Goal: Contribute content: Contribute content

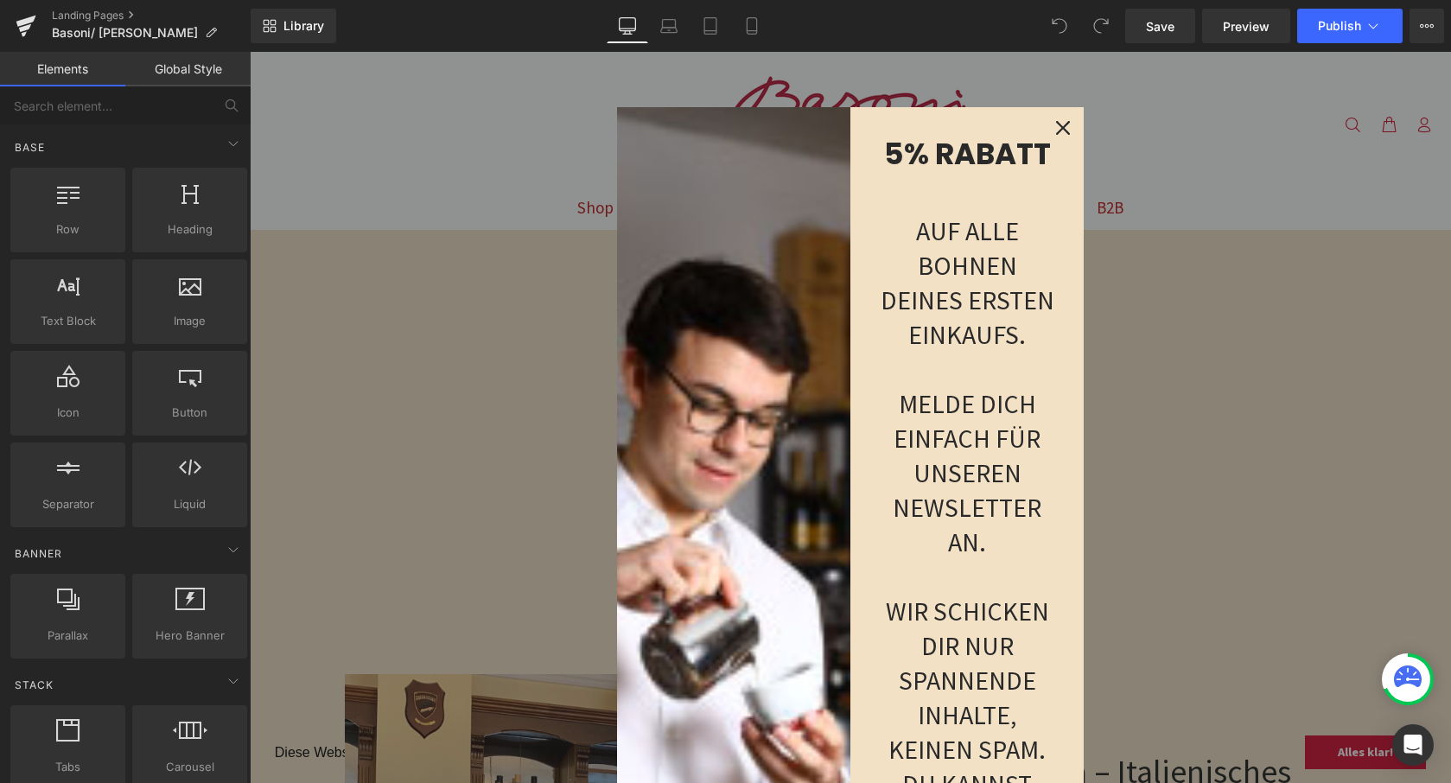
click at [1056, 121] on icon "close icon" at bounding box center [1063, 128] width 14 height 14
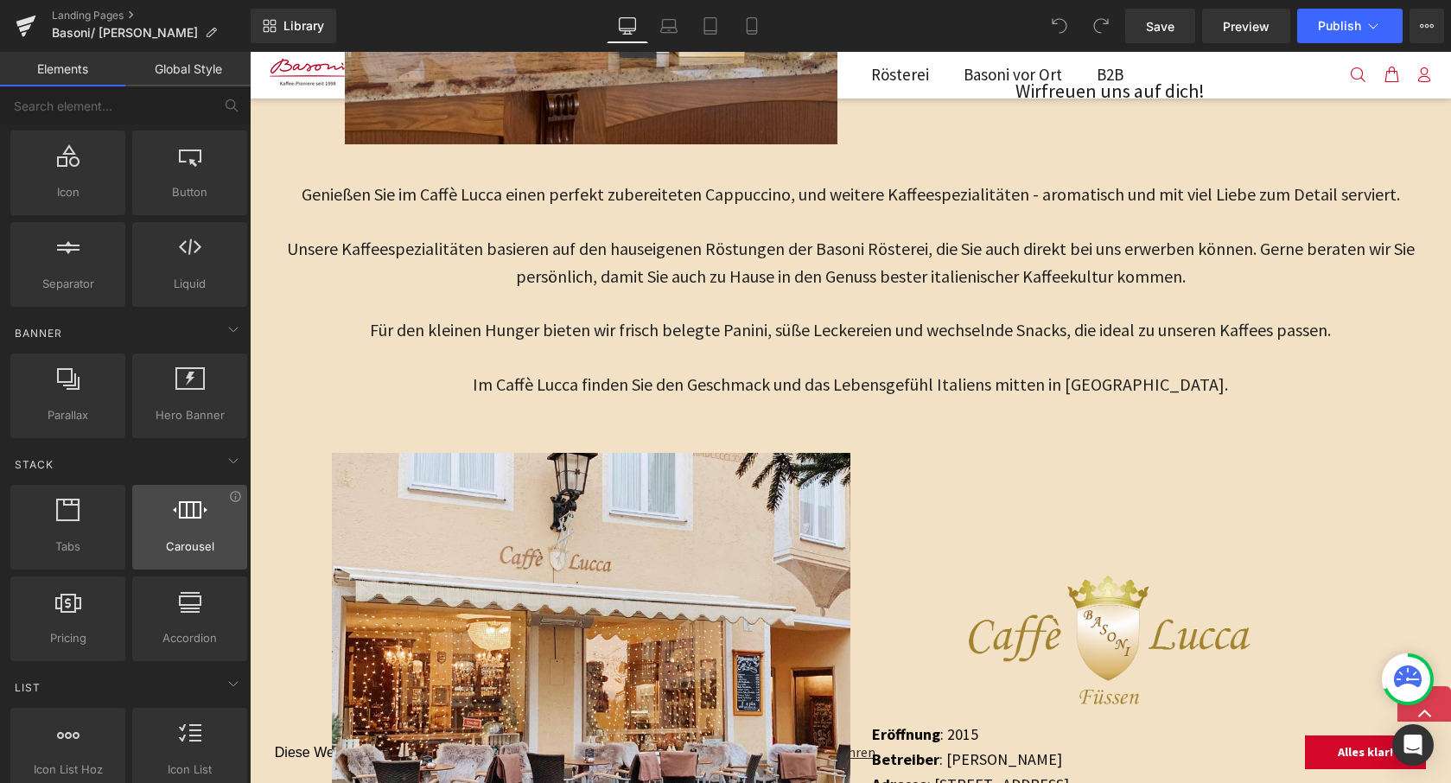
scroll to position [222, 0]
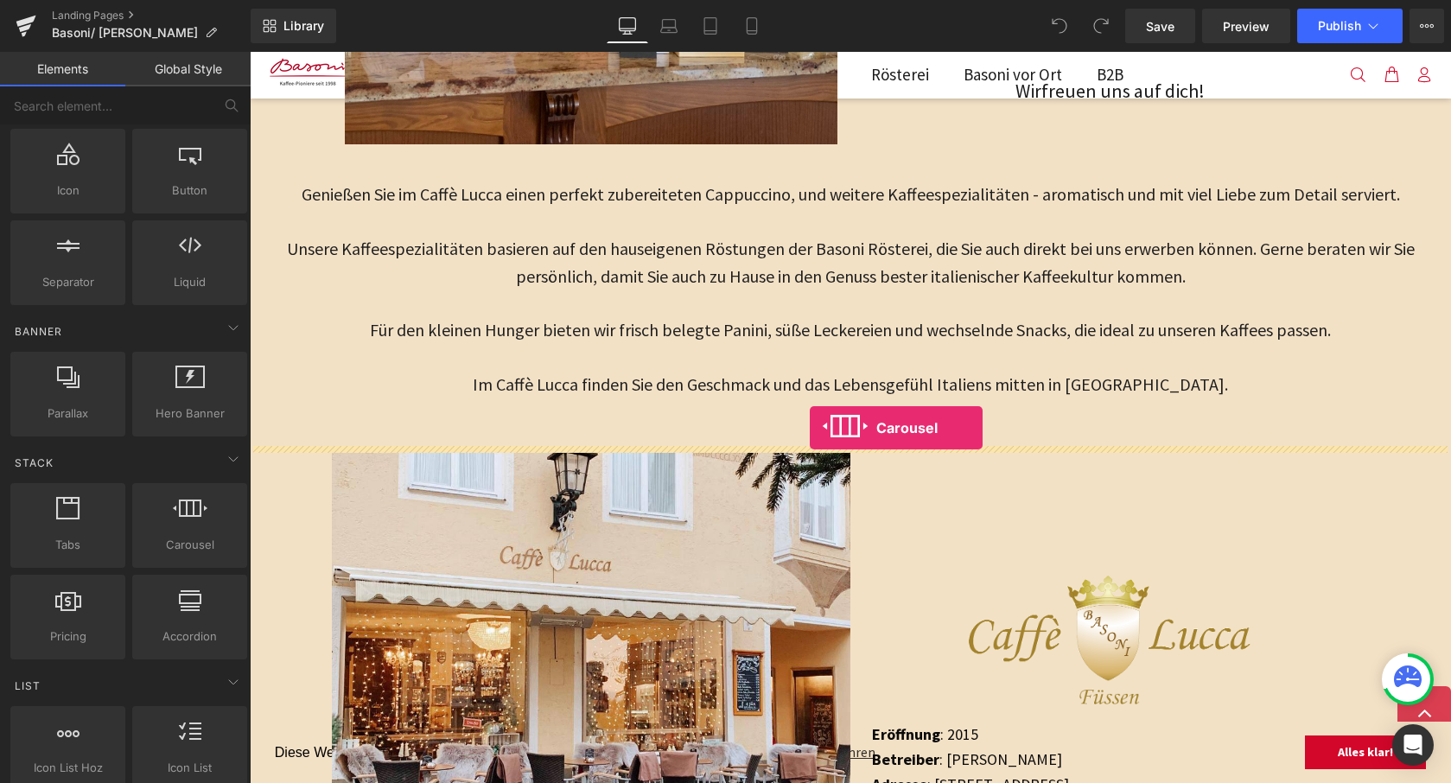
drag, startPoint x: 421, startPoint y: 556, endPoint x: 809, endPoint y: 429, distance: 408.2
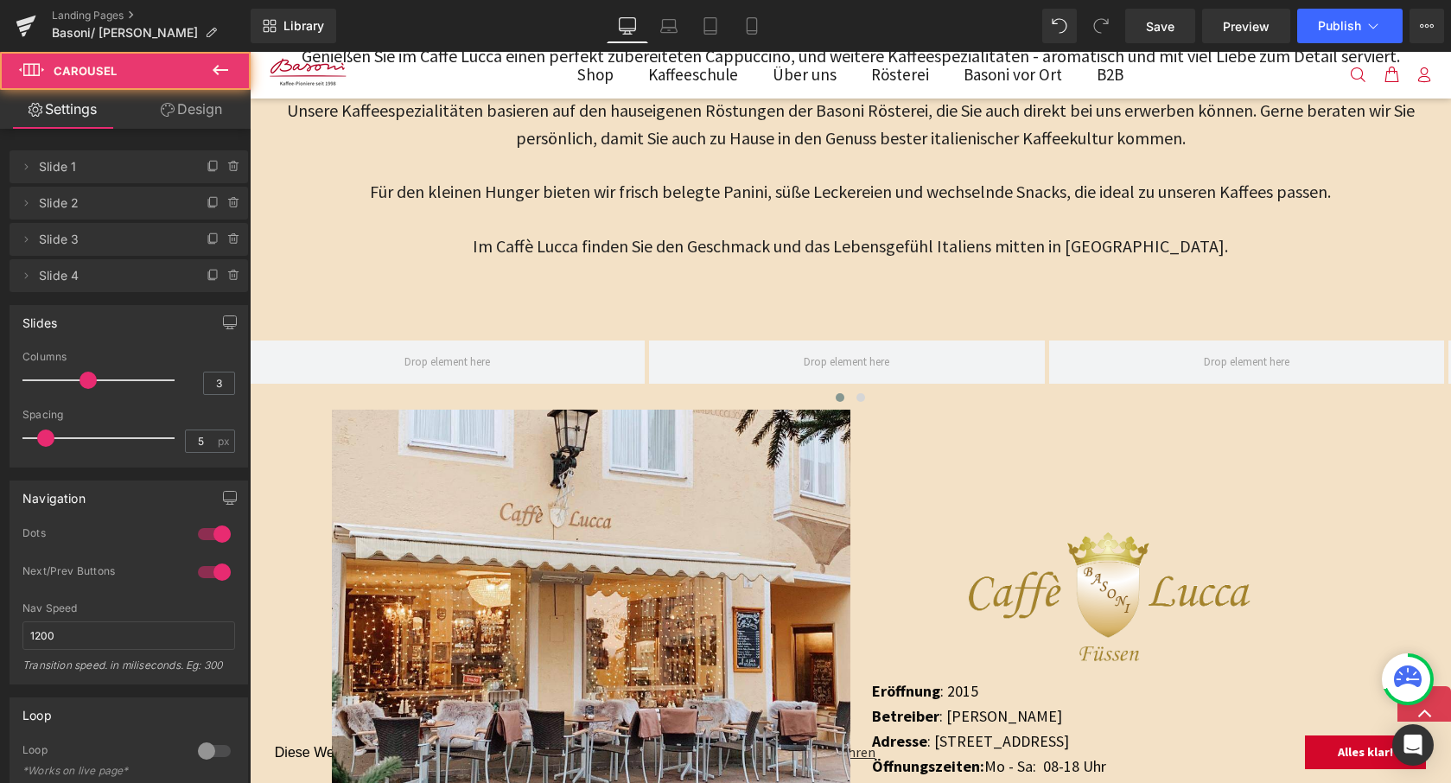
scroll to position [1201, 0]
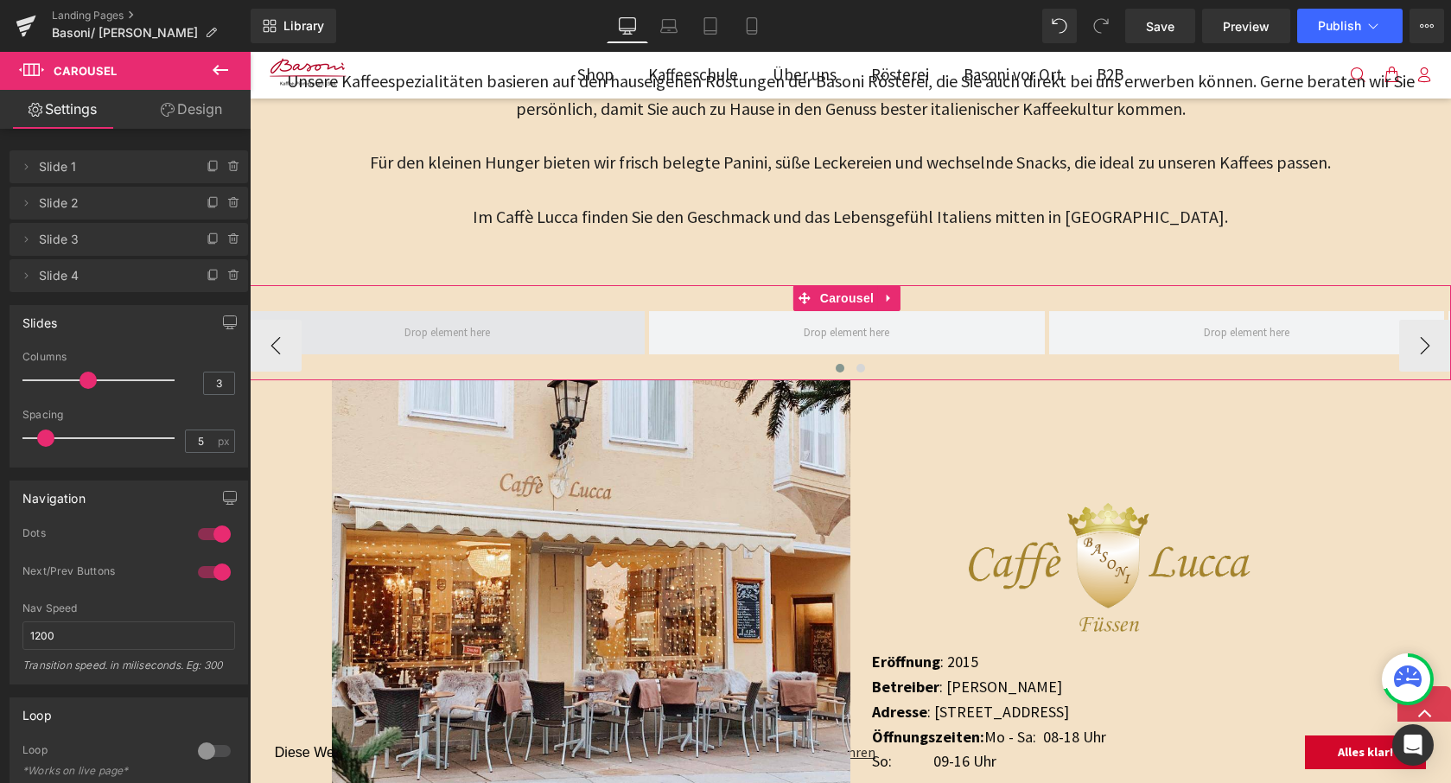
click at [436, 311] on span at bounding box center [447, 332] width 395 height 43
click at [447, 340] on span at bounding box center [447, 332] width 395 height 43
click at [472, 337] on span at bounding box center [447, 333] width 98 height 28
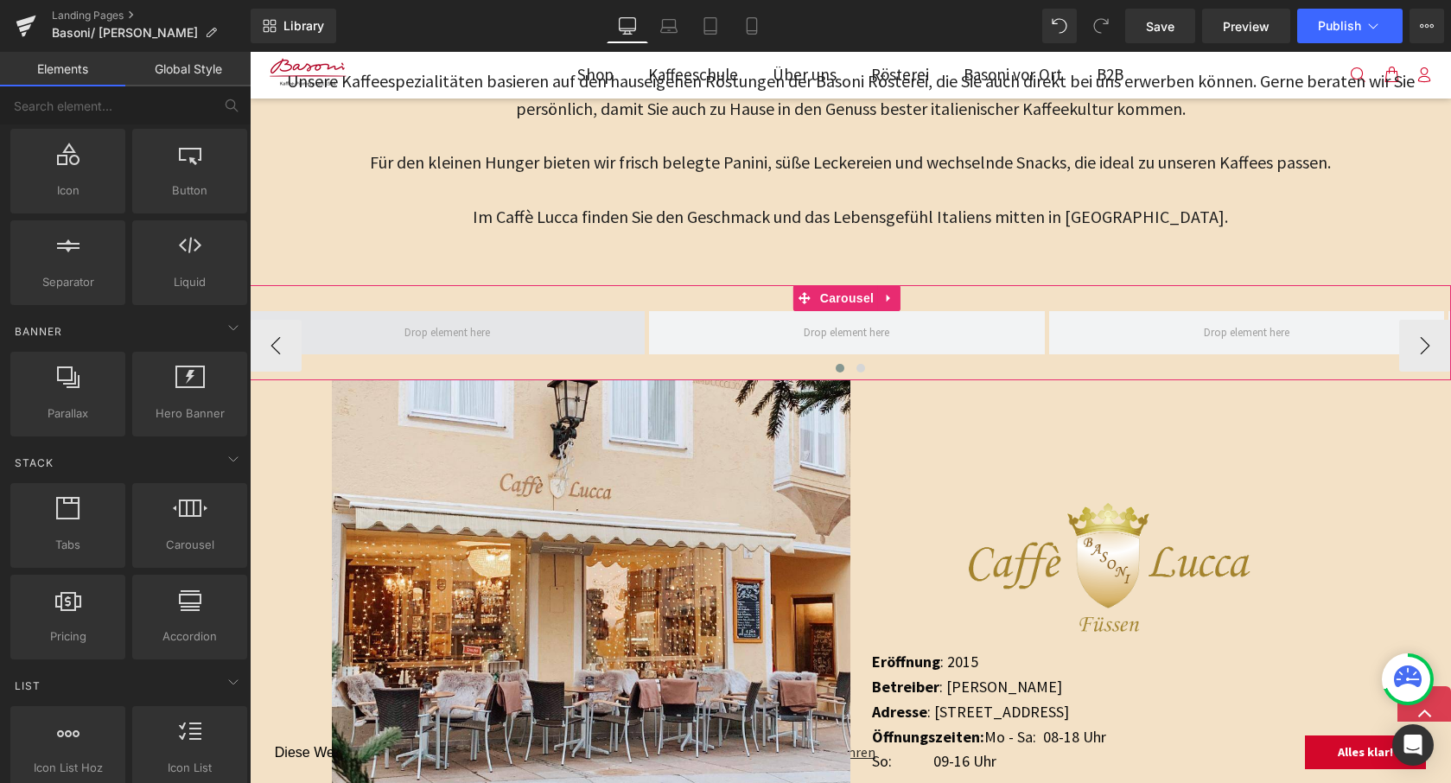
click at [461, 334] on span at bounding box center [447, 333] width 98 height 28
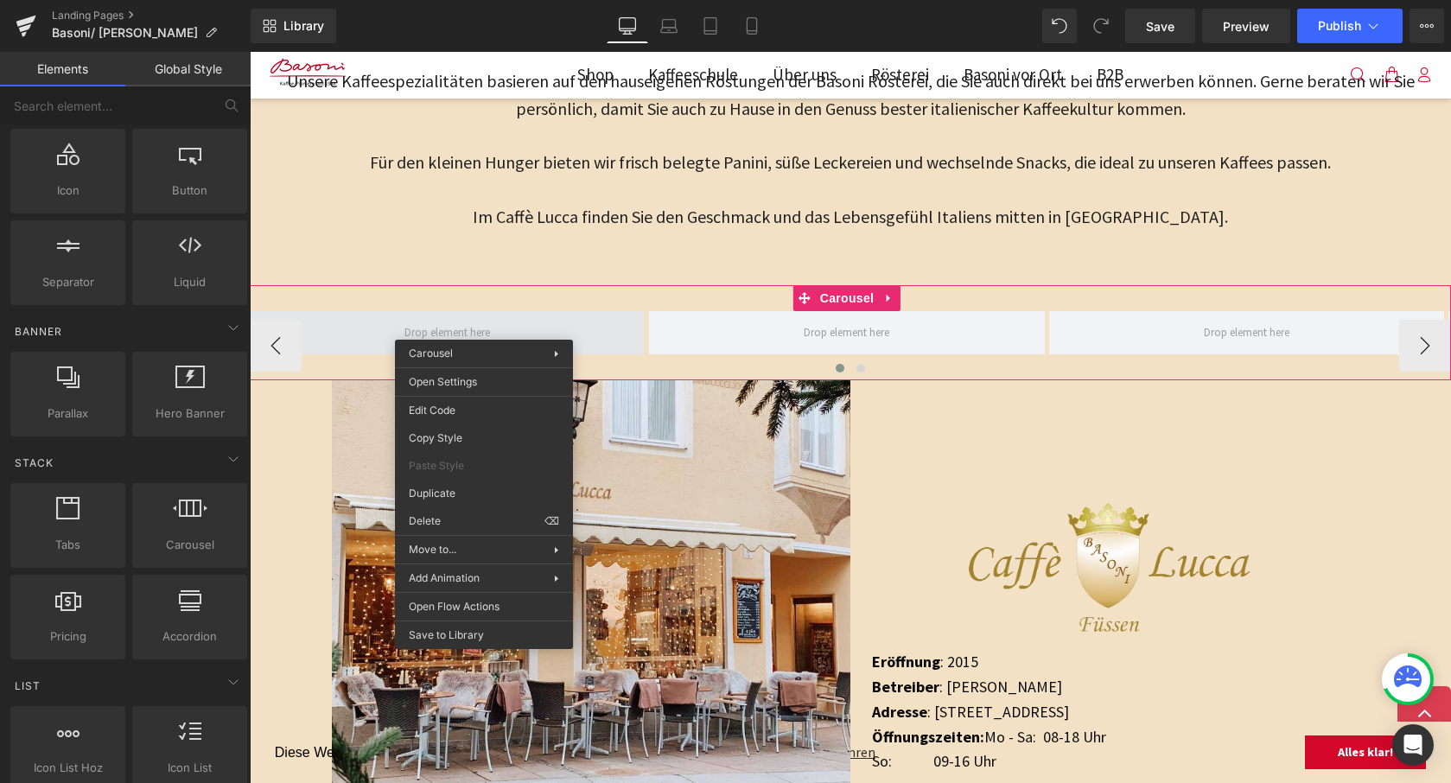
click at [439, 321] on span at bounding box center [447, 333] width 98 height 28
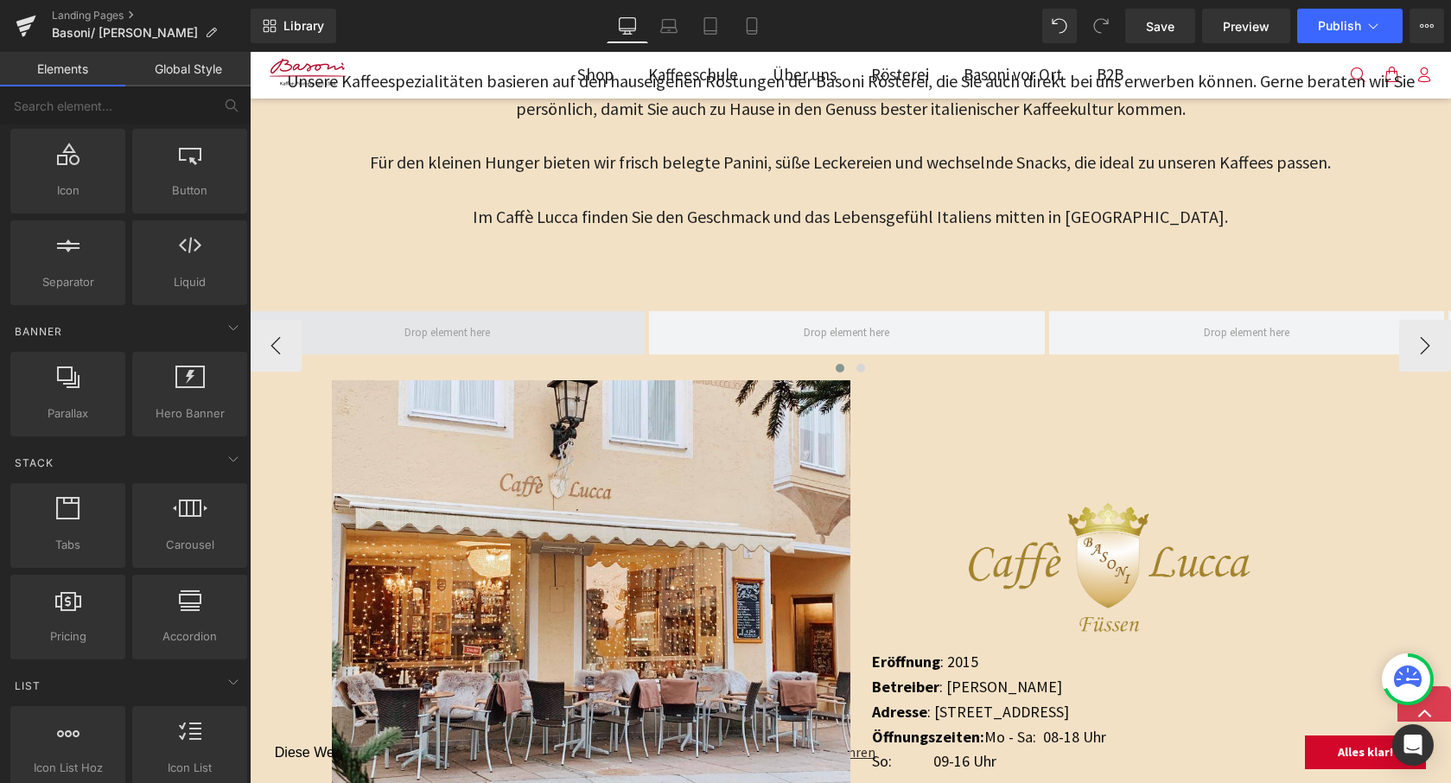
click at [401, 326] on span at bounding box center [447, 333] width 98 height 28
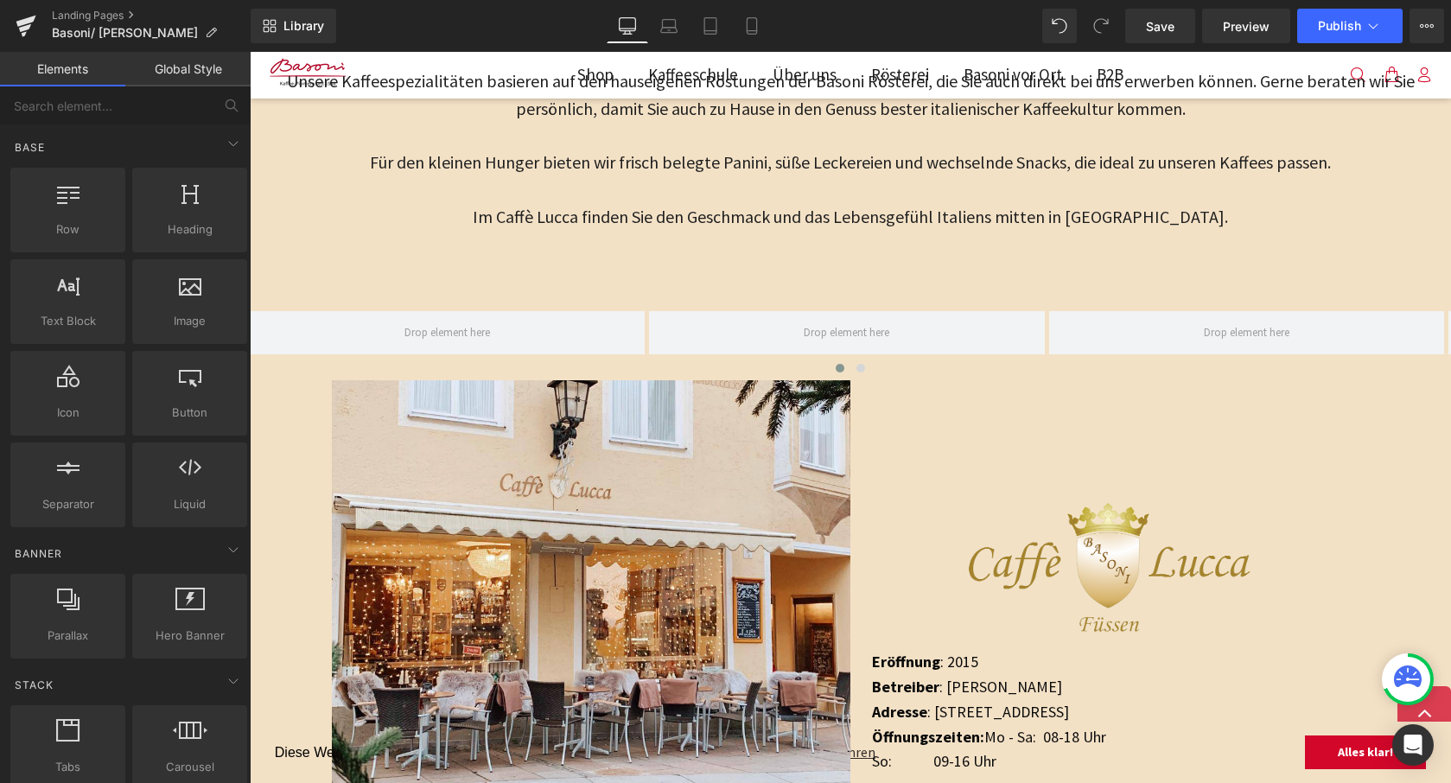
scroll to position [0, 0]
click at [214, 300] on div at bounding box center [189, 292] width 105 height 39
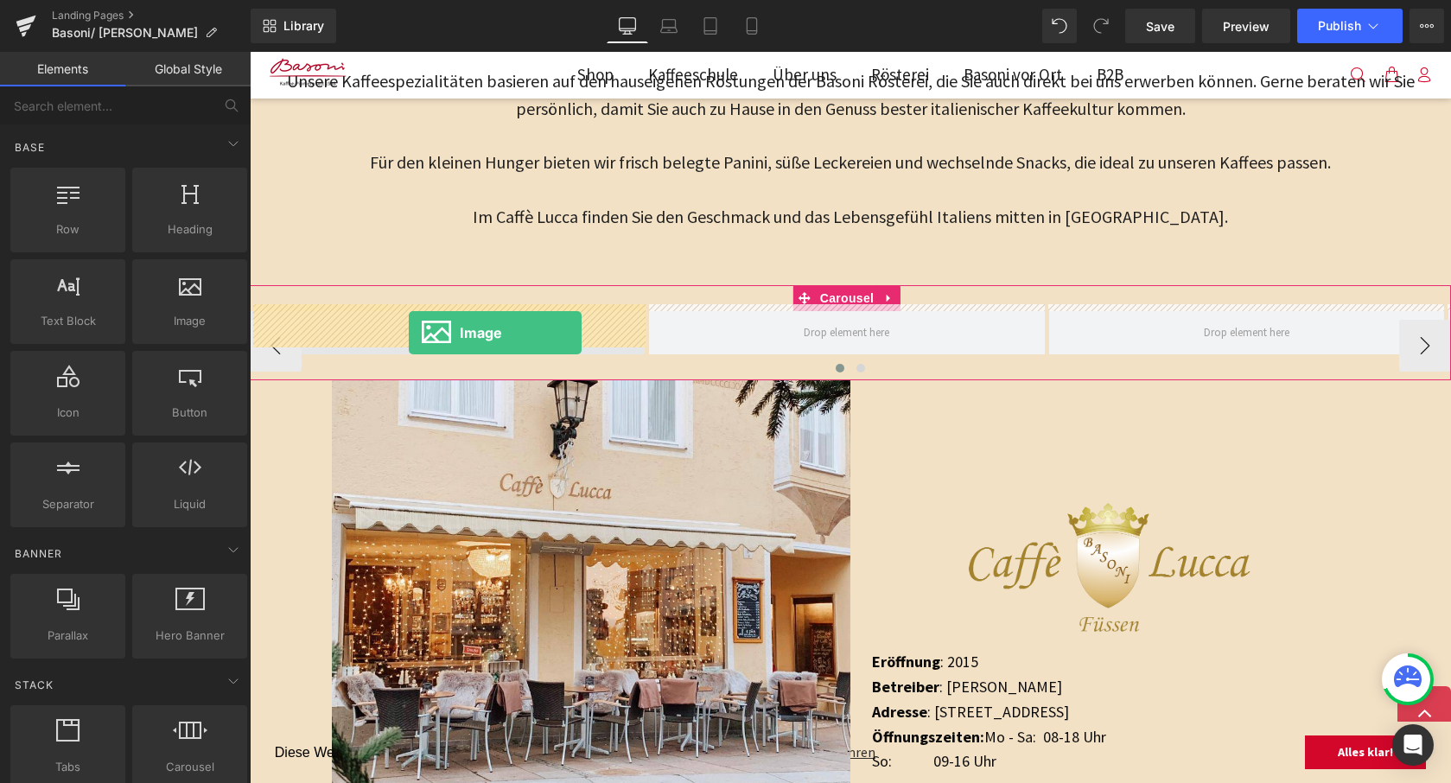
drag, startPoint x: 436, startPoint y: 349, endPoint x: 409, endPoint y: 333, distance: 32.2
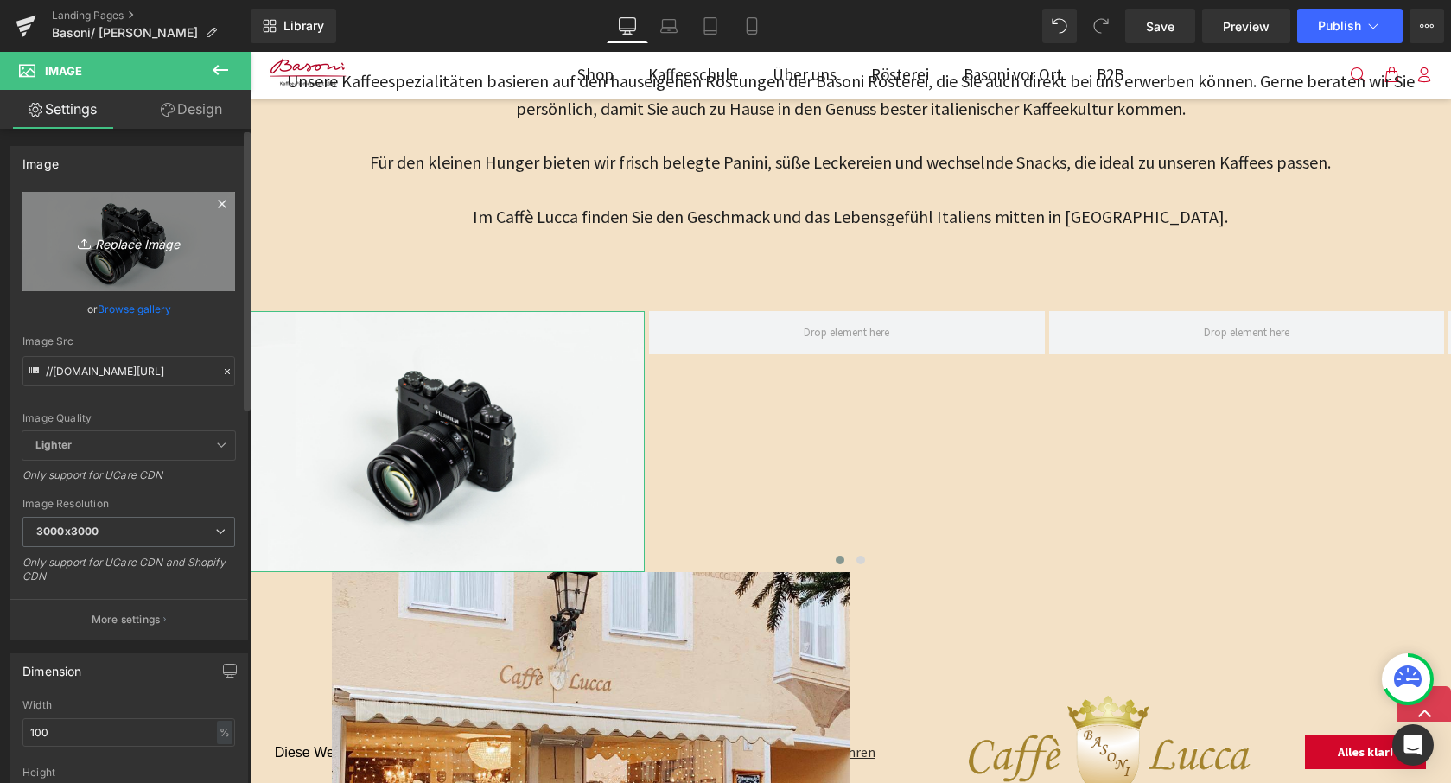
click at [138, 250] on icon "Replace Image" at bounding box center [129, 242] width 138 height 22
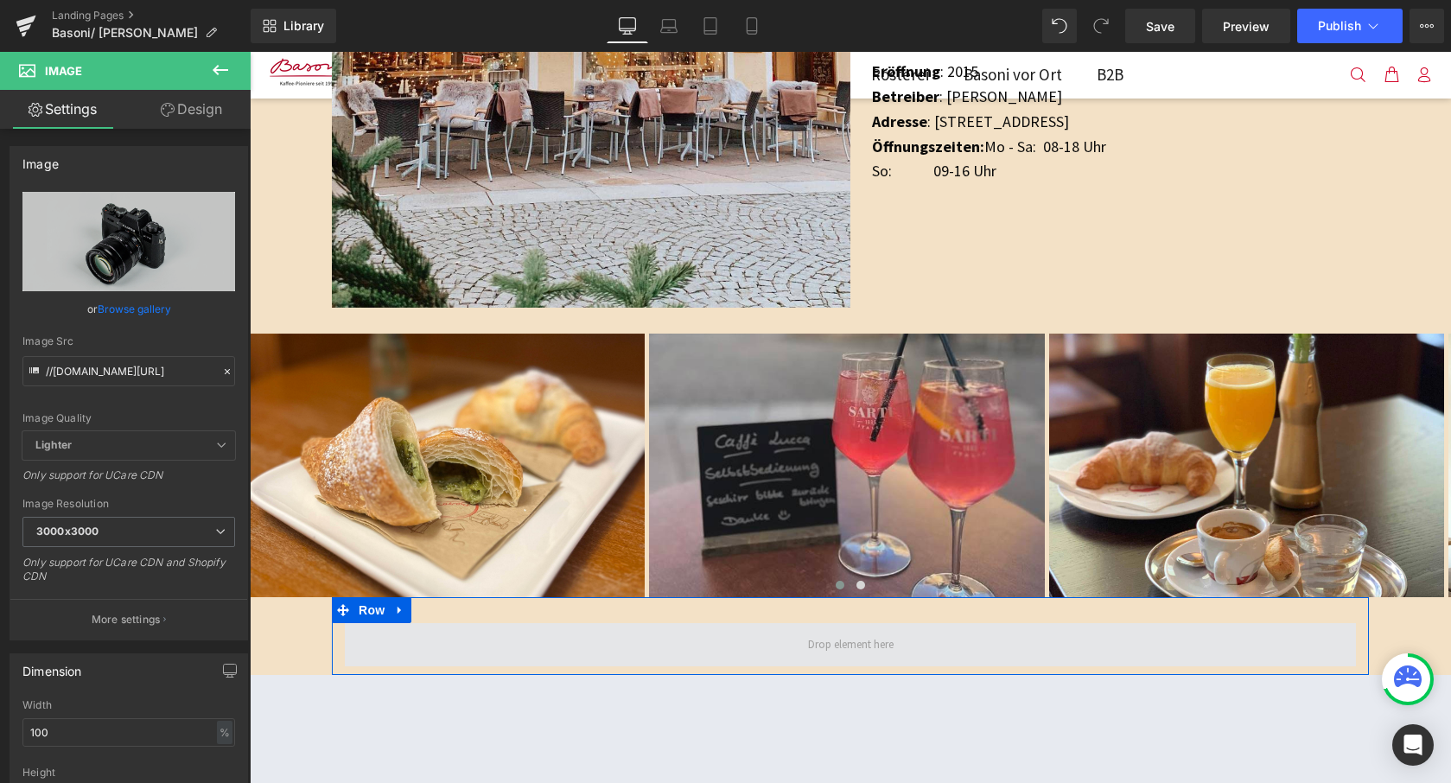
scroll to position [1985, 0]
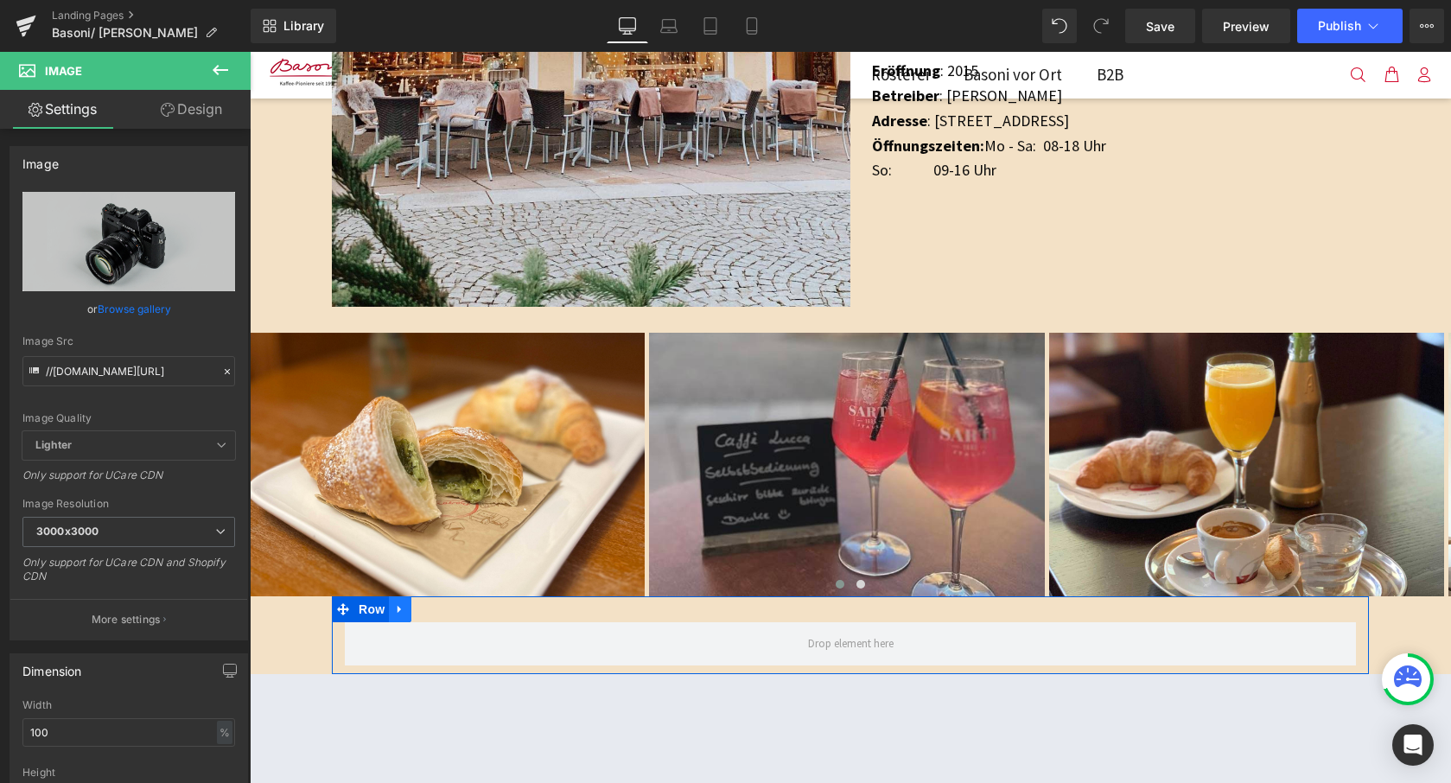
click at [396, 607] on icon at bounding box center [400, 608] width 12 height 13
click at [423, 605] on icon at bounding box center [422, 609] width 12 height 12
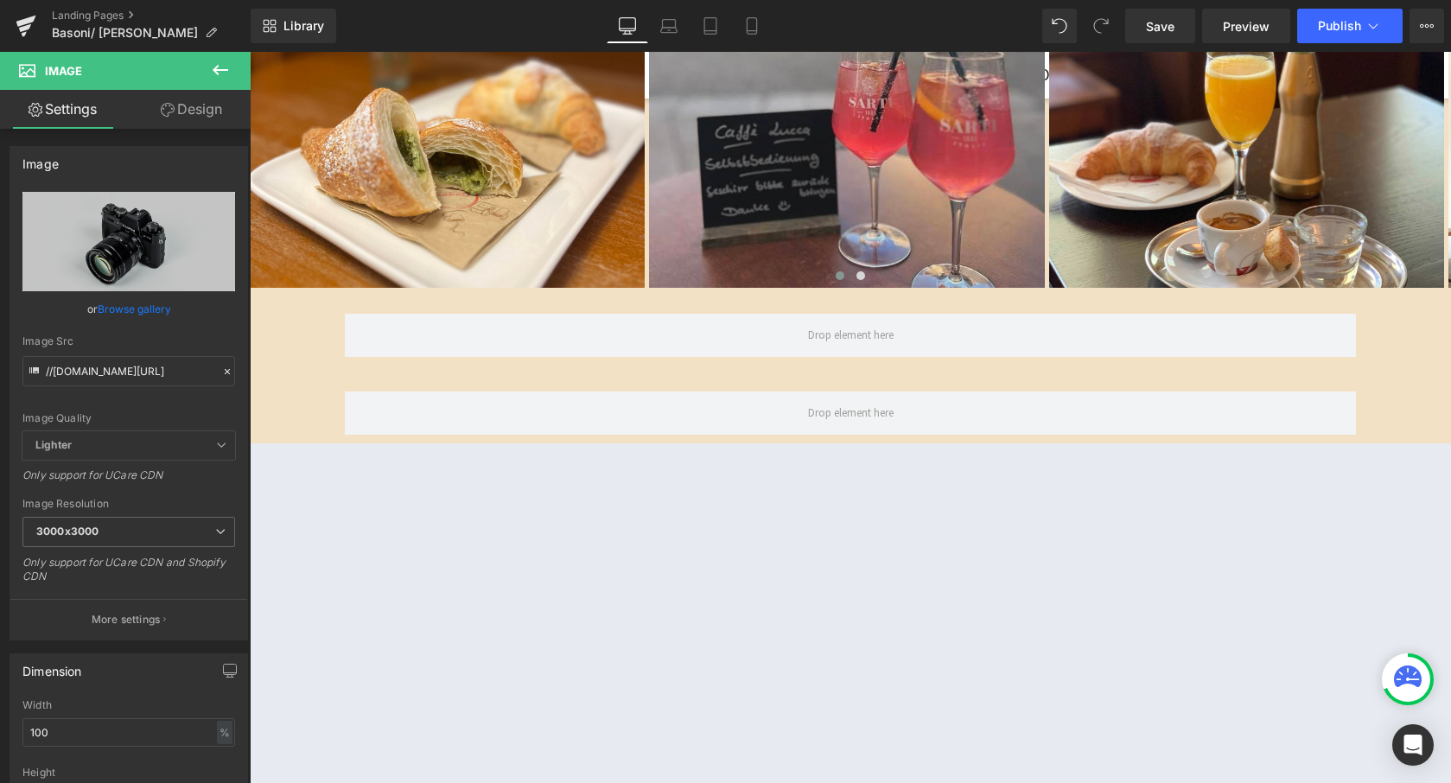
scroll to position [2291, 0]
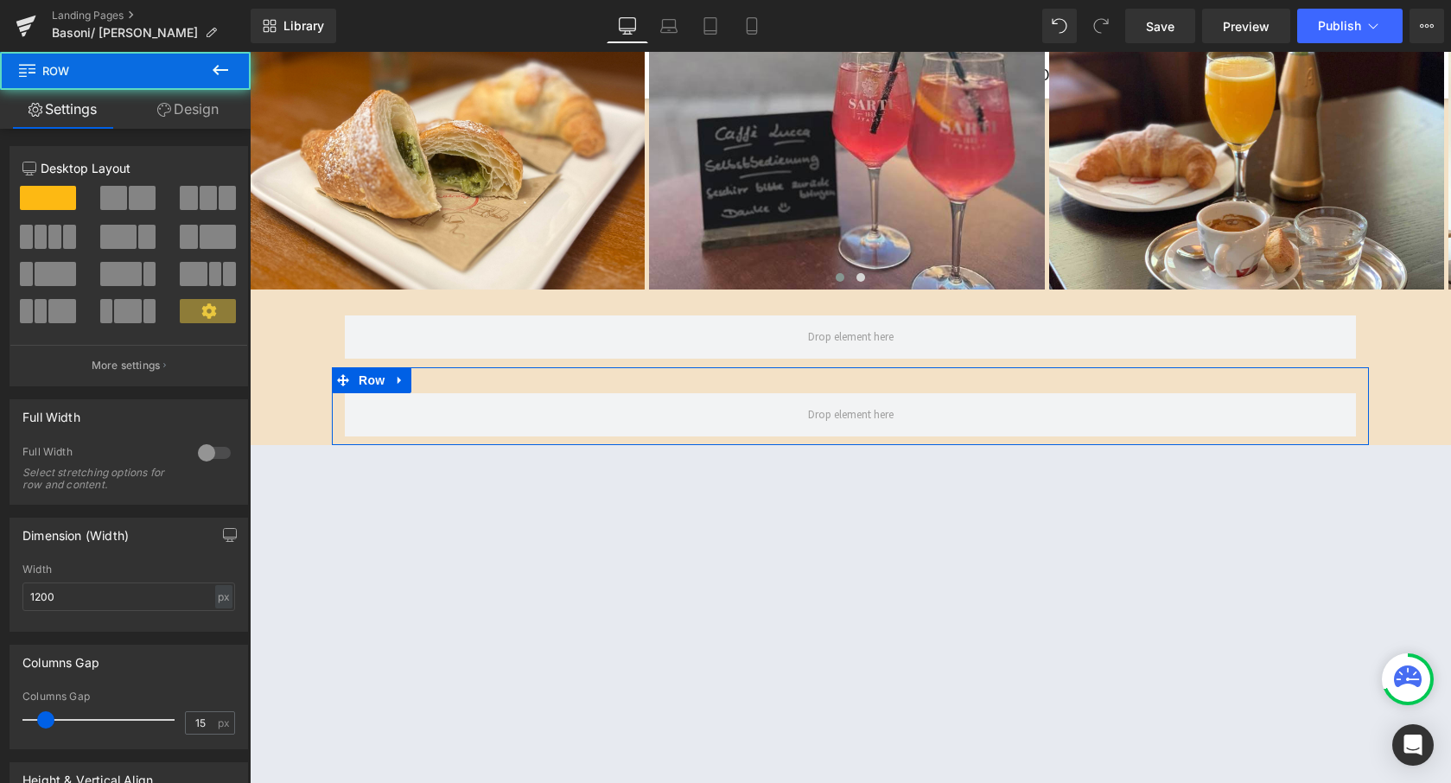
click at [677, 367] on div "Row" at bounding box center [850, 406] width 1037 height 78
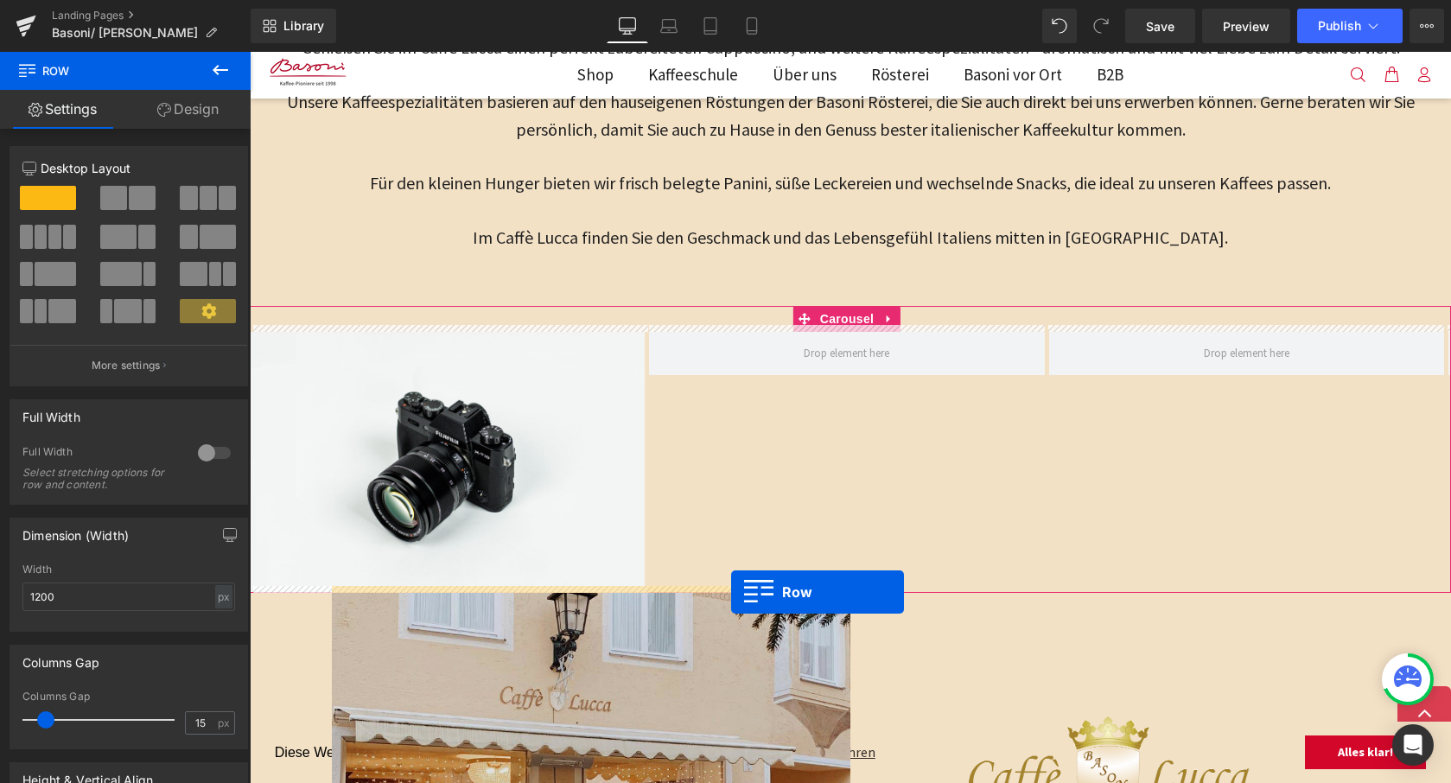
scroll to position [1182, 0]
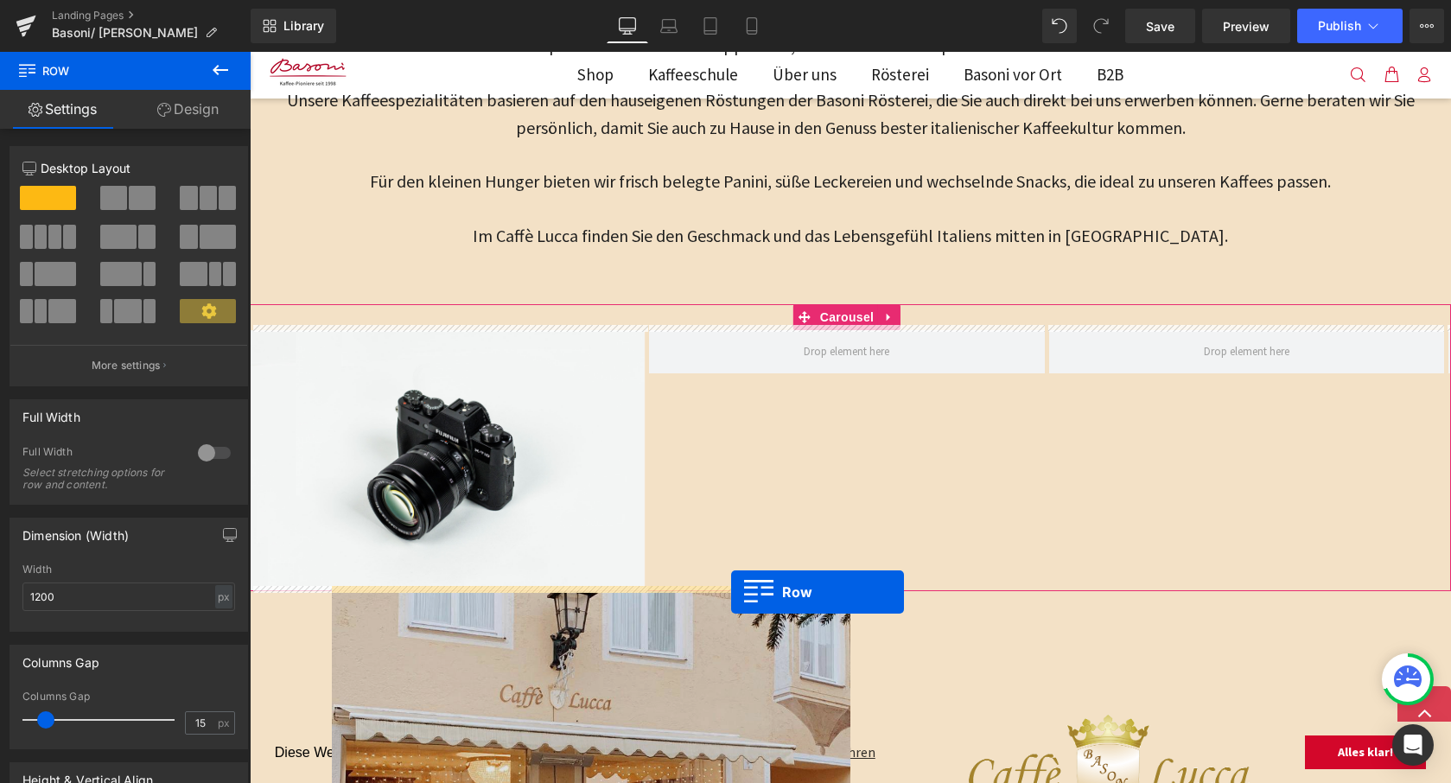
drag, startPoint x: 336, startPoint y: 384, endPoint x: 731, endPoint y: 592, distance: 446.4
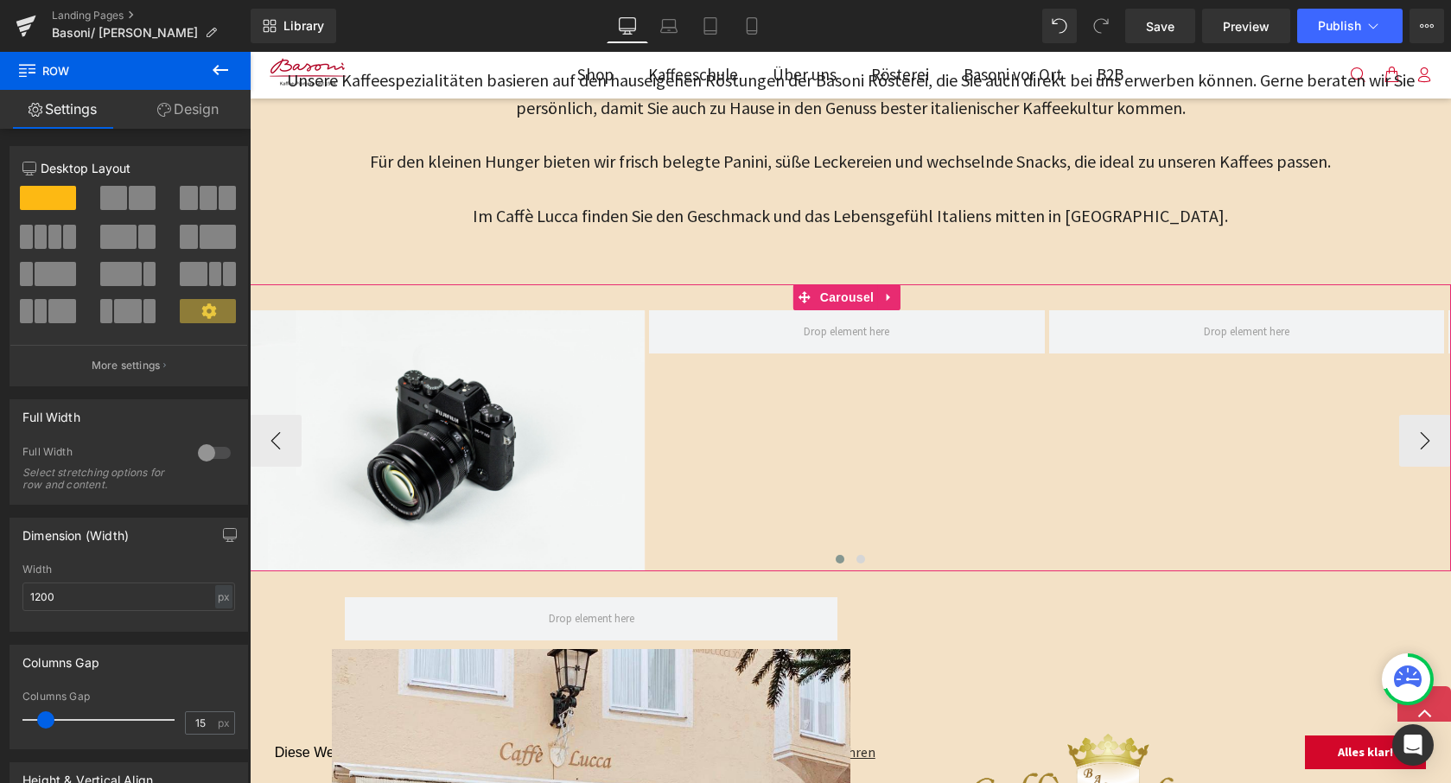
scroll to position [1201, 0]
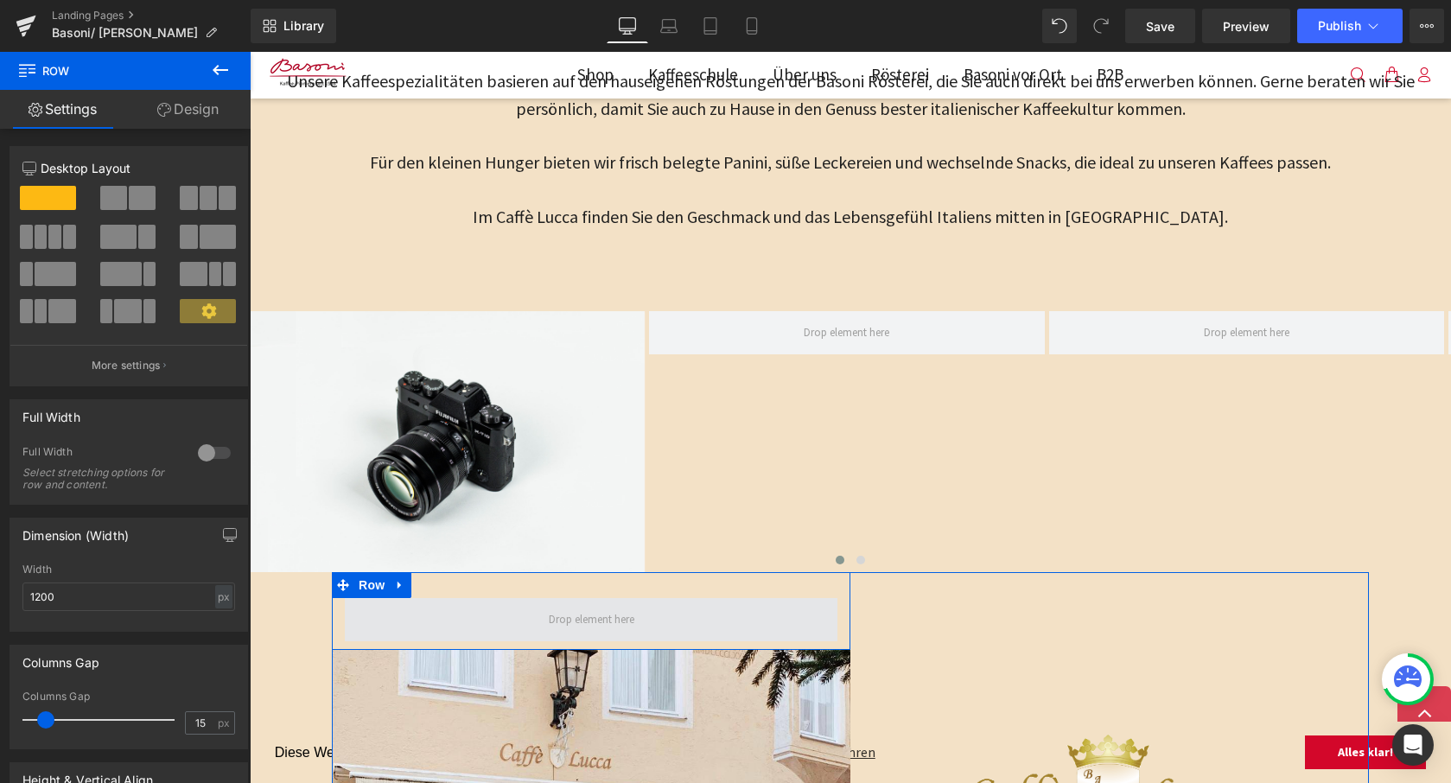
click at [495, 613] on span at bounding box center [591, 619] width 493 height 43
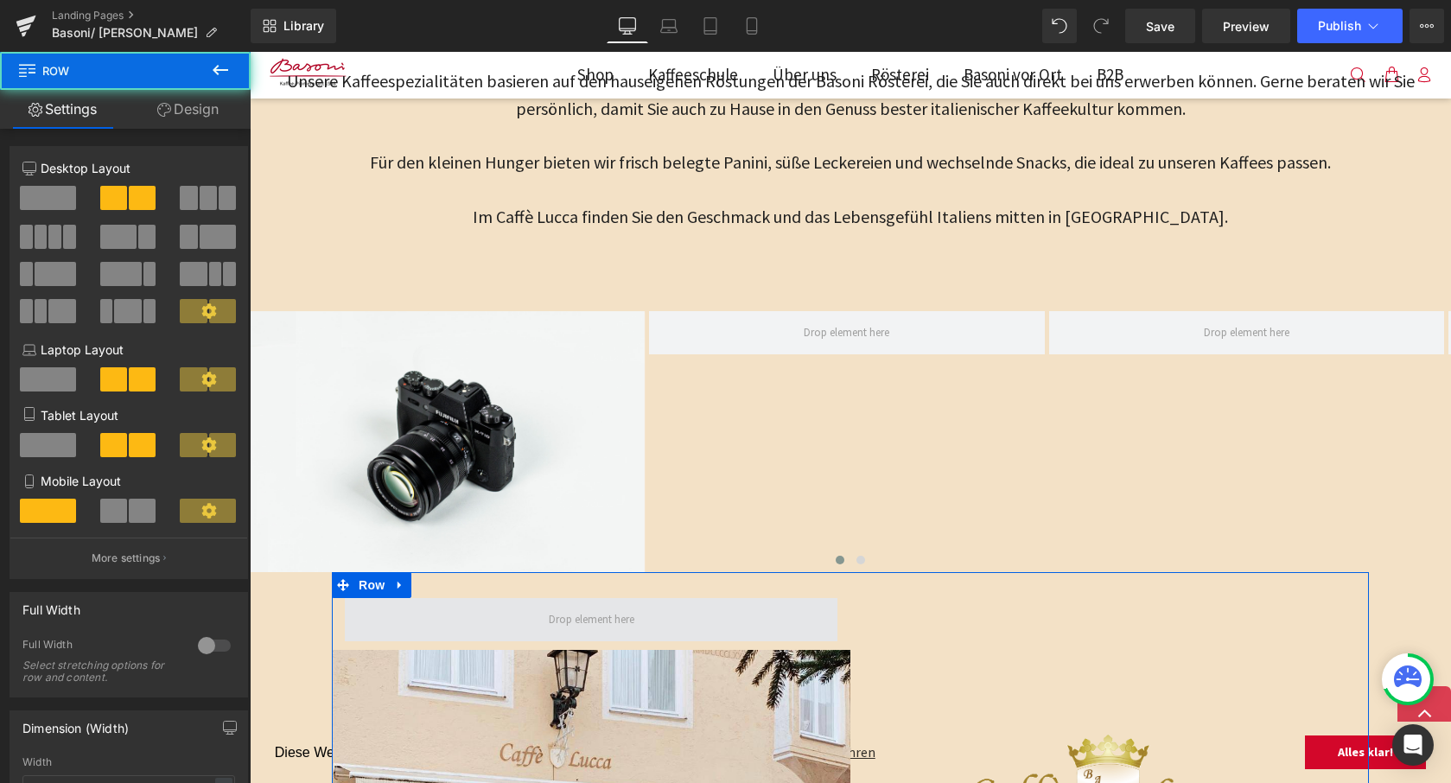
click at [767, 604] on span at bounding box center [591, 619] width 493 height 43
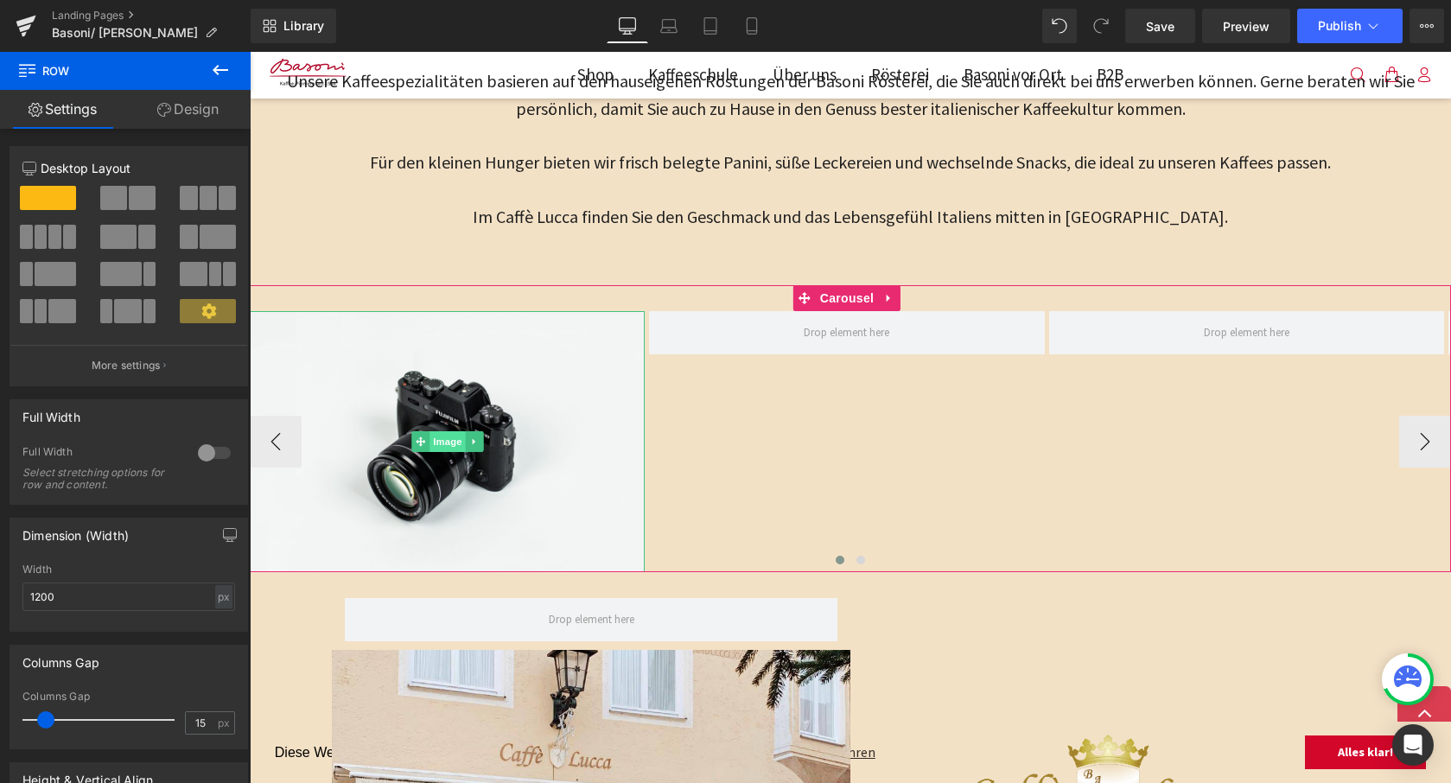
click at [451, 443] on span "Image" at bounding box center [447, 441] width 36 height 21
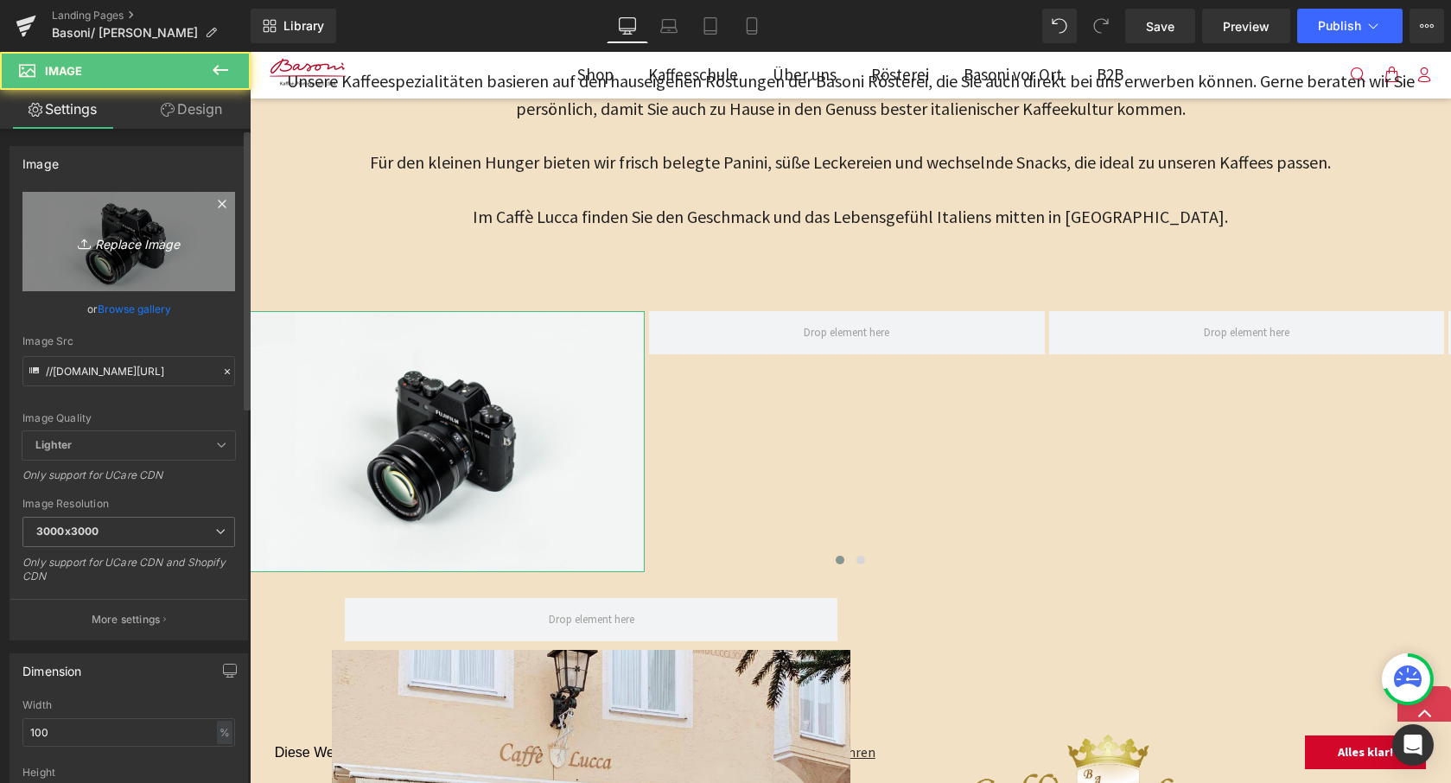
click at [130, 244] on icon "Replace Image" at bounding box center [129, 242] width 138 height 22
type input "C:\fakepath\WhatsApp Image [DATE] 09.39.16.jpeg"
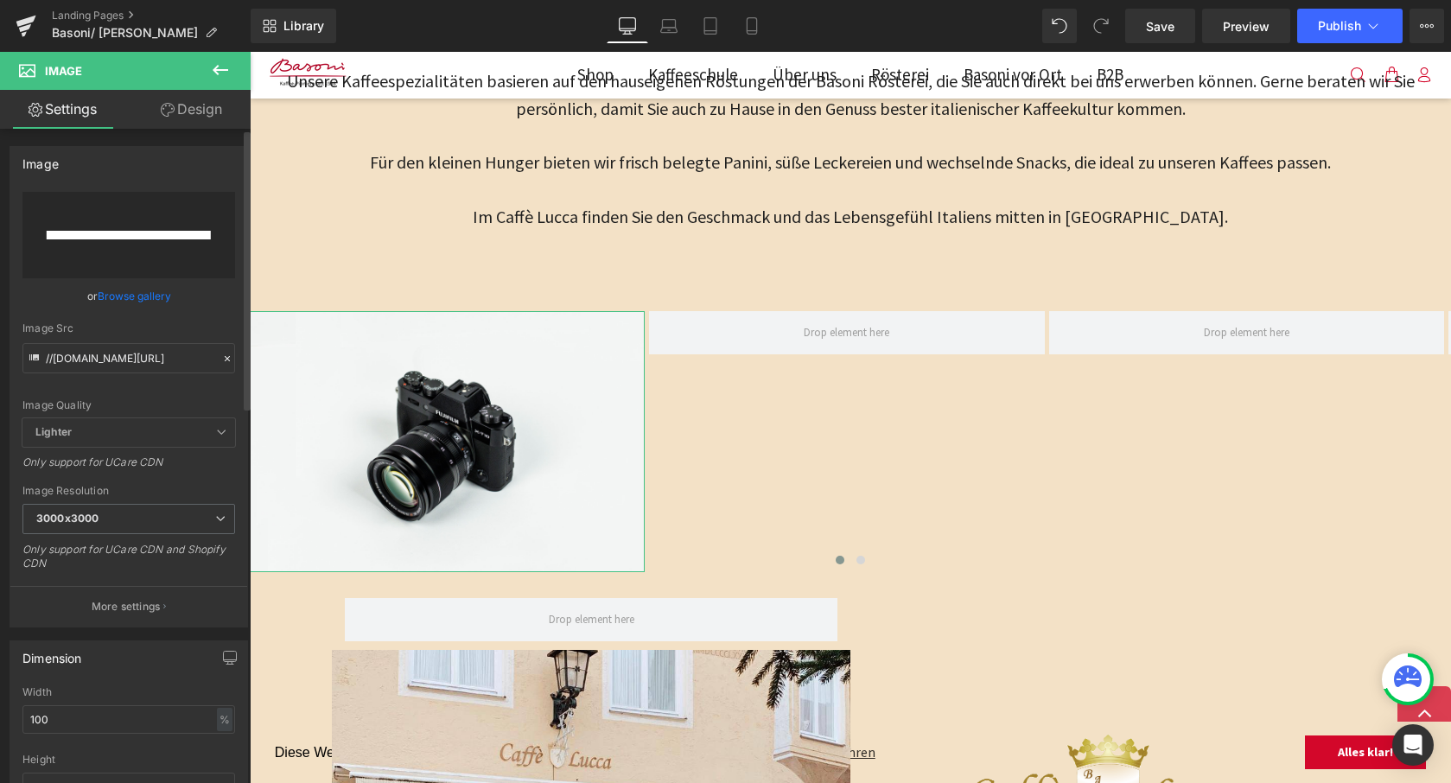
click at [134, 250] on input "file" at bounding box center [128, 235] width 213 height 86
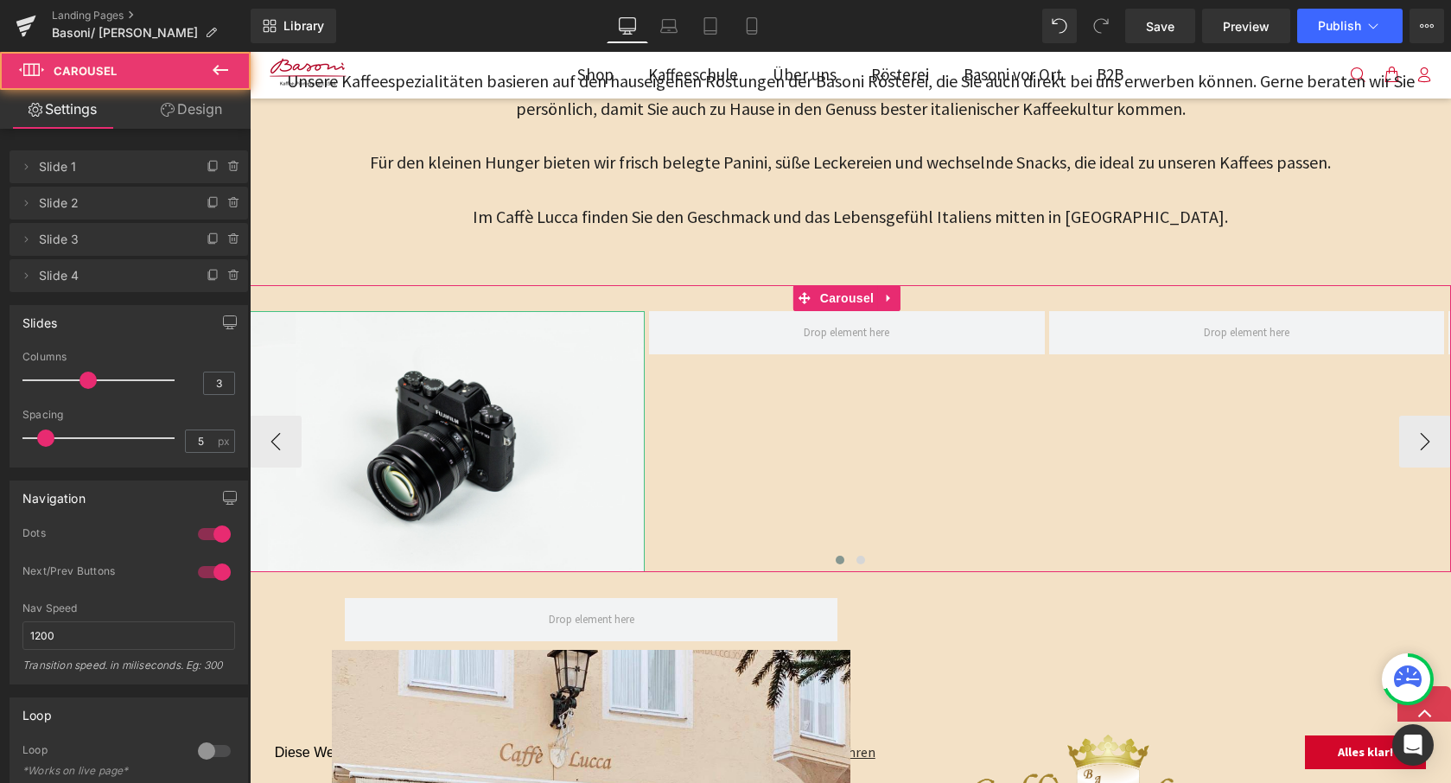
drag, startPoint x: 384, startPoint y: 302, endPoint x: 735, endPoint y: 353, distance: 355.3
click at [735, 353] on div "Image" at bounding box center [1049, 442] width 1599 height 262
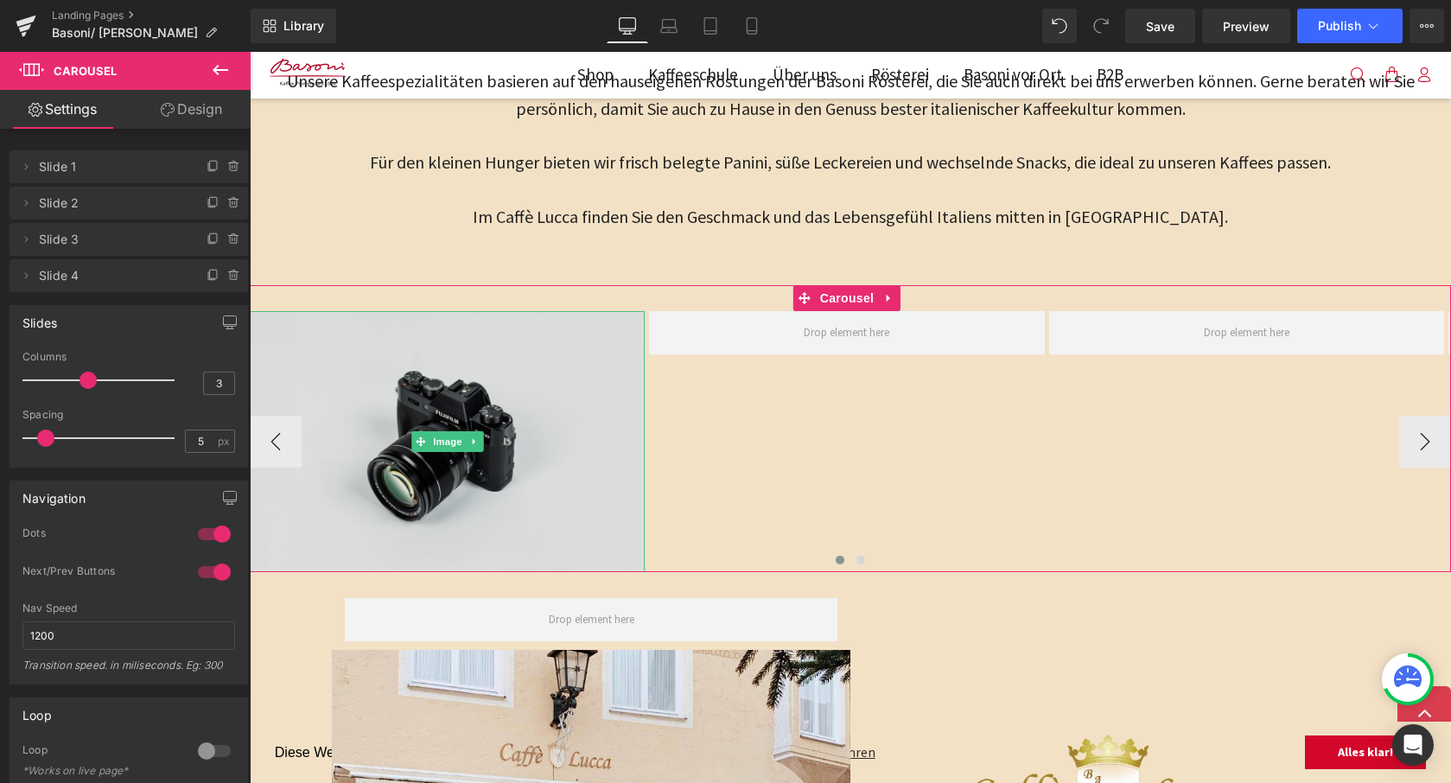
click at [507, 470] on img at bounding box center [447, 442] width 395 height 262
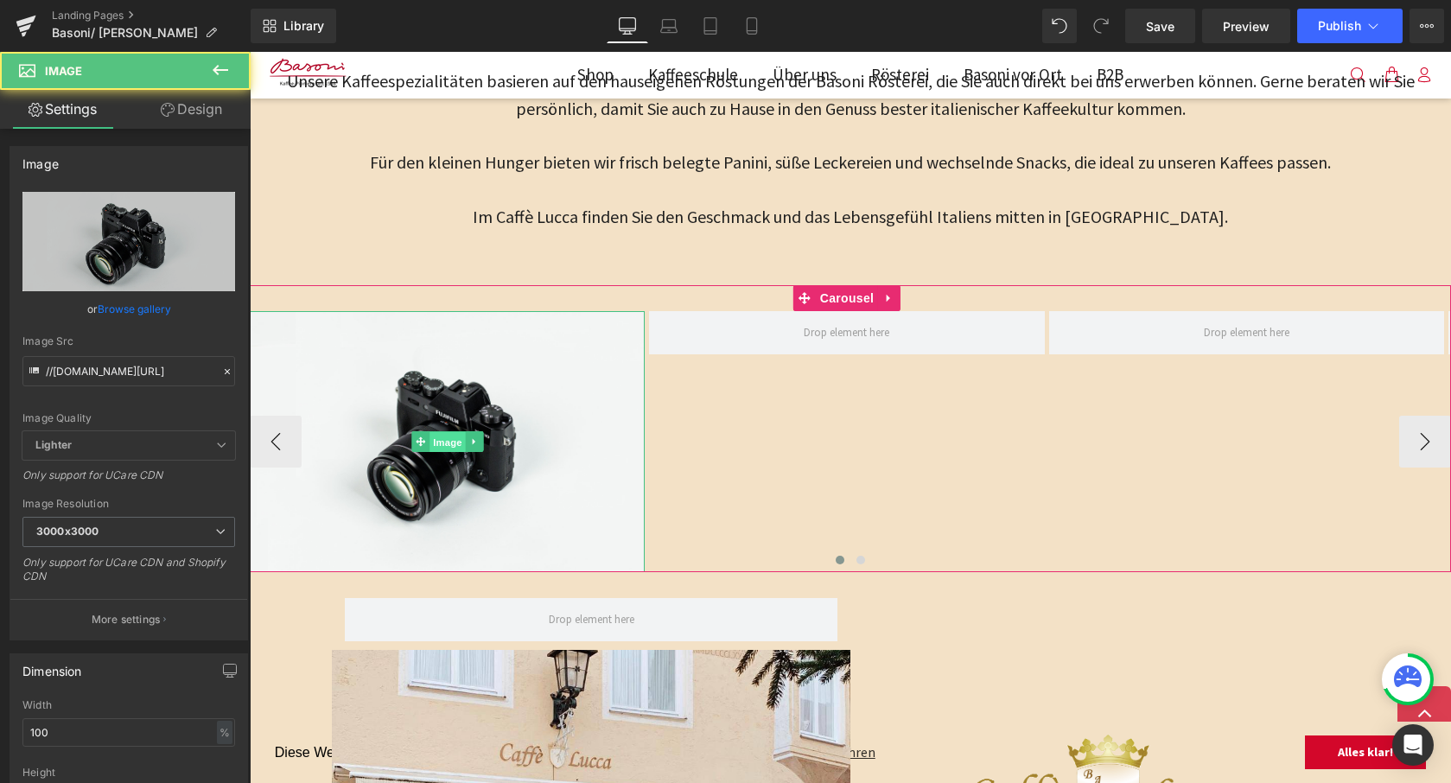
click at [454, 437] on span "Image" at bounding box center [447, 442] width 36 height 21
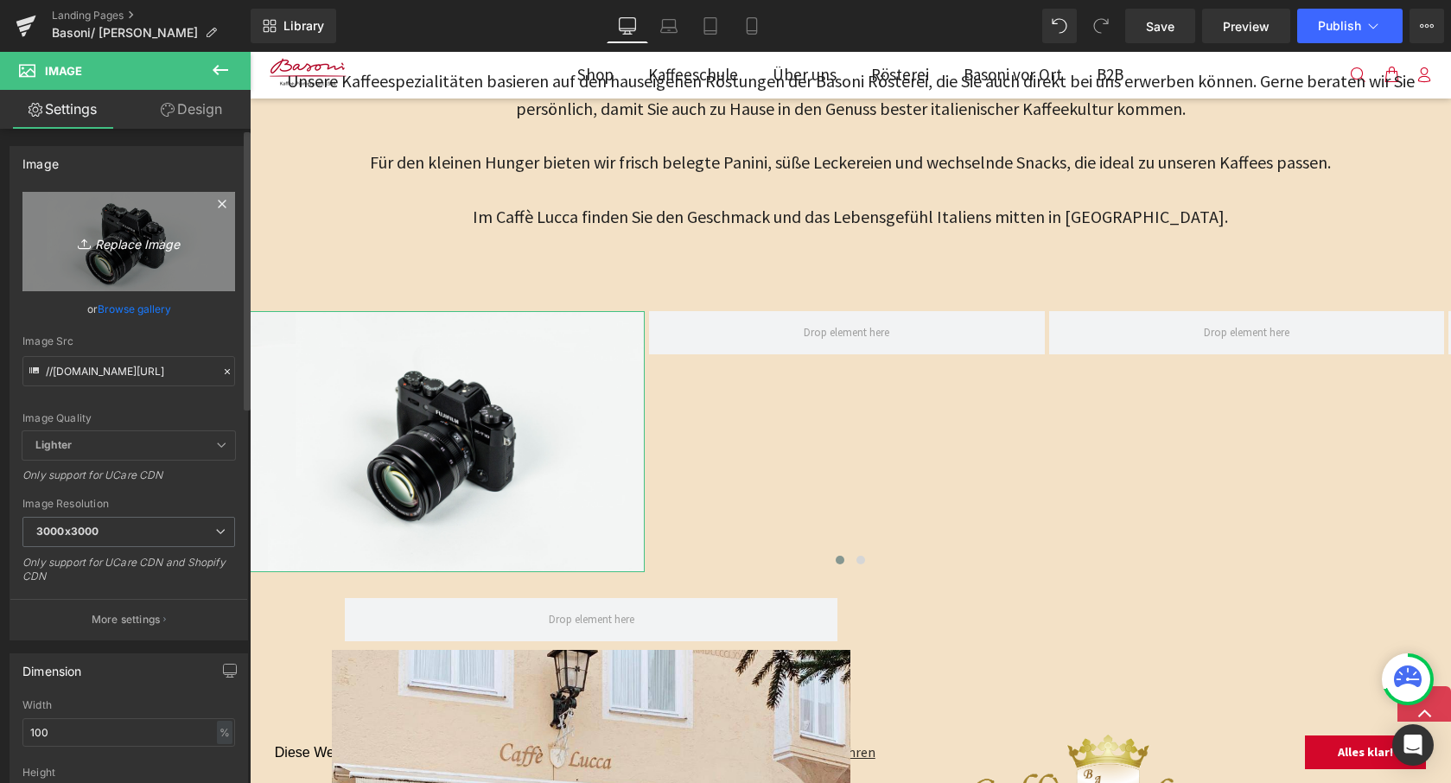
click at [124, 249] on icon "Replace Image" at bounding box center [129, 242] width 138 height 22
type input "C:\fakepath\WhatsApp Image [DATE] 09.39.16.jpeg"
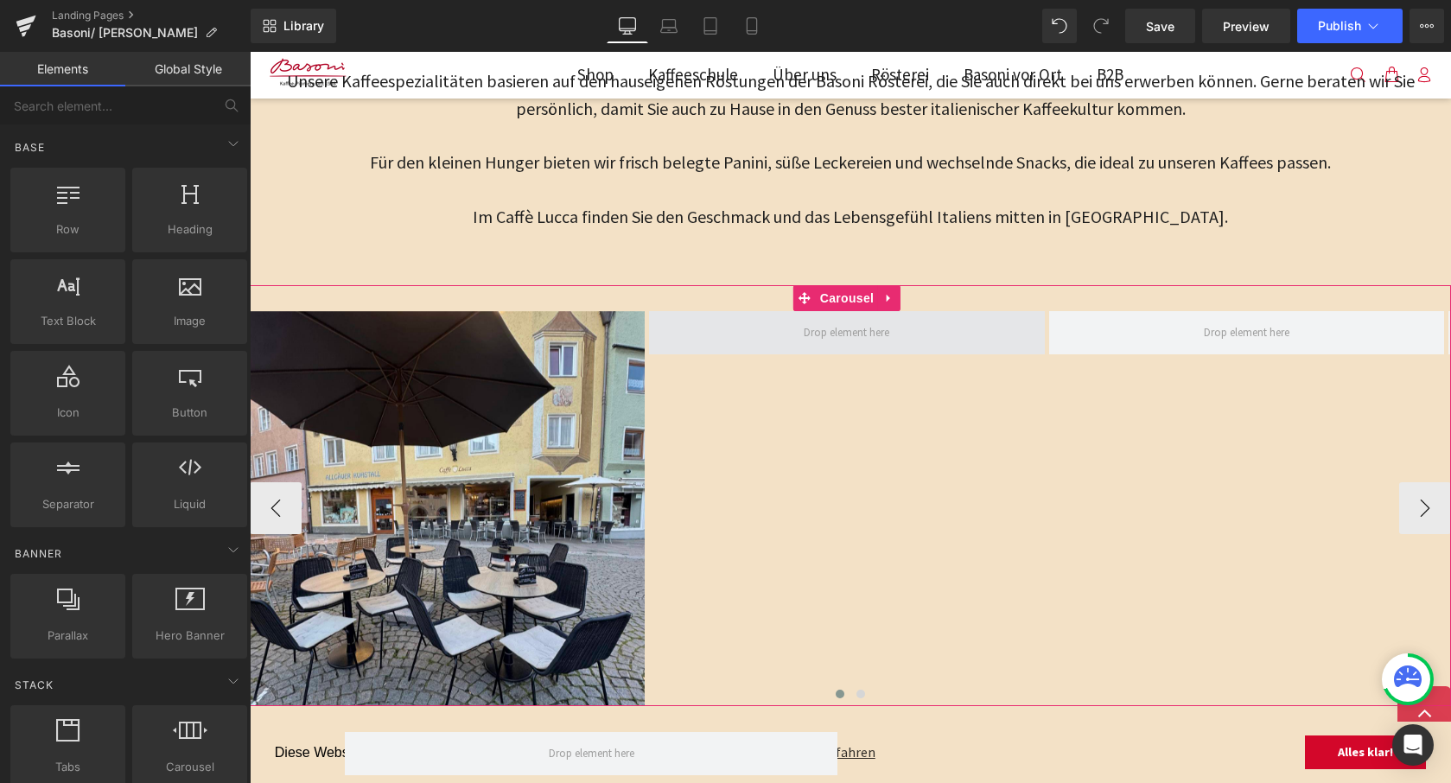
click at [891, 330] on span at bounding box center [847, 333] width 98 height 28
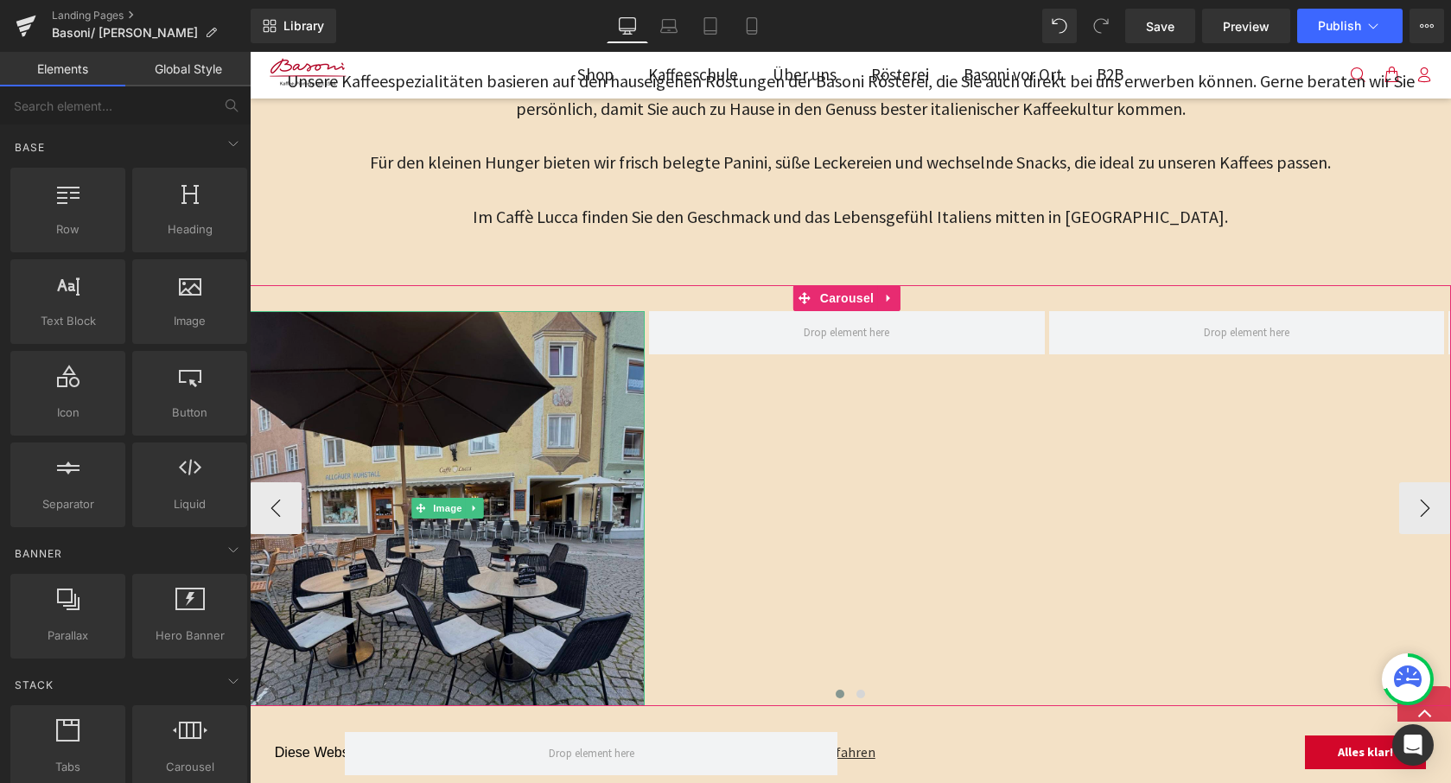
click at [608, 450] on img at bounding box center [447, 508] width 395 height 395
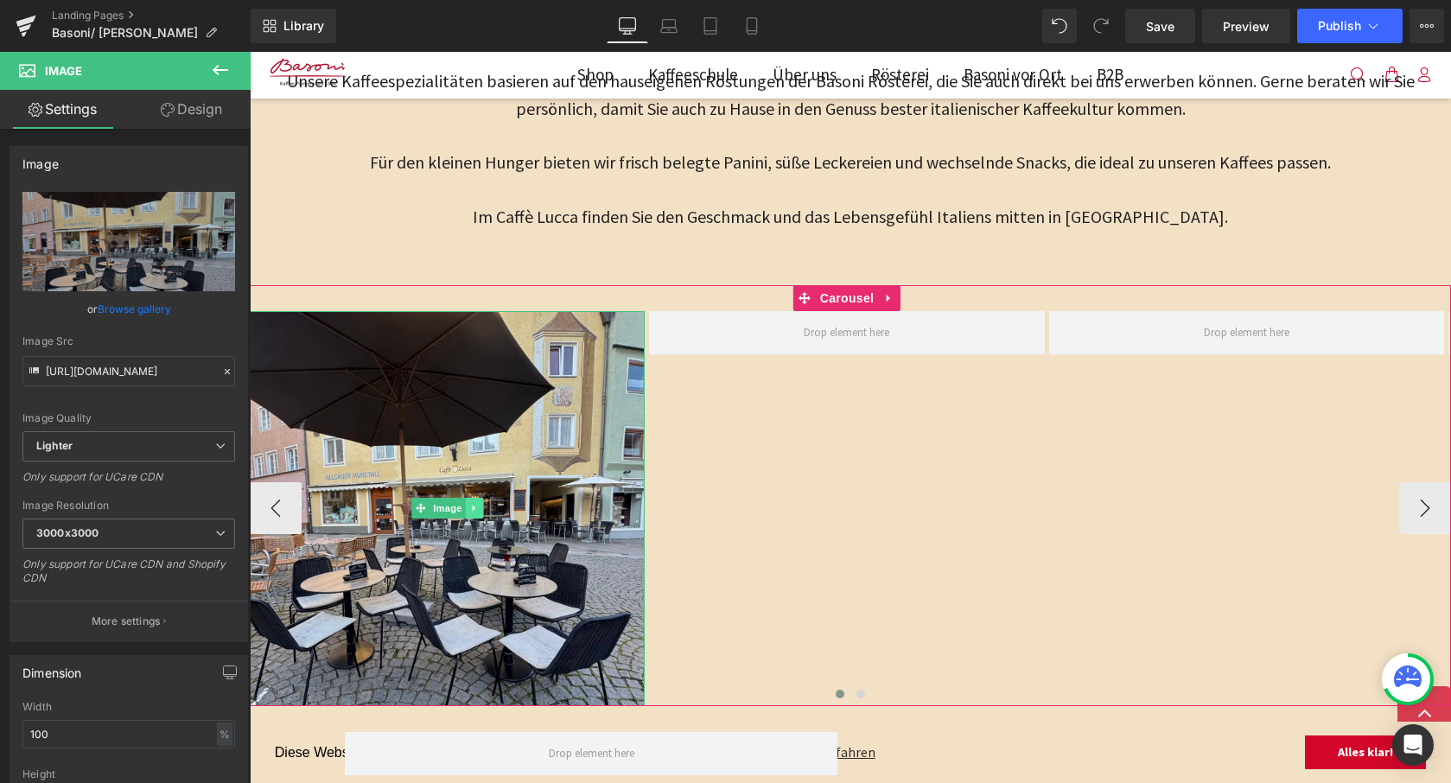
click at [471, 503] on icon at bounding box center [474, 508] width 10 height 10
click at [473, 503] on link at bounding box center [465, 508] width 18 height 21
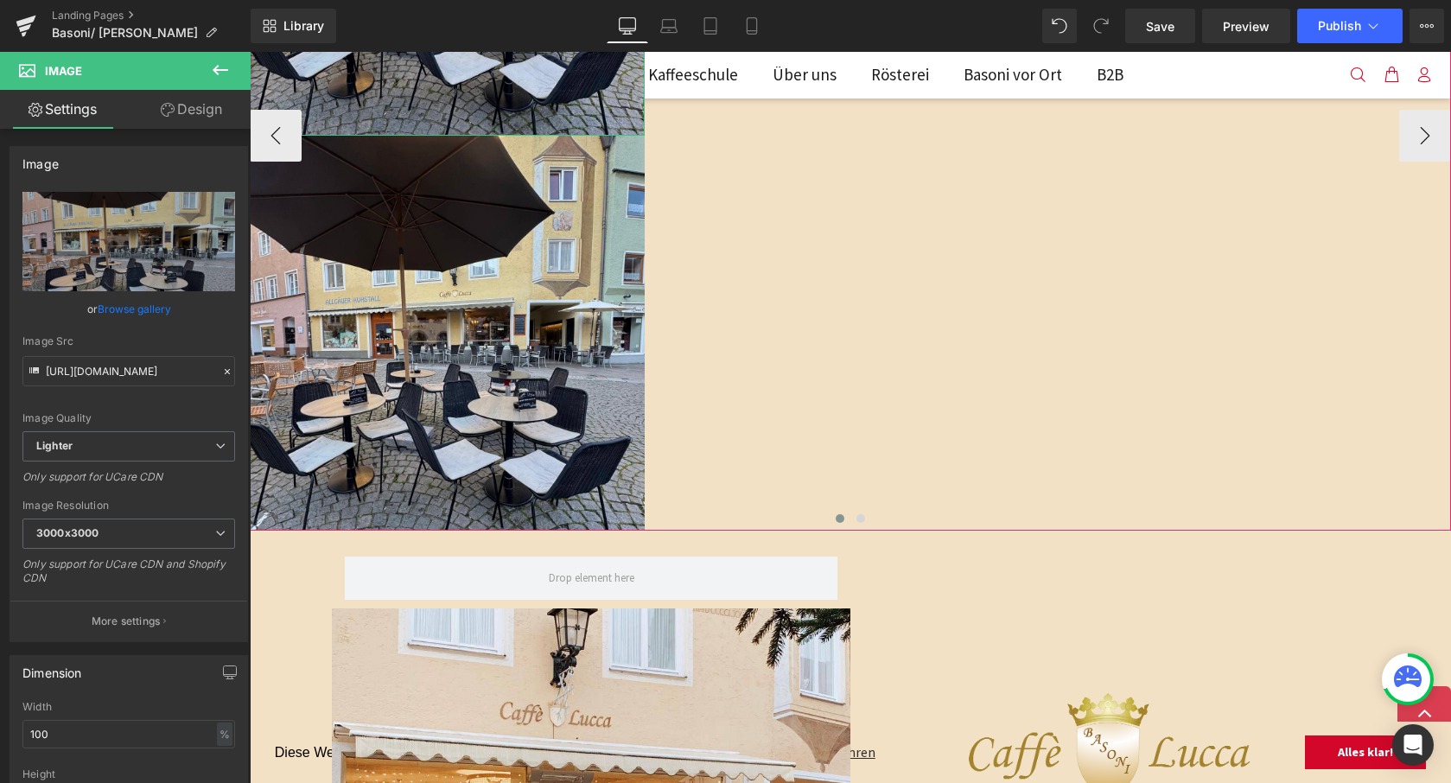
scroll to position [1779, 0]
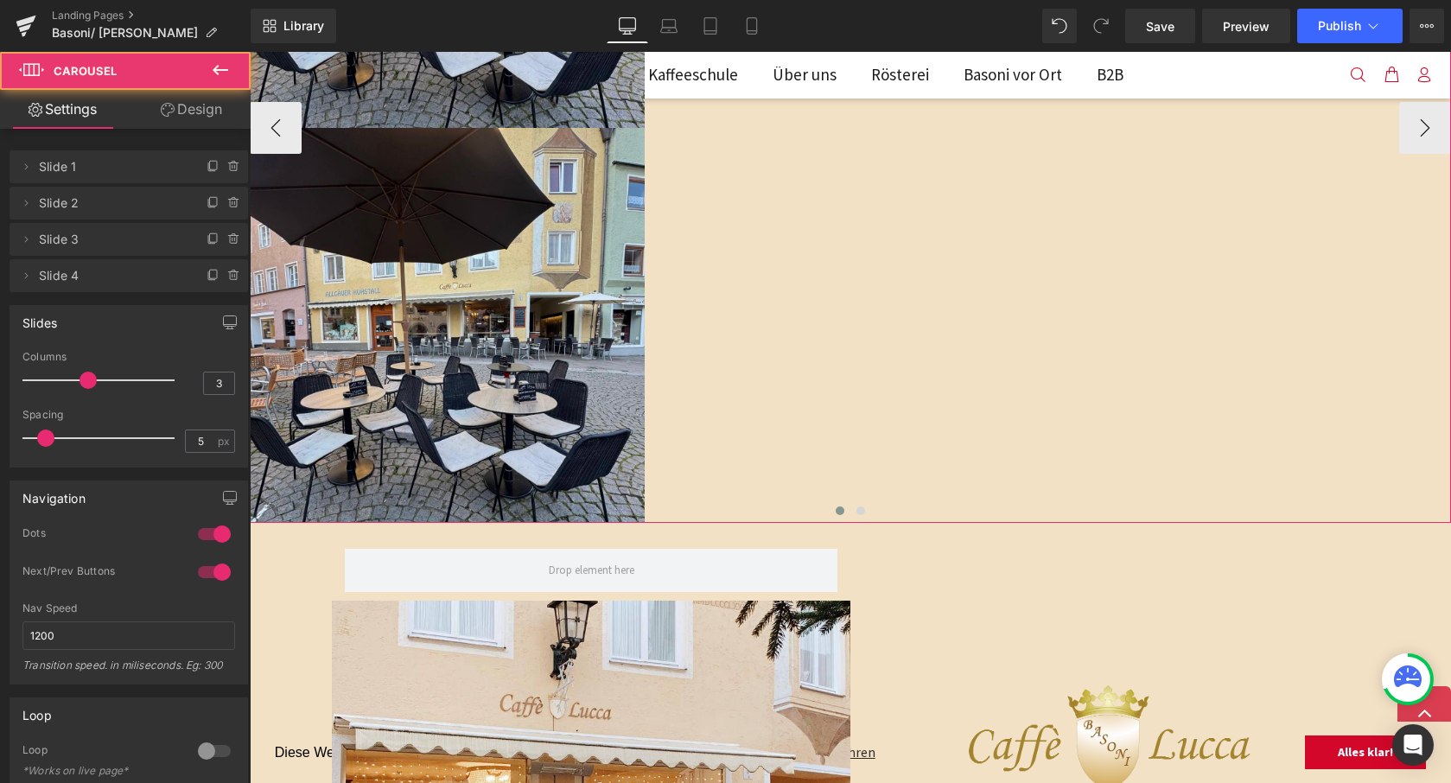
click at [473, 503] on div at bounding box center [850, 513] width 1201 height 22
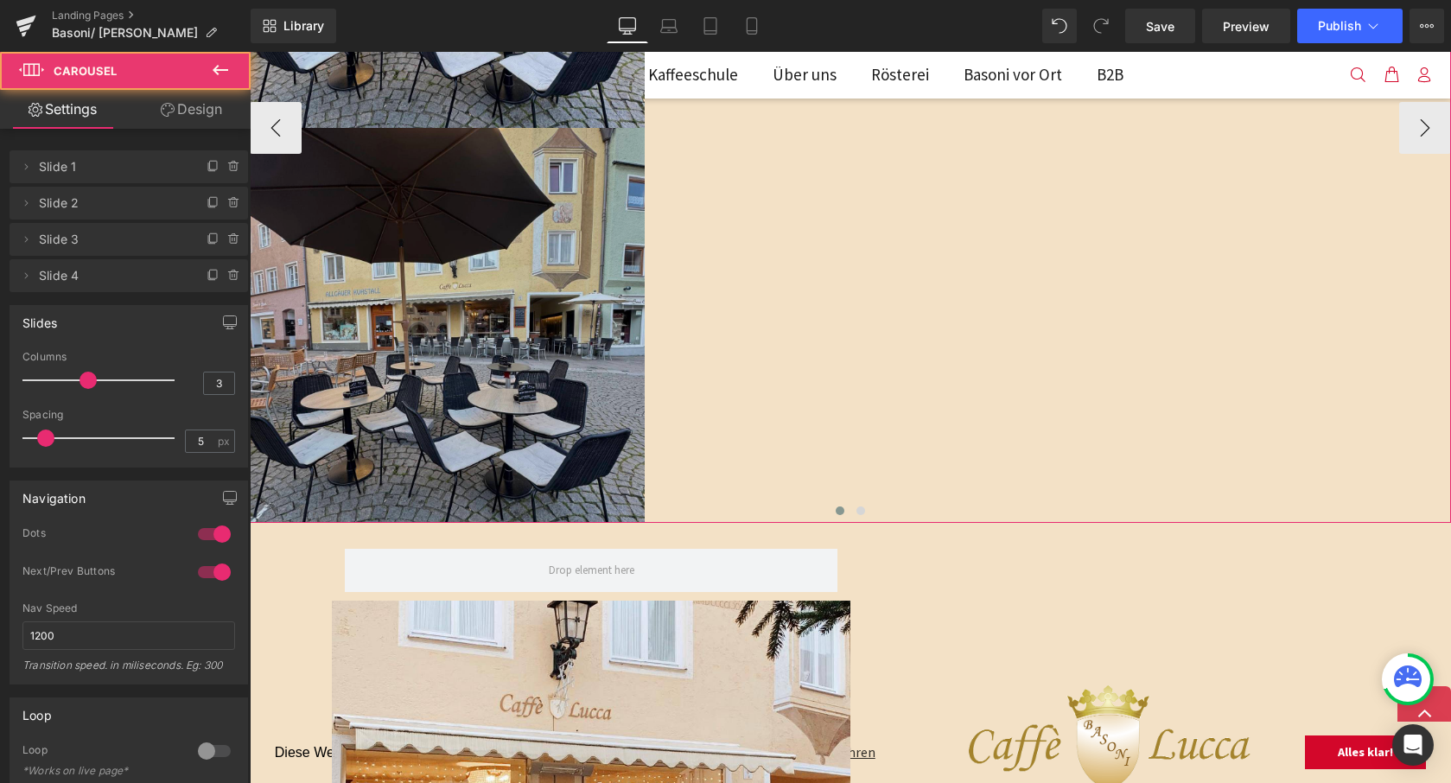
click at [531, 421] on img at bounding box center [447, 325] width 395 height 395
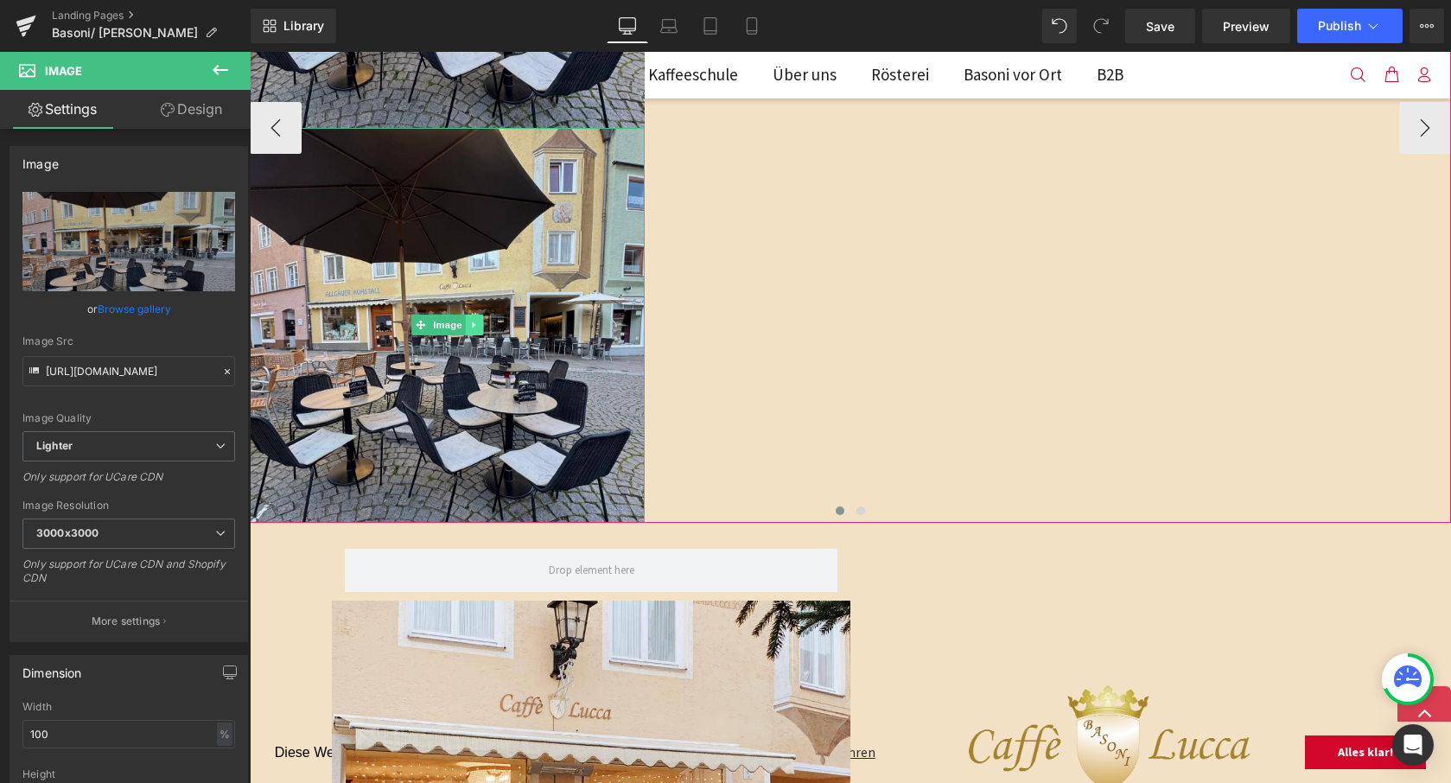
click at [476, 322] on icon at bounding box center [474, 325] width 10 height 10
click at [484, 322] on icon at bounding box center [484, 326] width 10 height 10
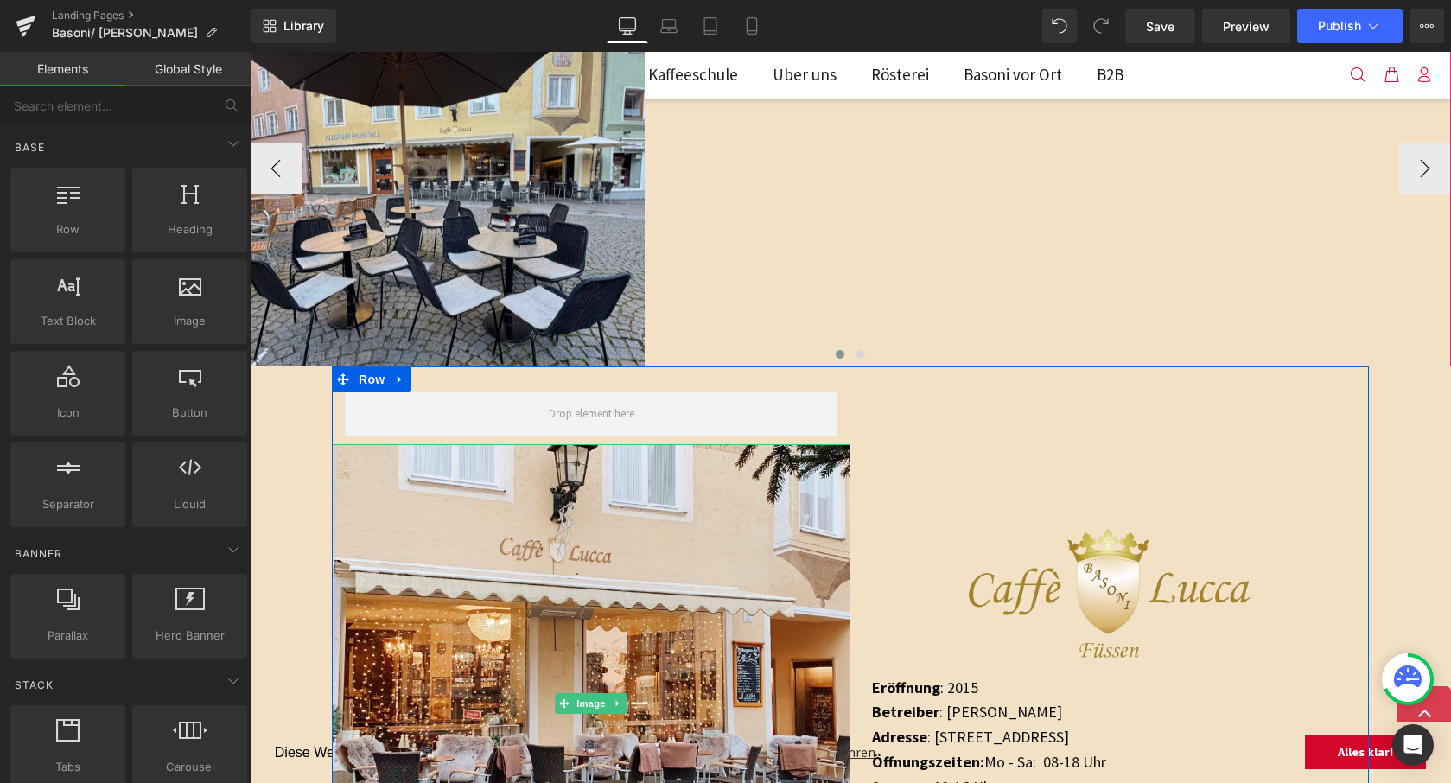
scroll to position [1292, 0]
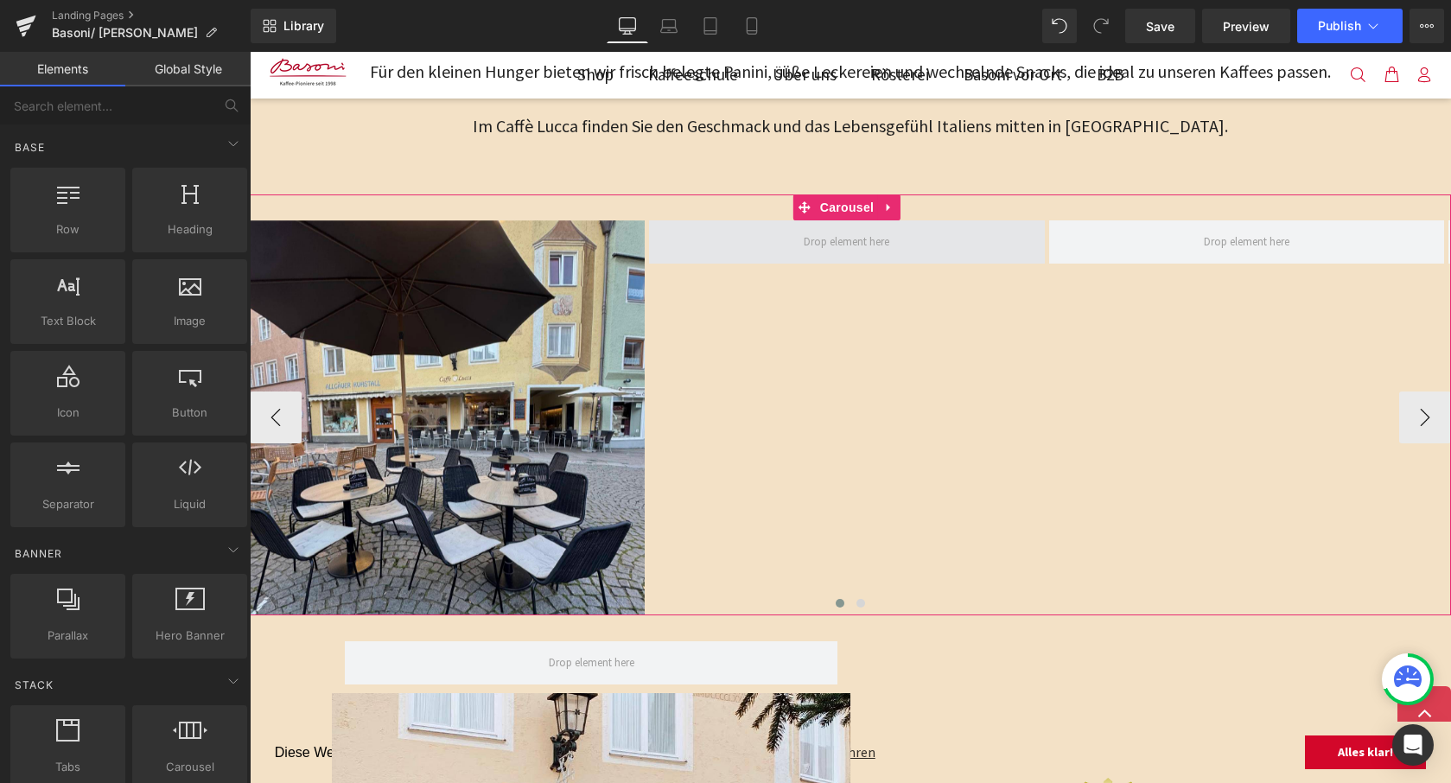
click at [838, 251] on span at bounding box center [846, 241] width 395 height 43
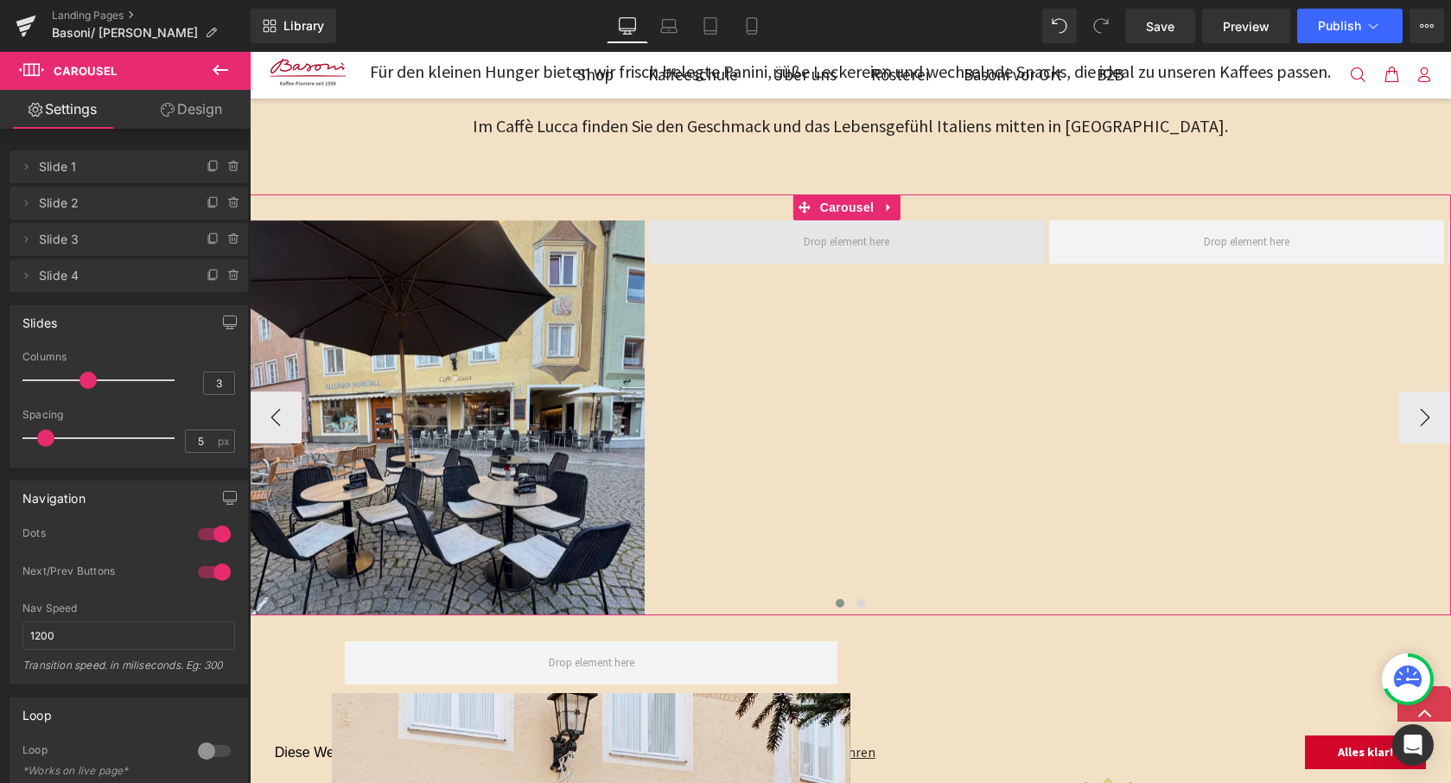
click at [840, 237] on span at bounding box center [847, 242] width 98 height 28
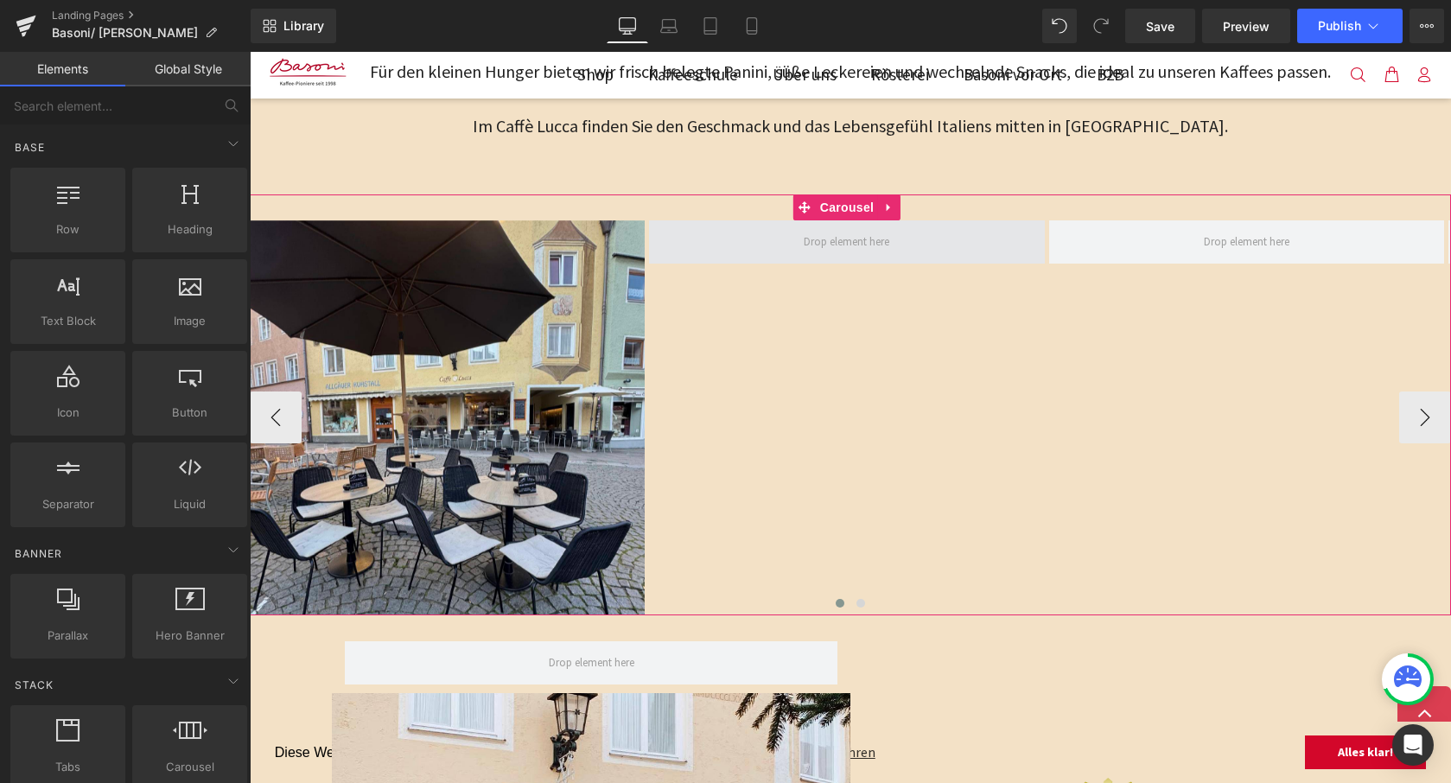
click at [840, 248] on span at bounding box center [847, 242] width 98 height 28
click at [829, 228] on span at bounding box center [847, 242] width 98 height 28
click at [880, 229] on span at bounding box center [847, 242] width 98 height 28
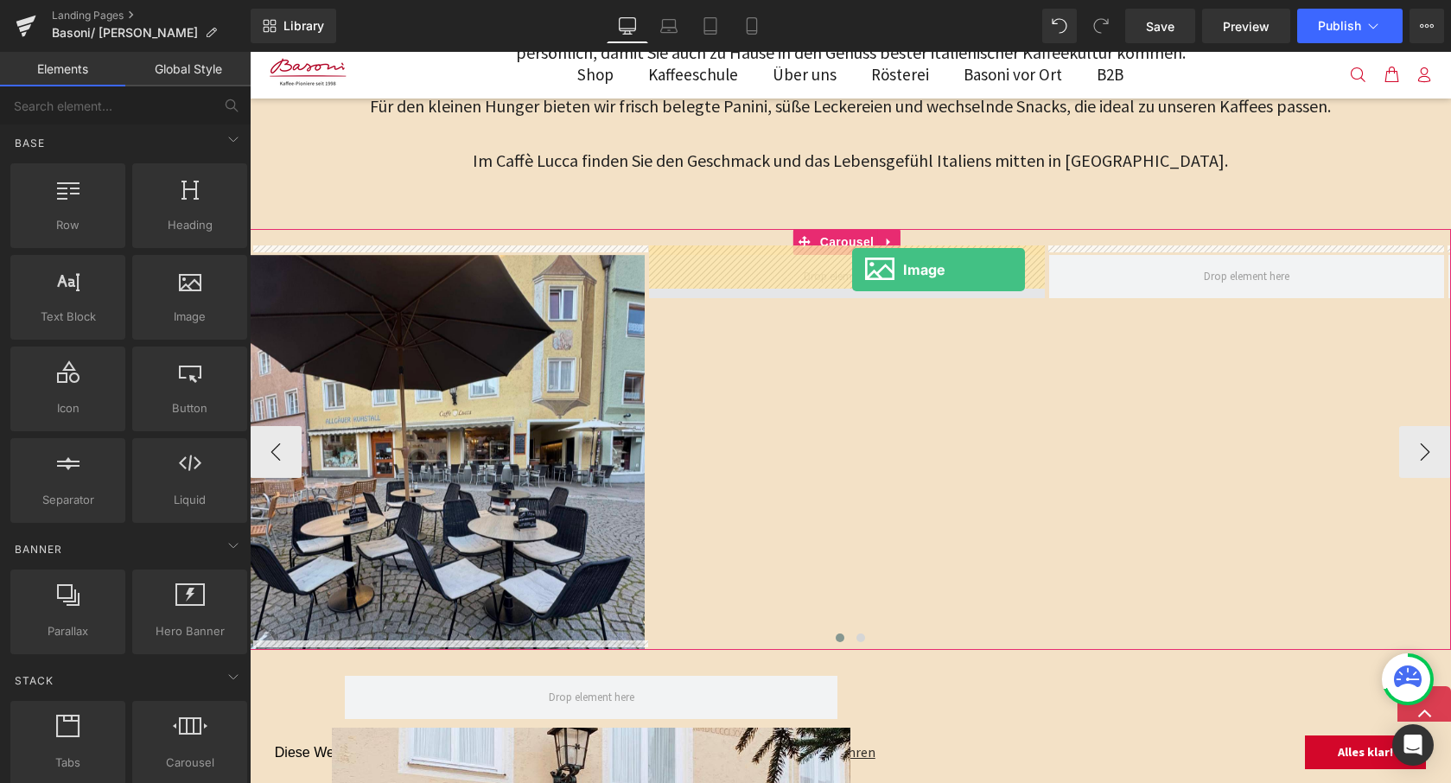
scroll to position [1268, 0]
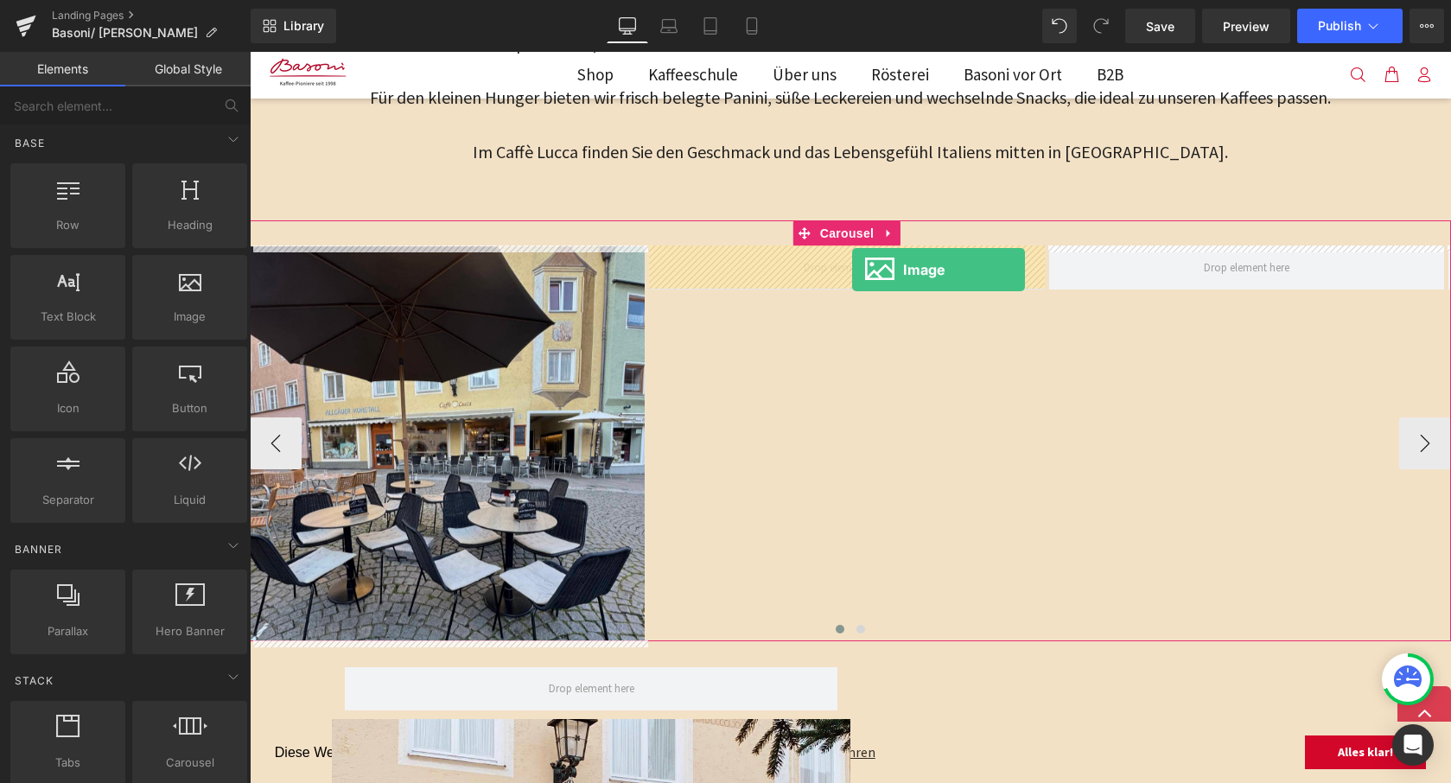
drag, startPoint x: 422, startPoint y: 347, endPoint x: 851, endPoint y: 271, distance: 436.1
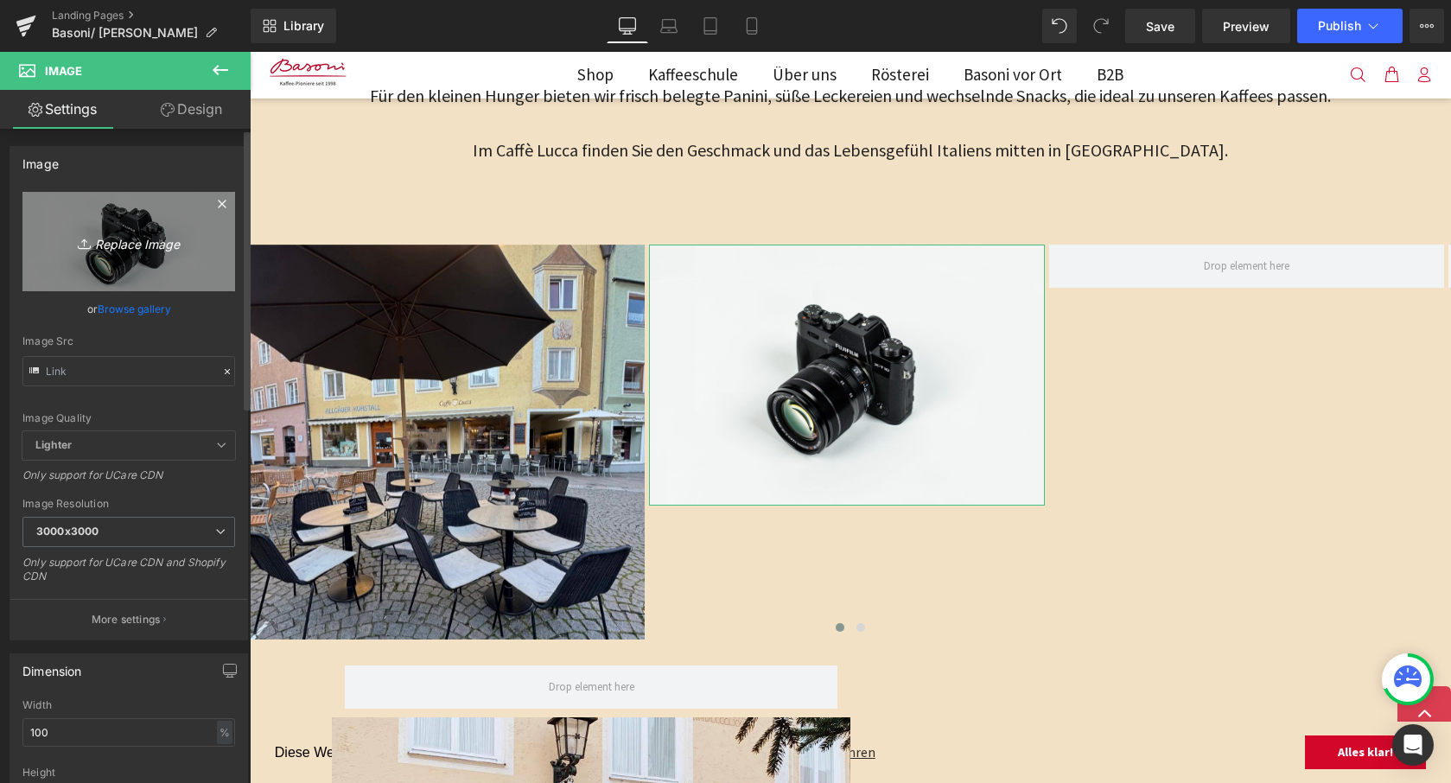
click at [140, 251] on icon "Replace Image" at bounding box center [129, 242] width 138 height 22
type input "C:\fakepath\WhatsApp Image [DATE] at 09.39.16-3.jpeg"
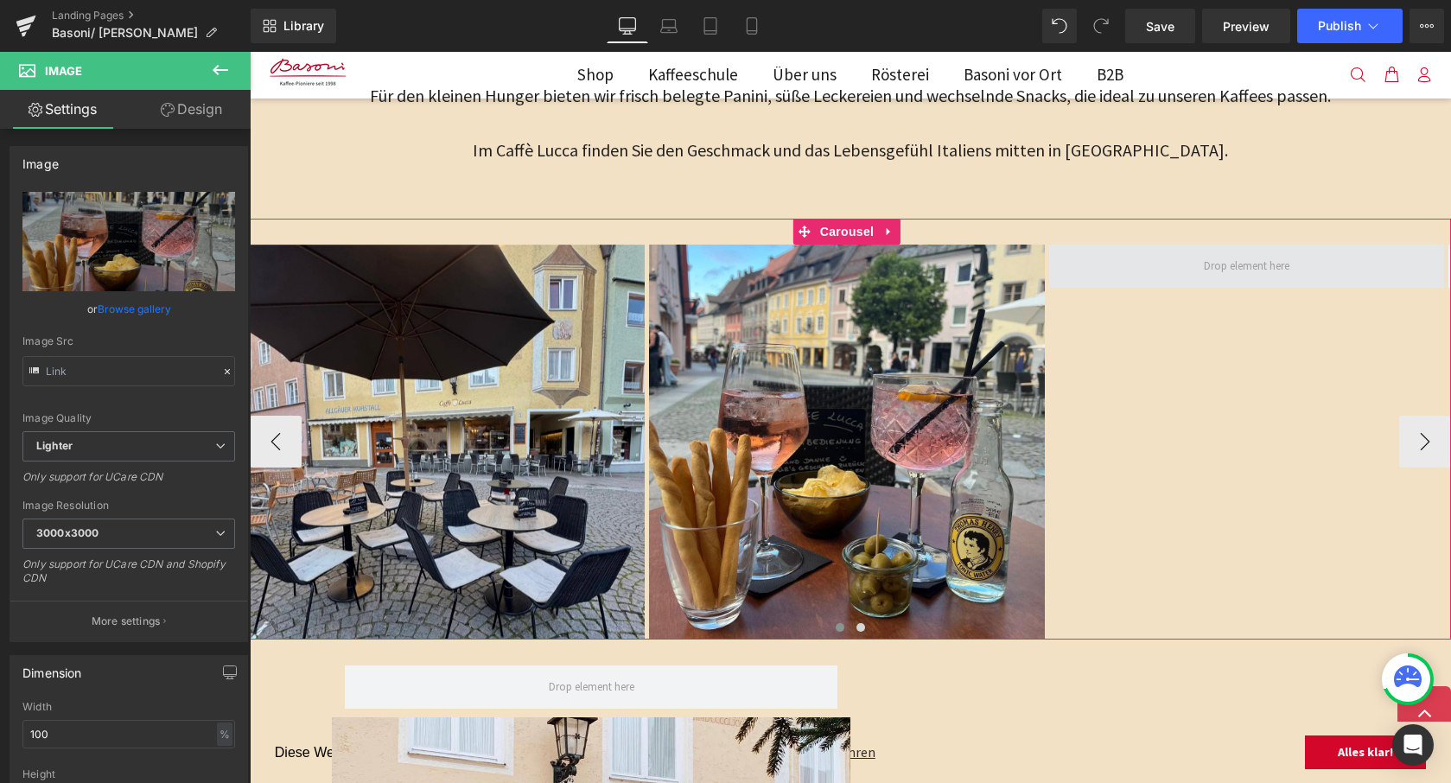
click at [1135, 245] on span at bounding box center [1246, 266] width 395 height 43
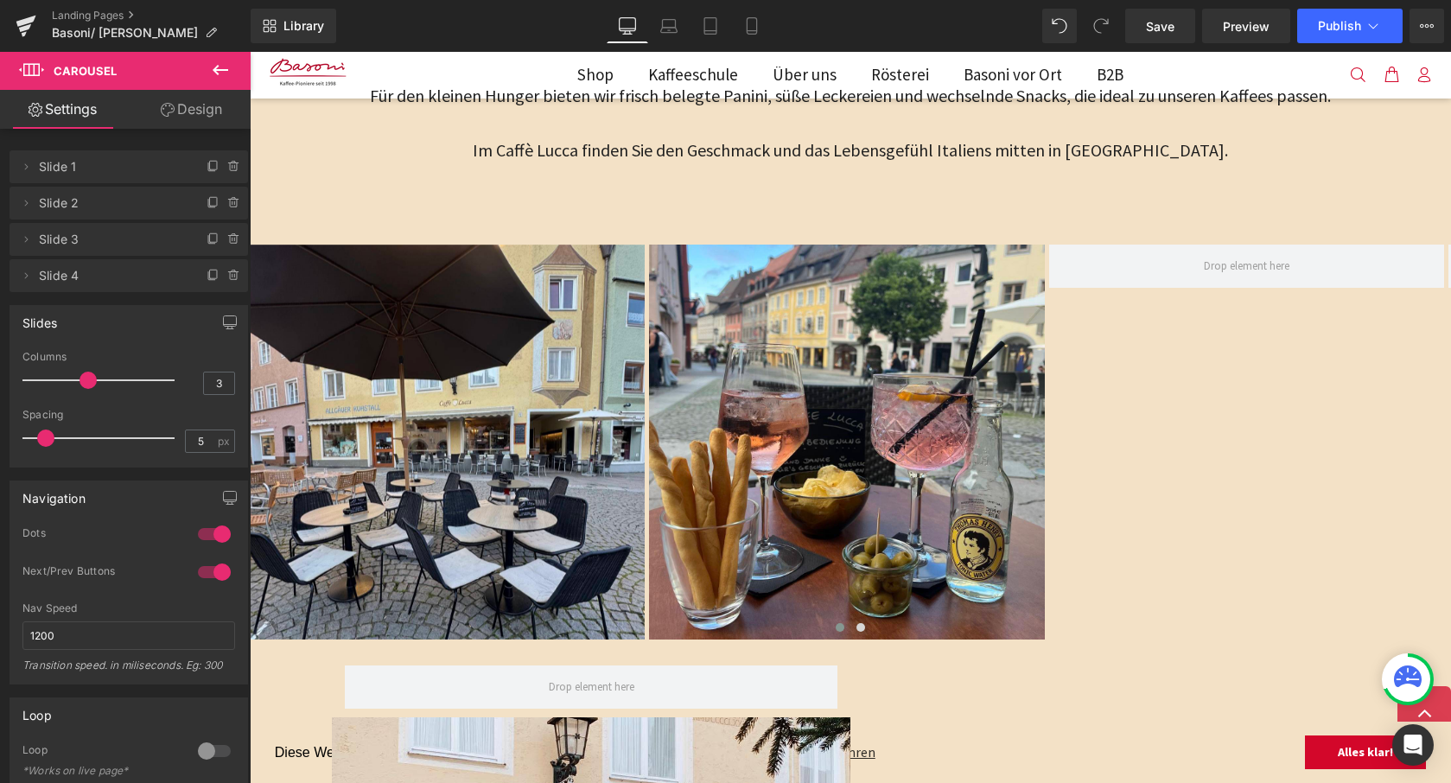
click at [226, 70] on icon at bounding box center [221, 70] width 16 height 10
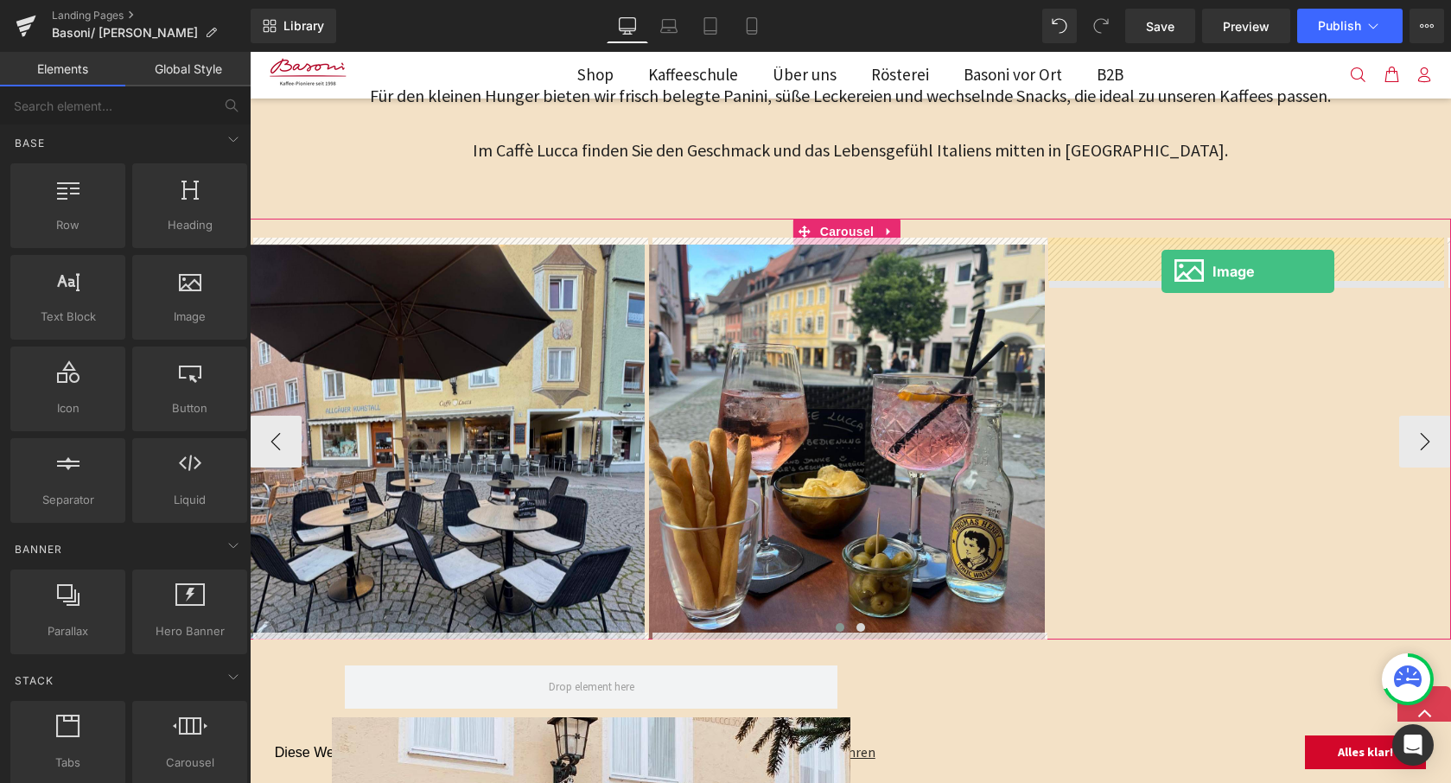
drag, startPoint x: 424, startPoint y: 363, endPoint x: 1161, endPoint y: 271, distance: 742.7
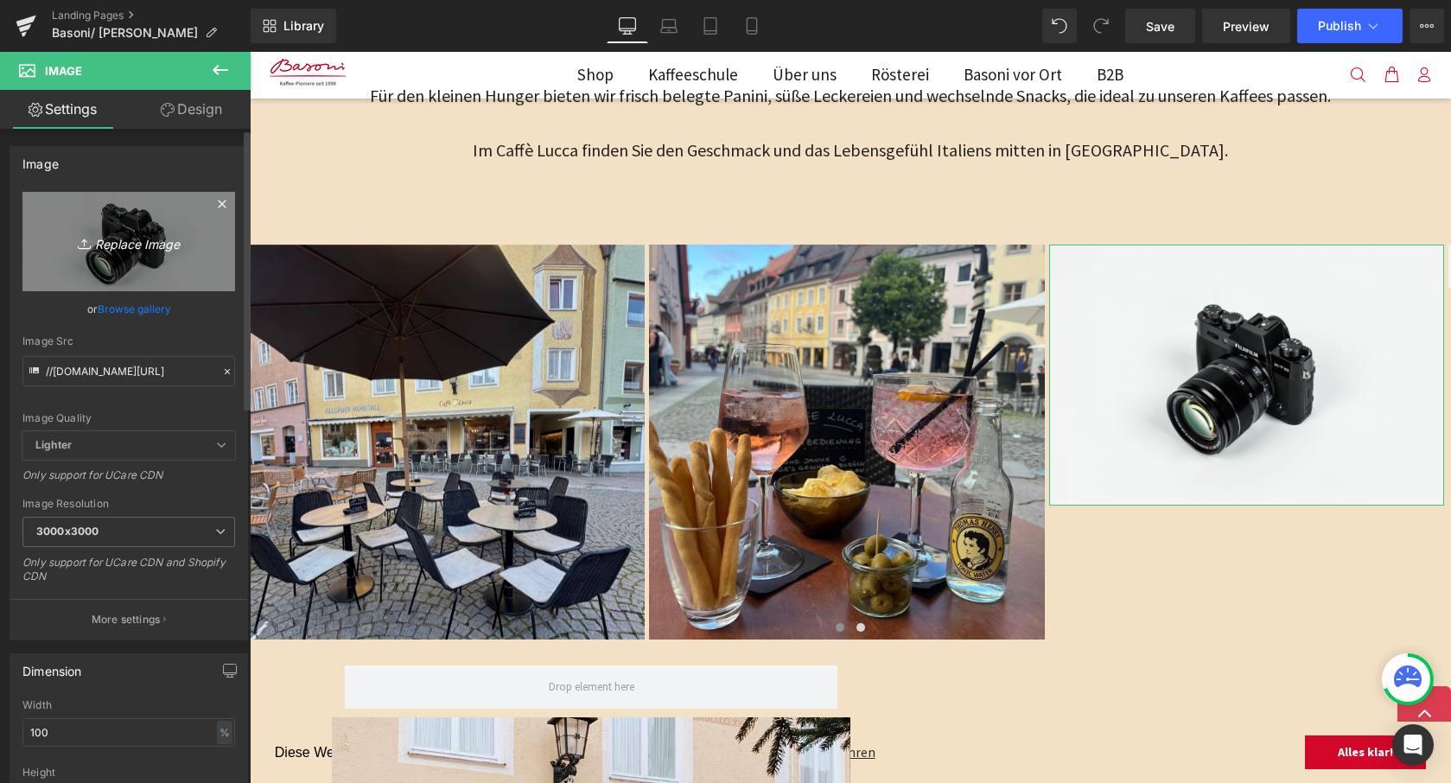
click at [114, 248] on icon "Replace Image" at bounding box center [129, 242] width 138 height 22
type input "C:\fakepath\WhatsApp Image [DATE] at 09.39.16-5.jpeg"
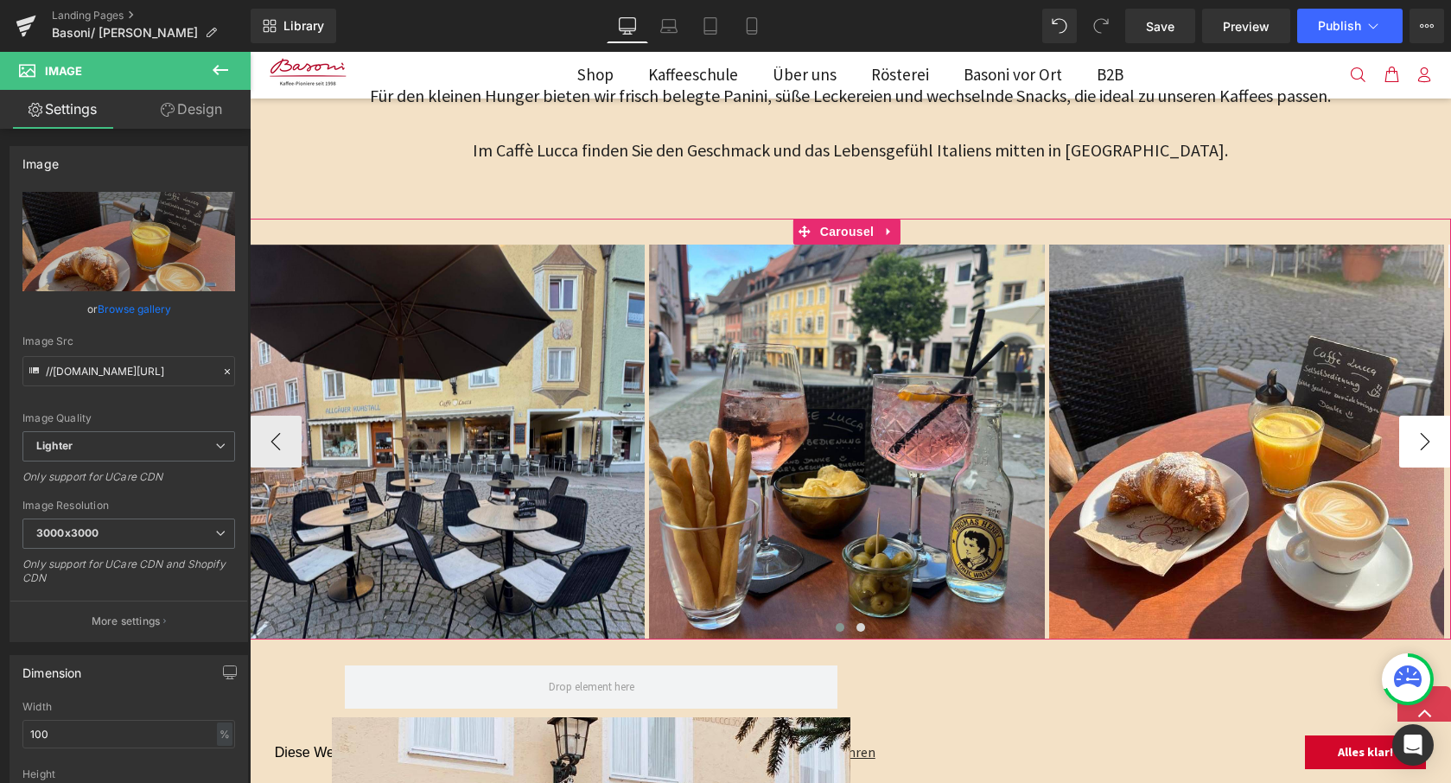
click at [1407, 428] on button "›" at bounding box center [1425, 442] width 52 height 52
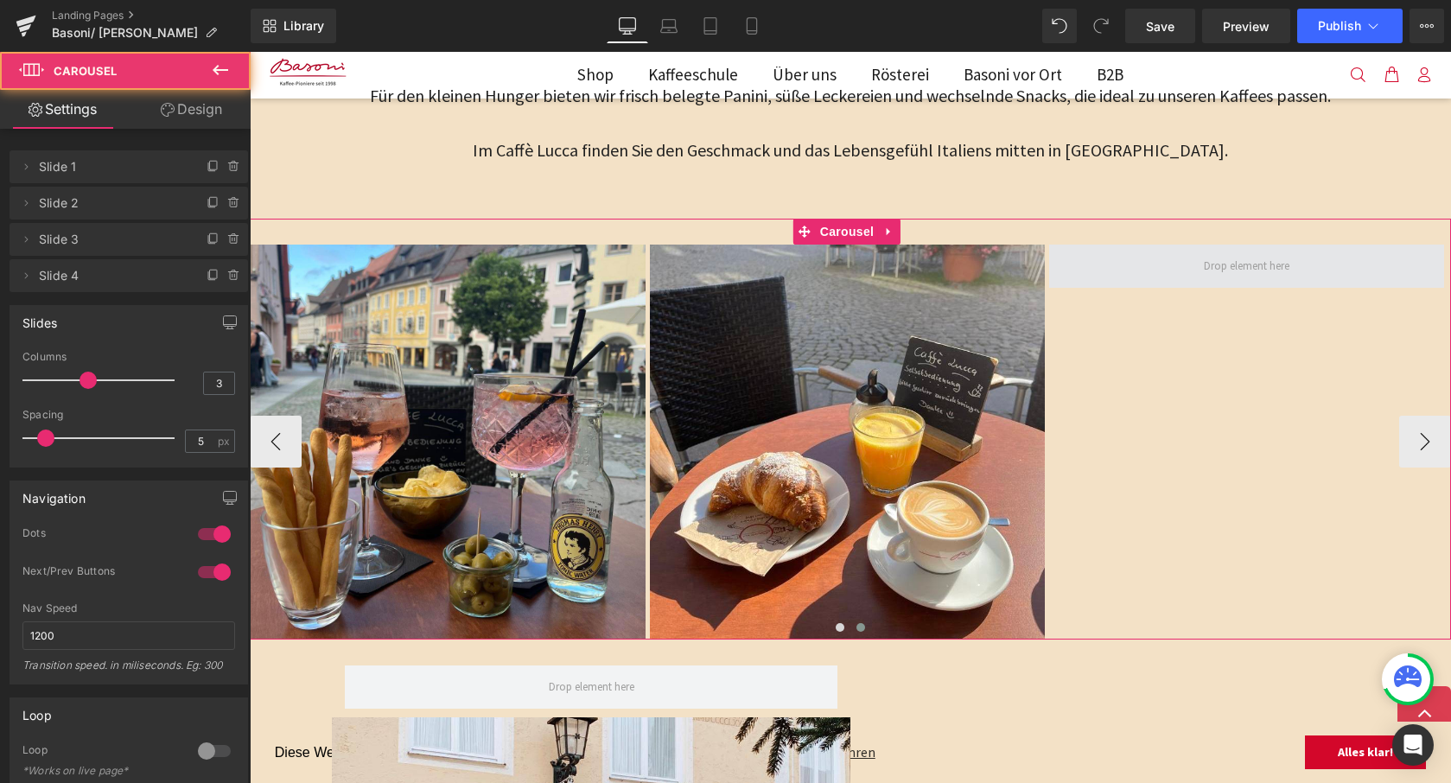
click at [1173, 259] on span at bounding box center [1246, 266] width 395 height 43
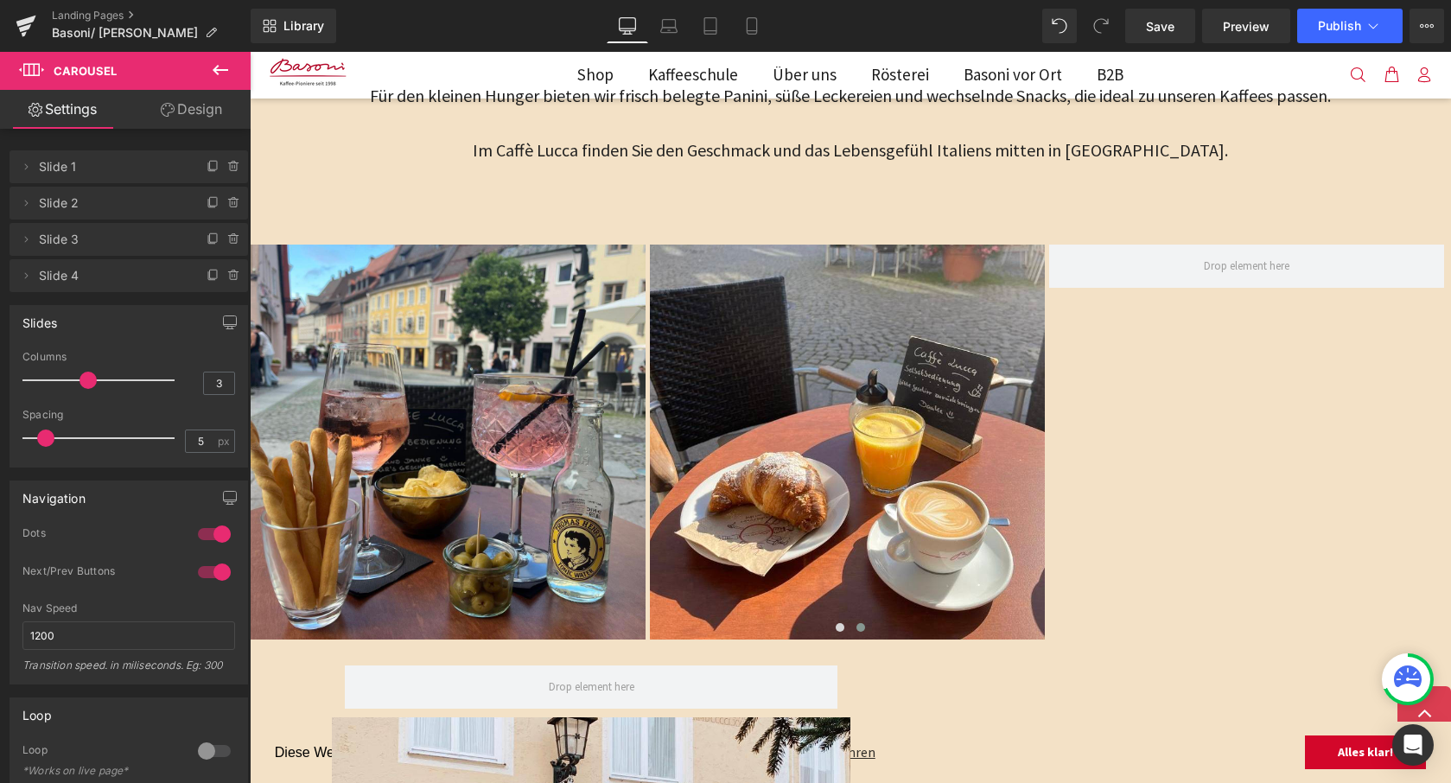
click at [207, 64] on button at bounding box center [220, 71] width 60 height 38
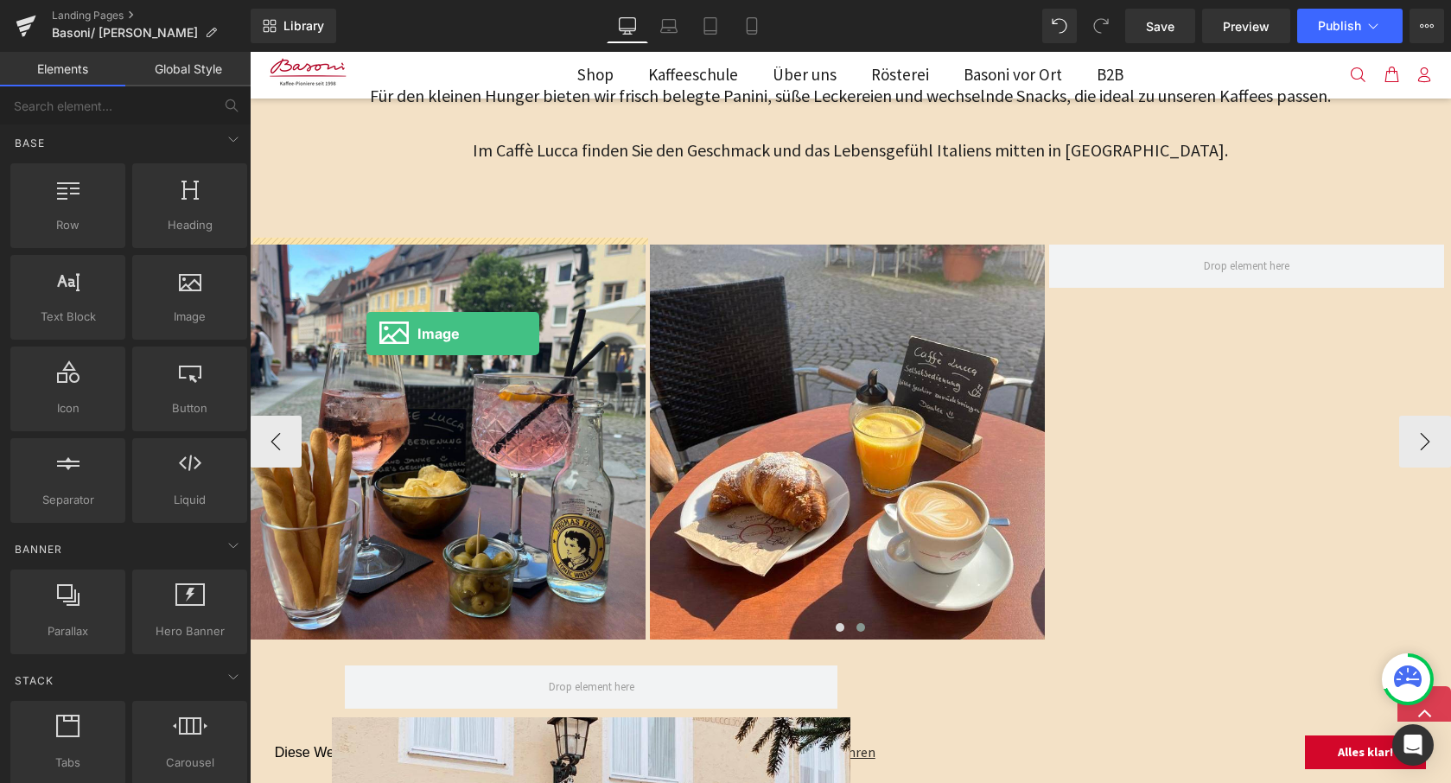
drag, startPoint x: 443, startPoint y: 350, endPoint x: 1140, endPoint y: 293, distance: 698.8
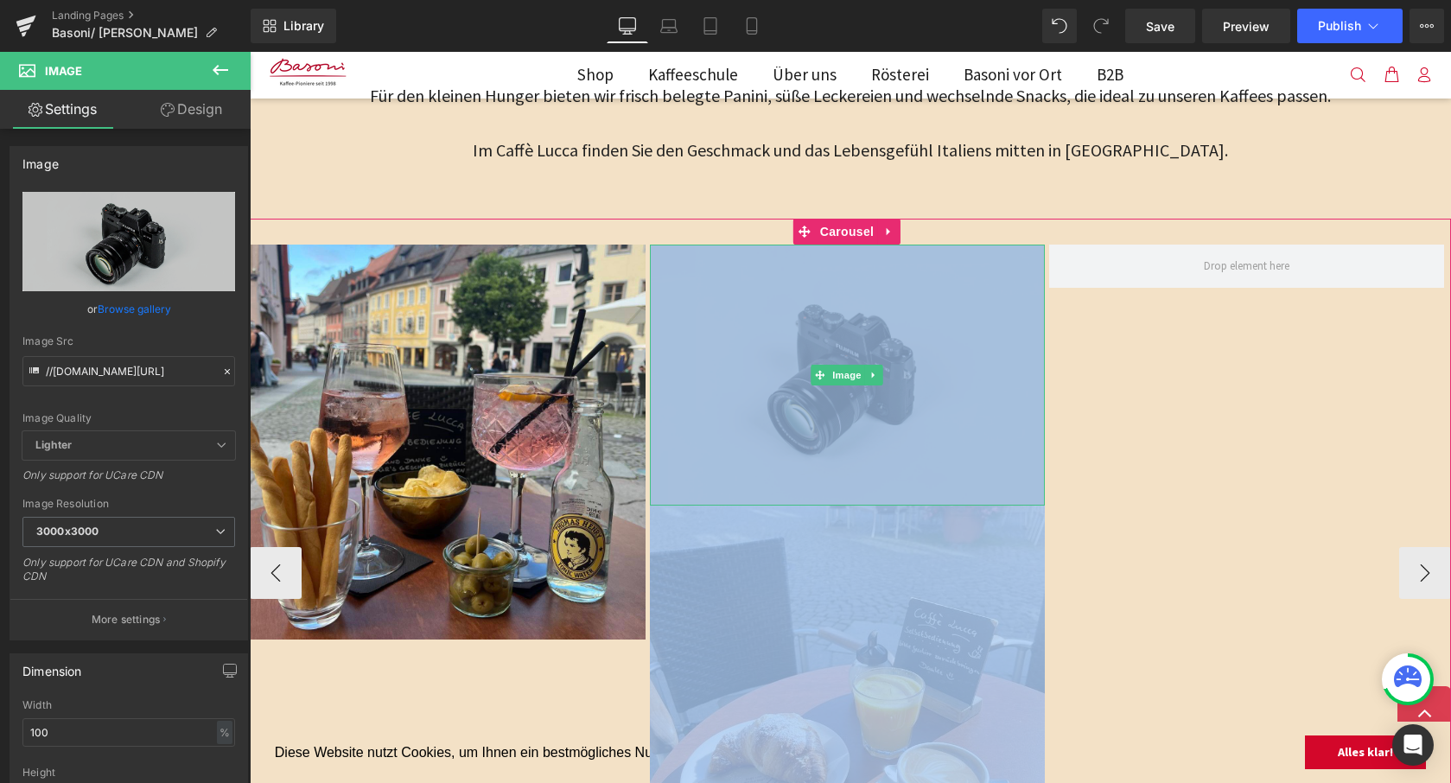
drag, startPoint x: 1198, startPoint y: 290, endPoint x: 847, endPoint y: 365, distance: 359.6
click at [875, 350] on div "Image Image Image Image" at bounding box center [650, 573] width 1599 height 657
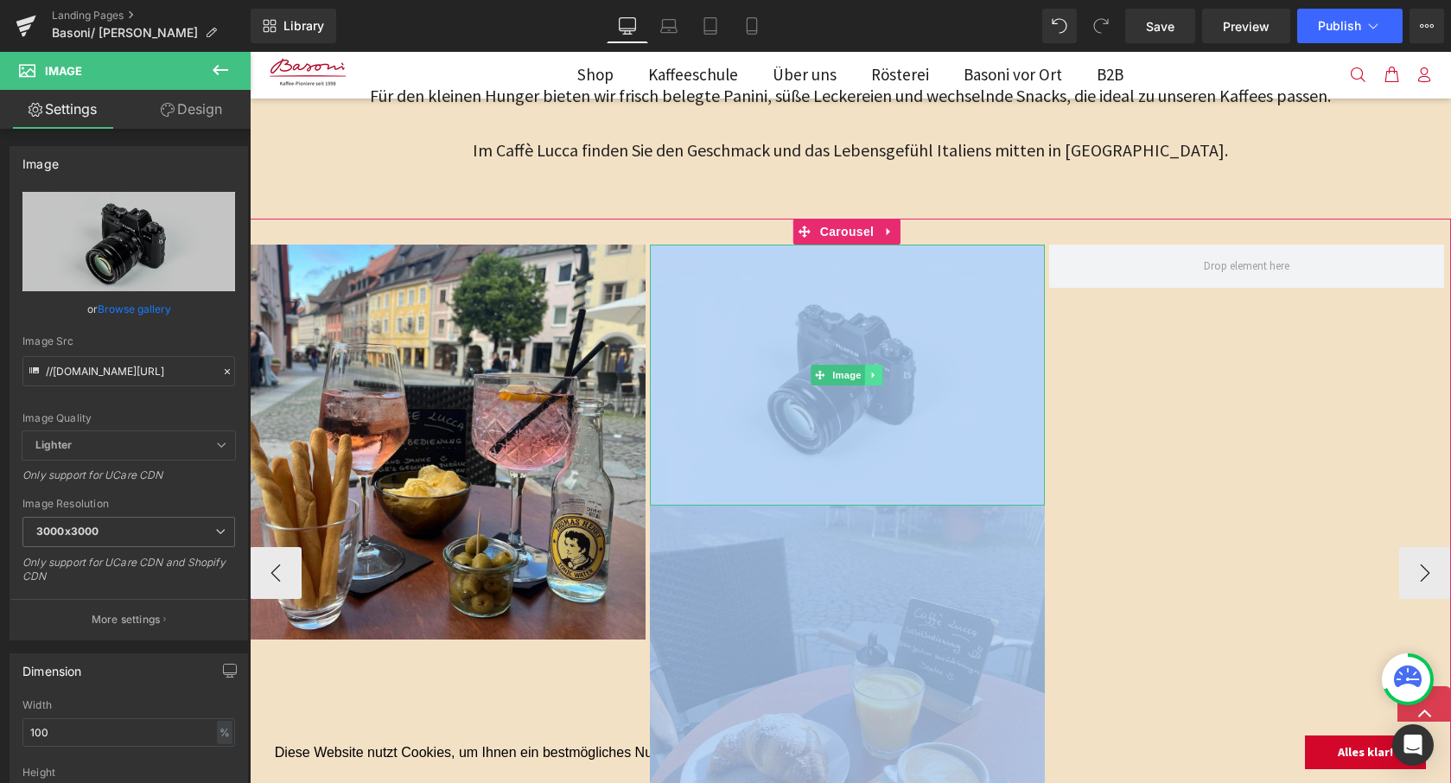
click at [870, 370] on icon at bounding box center [874, 375] width 10 height 10
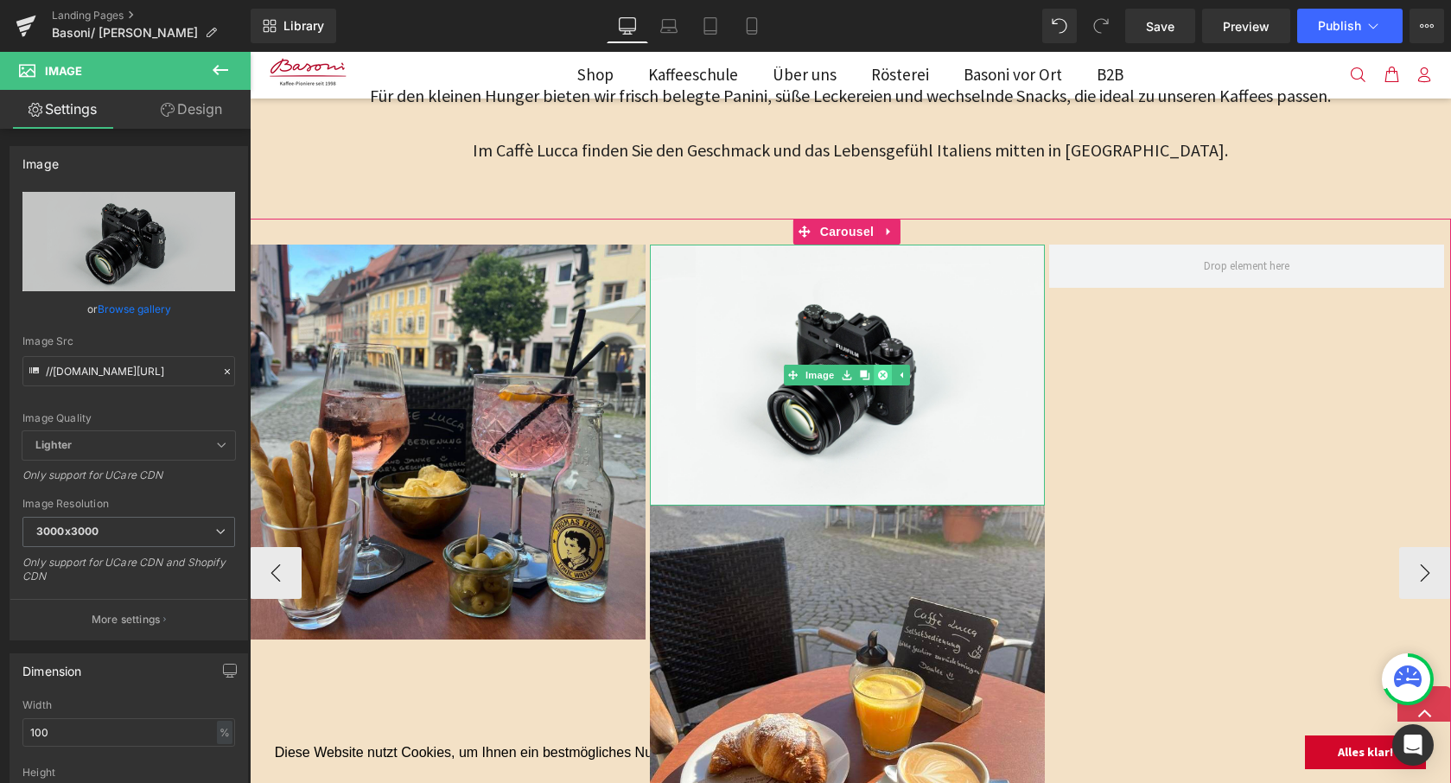
click at [883, 370] on icon at bounding box center [883, 375] width 10 height 10
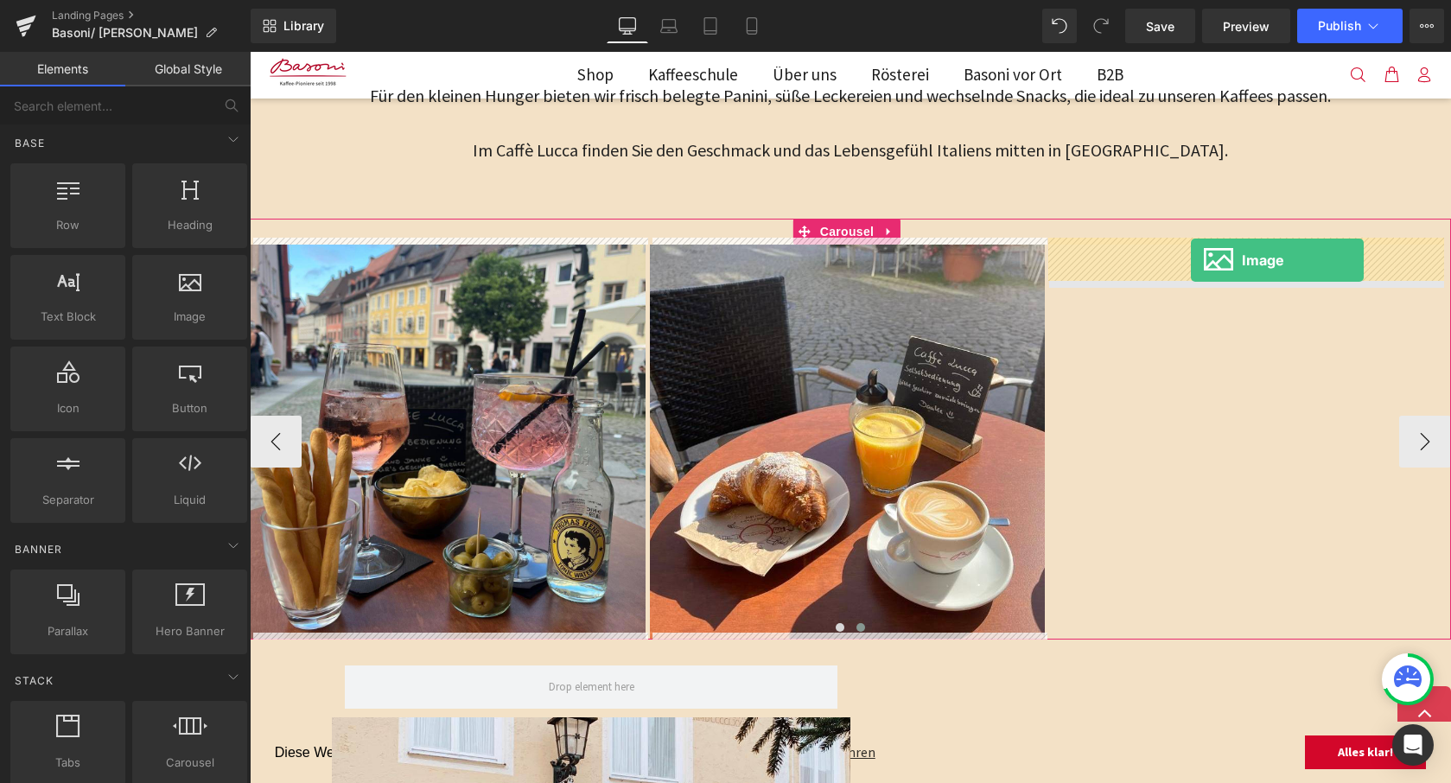
drag, startPoint x: 444, startPoint y: 360, endPoint x: 1191, endPoint y: 260, distance: 753.2
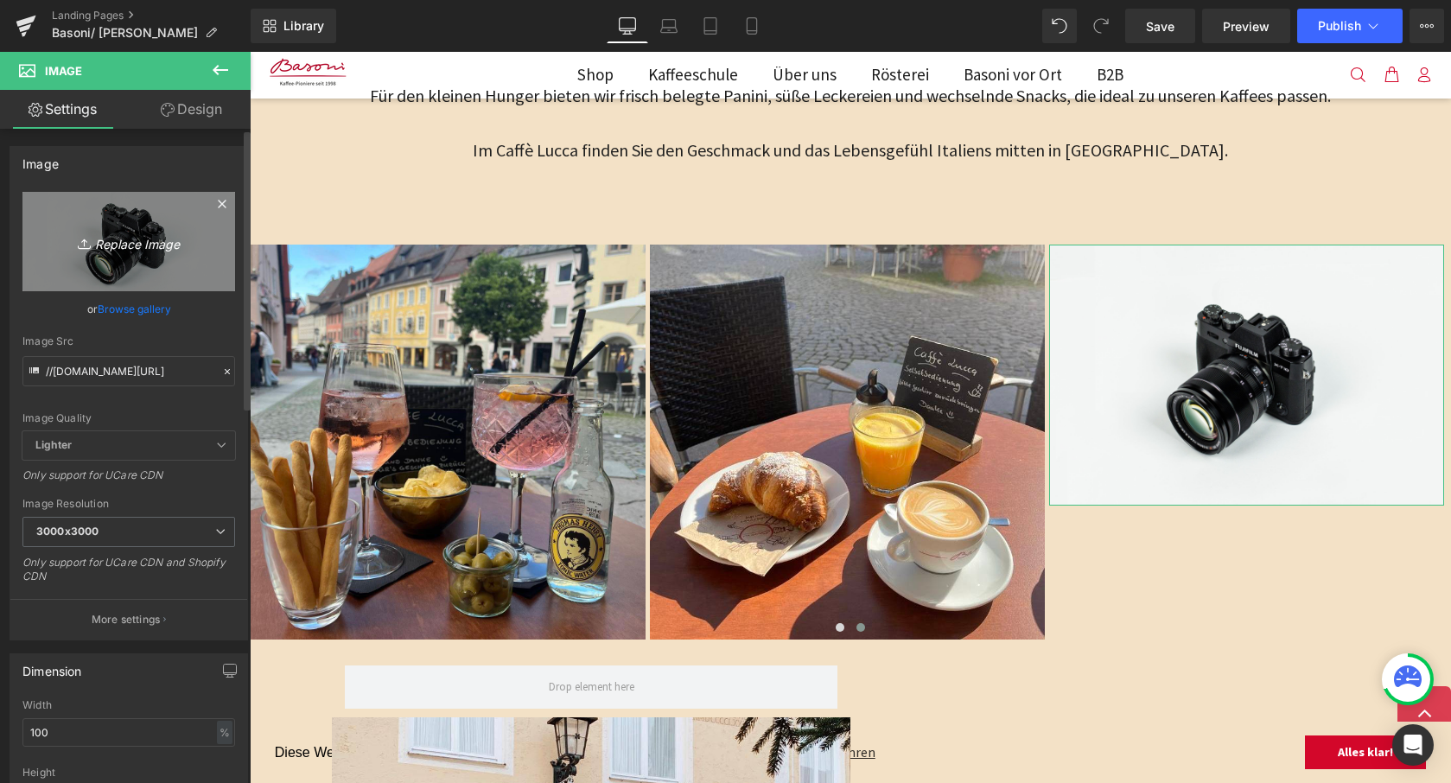
click at [125, 233] on icon "Replace Image" at bounding box center [129, 242] width 138 height 22
type input "C:\fakepath\WhatsApp Image [DATE] at 09.39.16-2.jpeg"
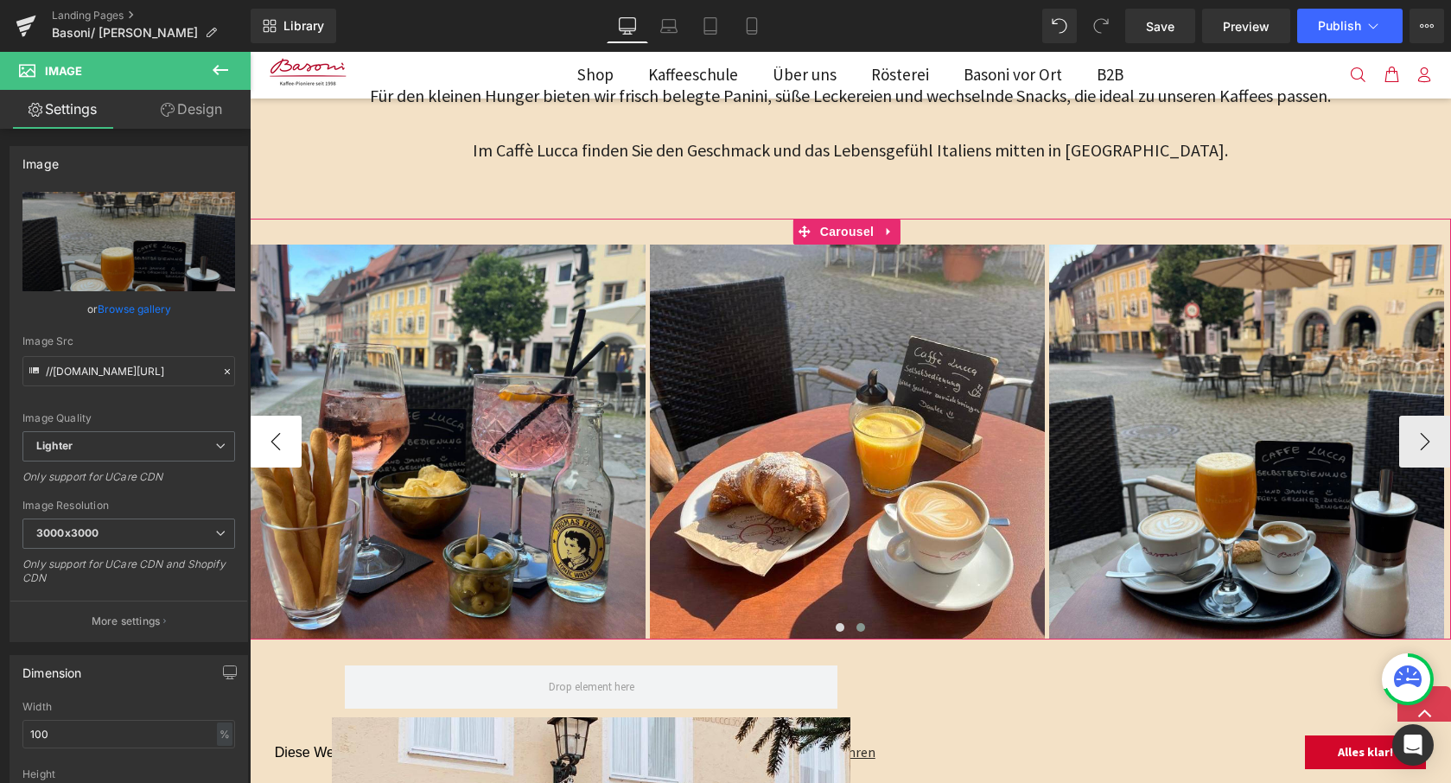
click at [280, 426] on button "‹" at bounding box center [276, 442] width 52 height 52
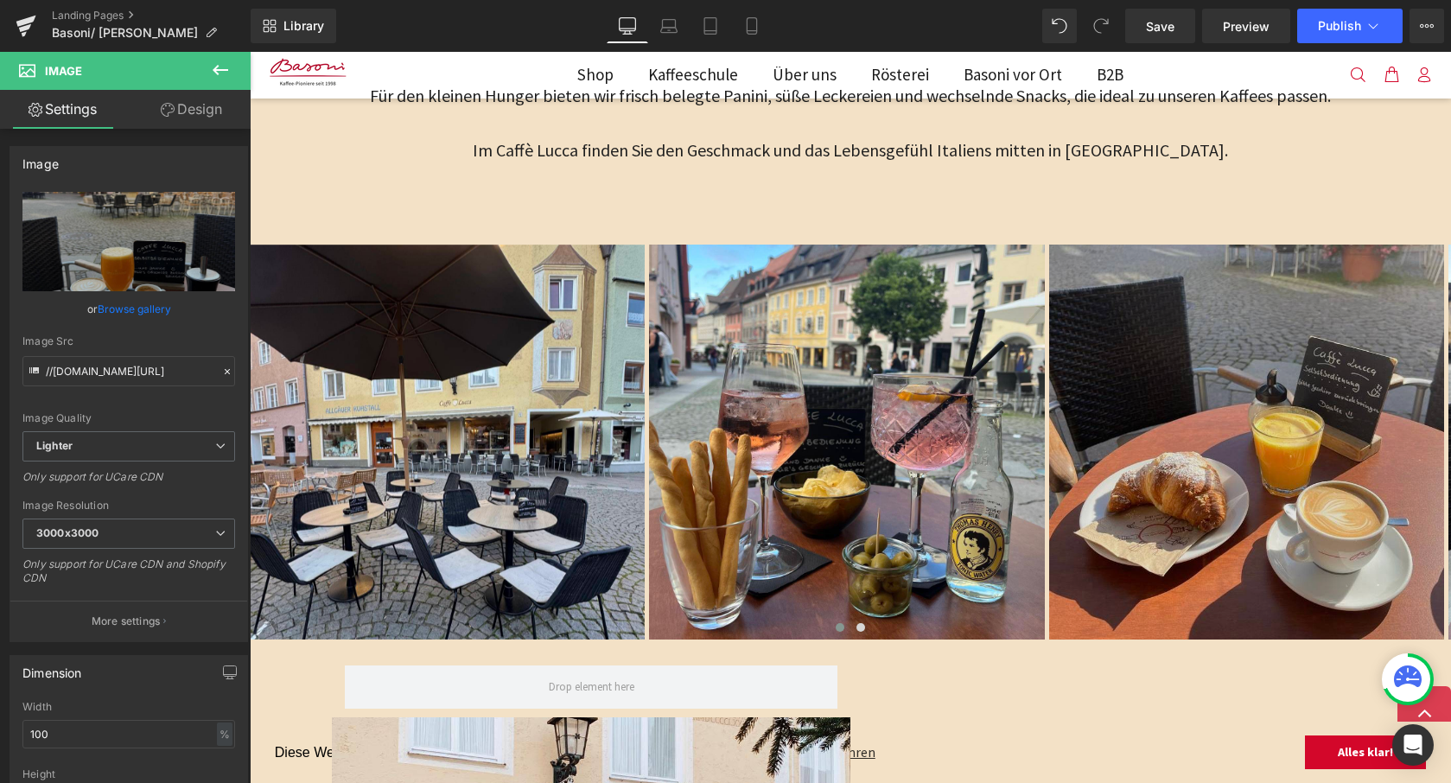
scroll to position [1270, 0]
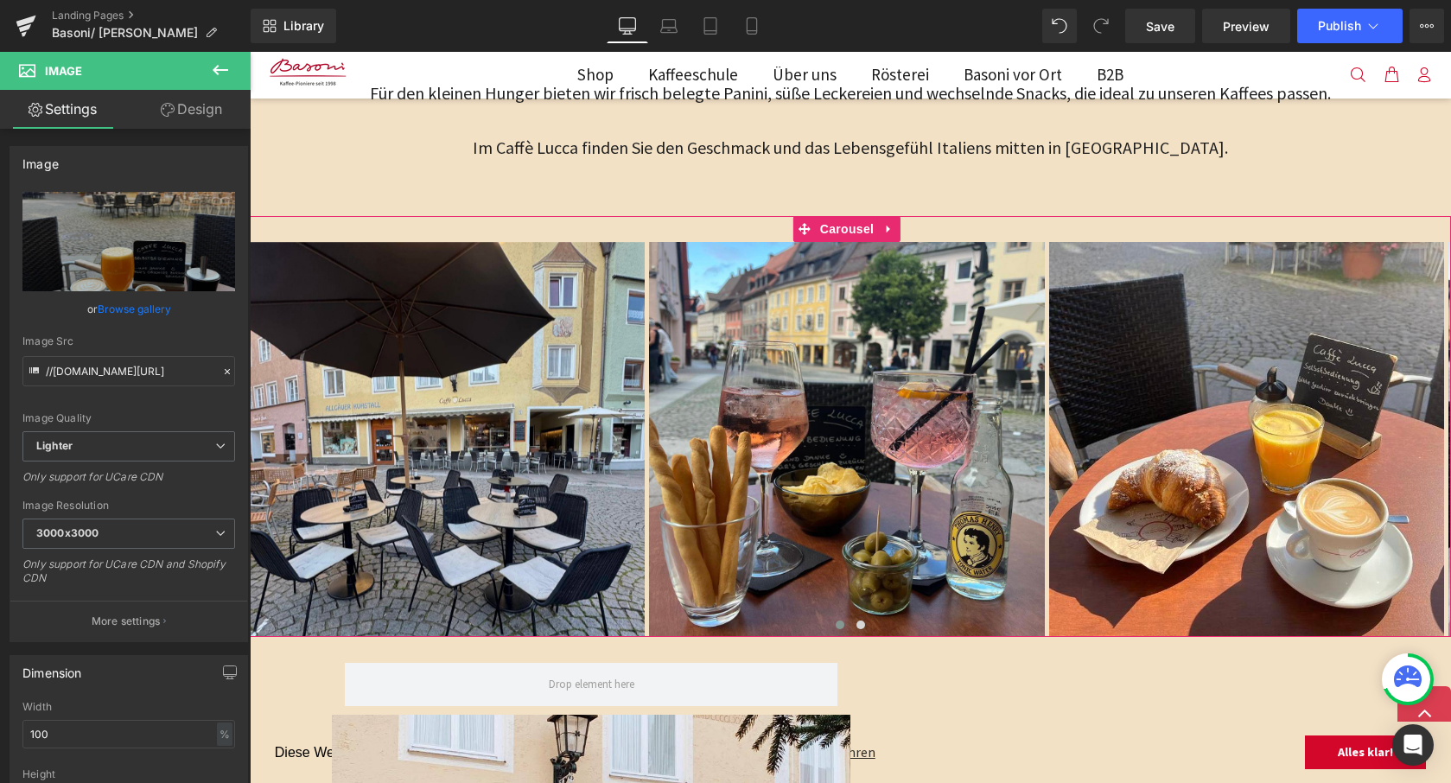
click at [1450, 426] on button "›" at bounding box center [1477, 439] width 52 height 52
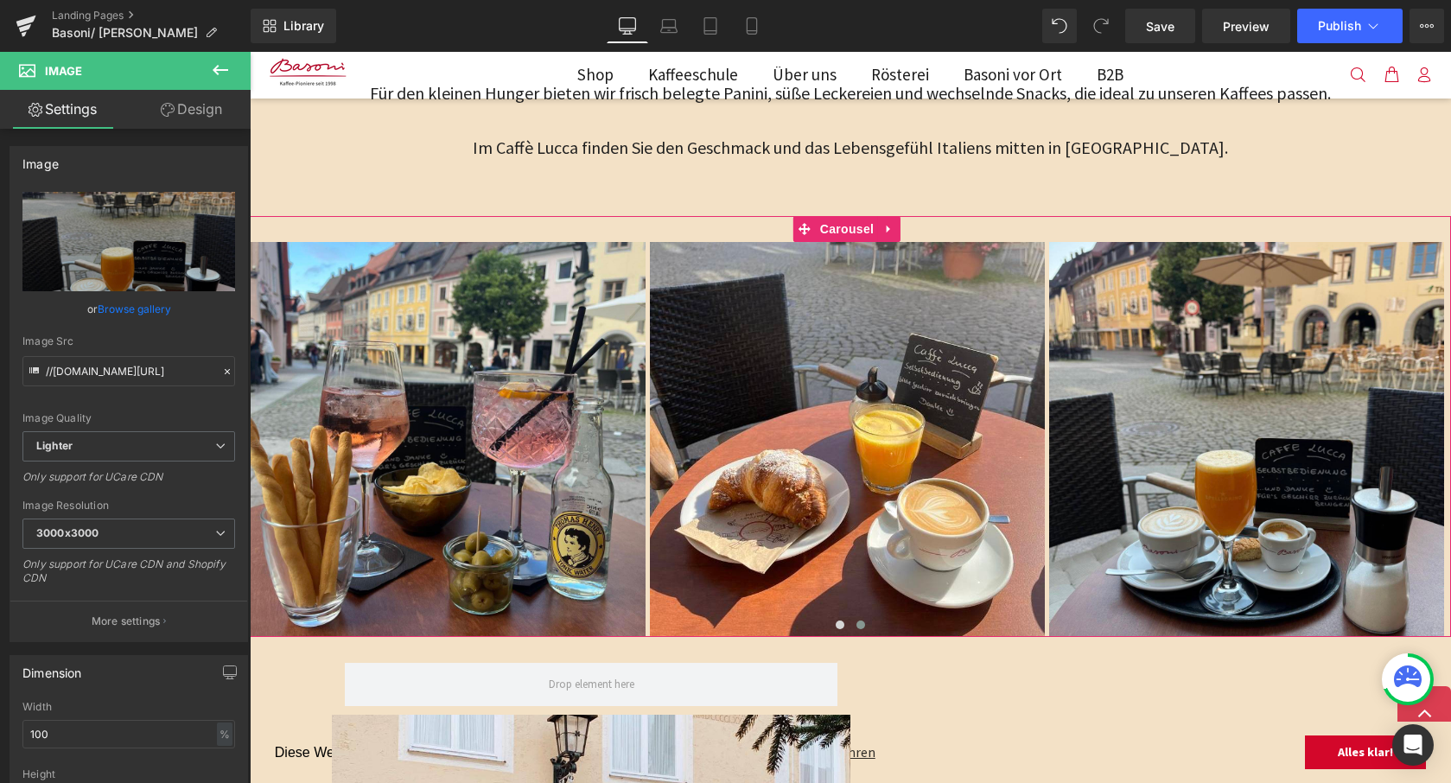
click at [250, 423] on button "‹" at bounding box center [224, 439] width 52 height 52
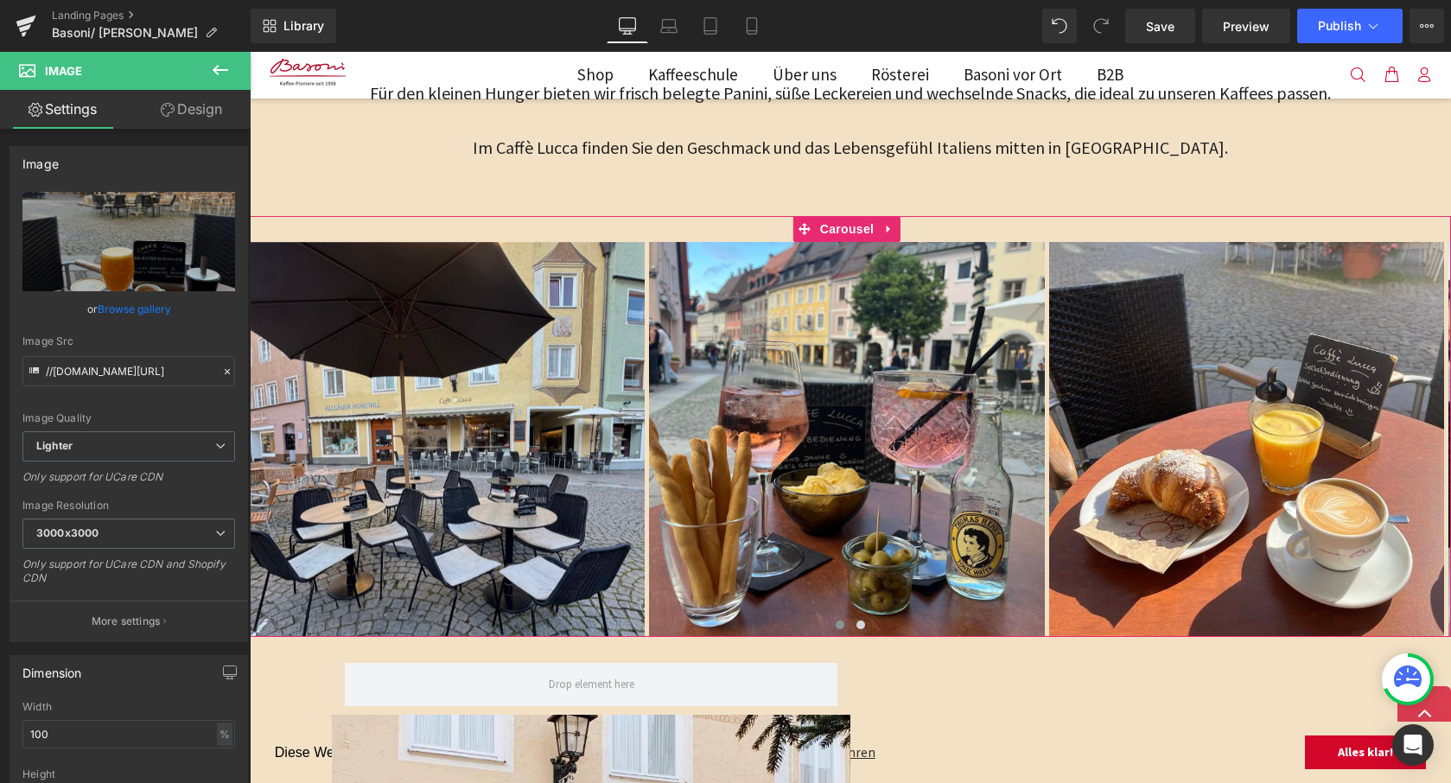
click at [1450, 432] on button "›" at bounding box center [1477, 439] width 52 height 52
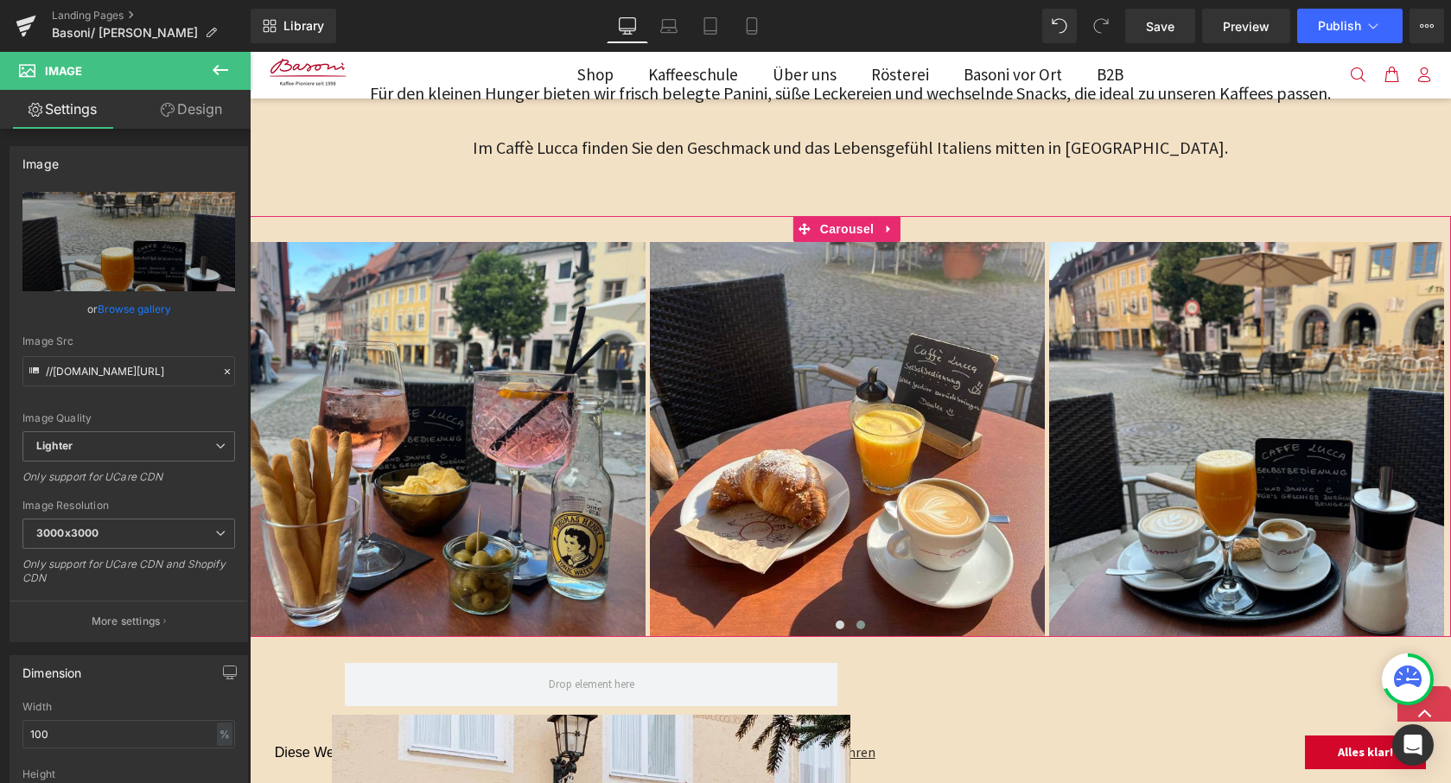
click at [1450, 432] on button "›" at bounding box center [1477, 439] width 52 height 52
click at [1450, 442] on button "›" at bounding box center [1477, 439] width 52 height 52
click at [1450, 427] on button "›" at bounding box center [1477, 439] width 52 height 52
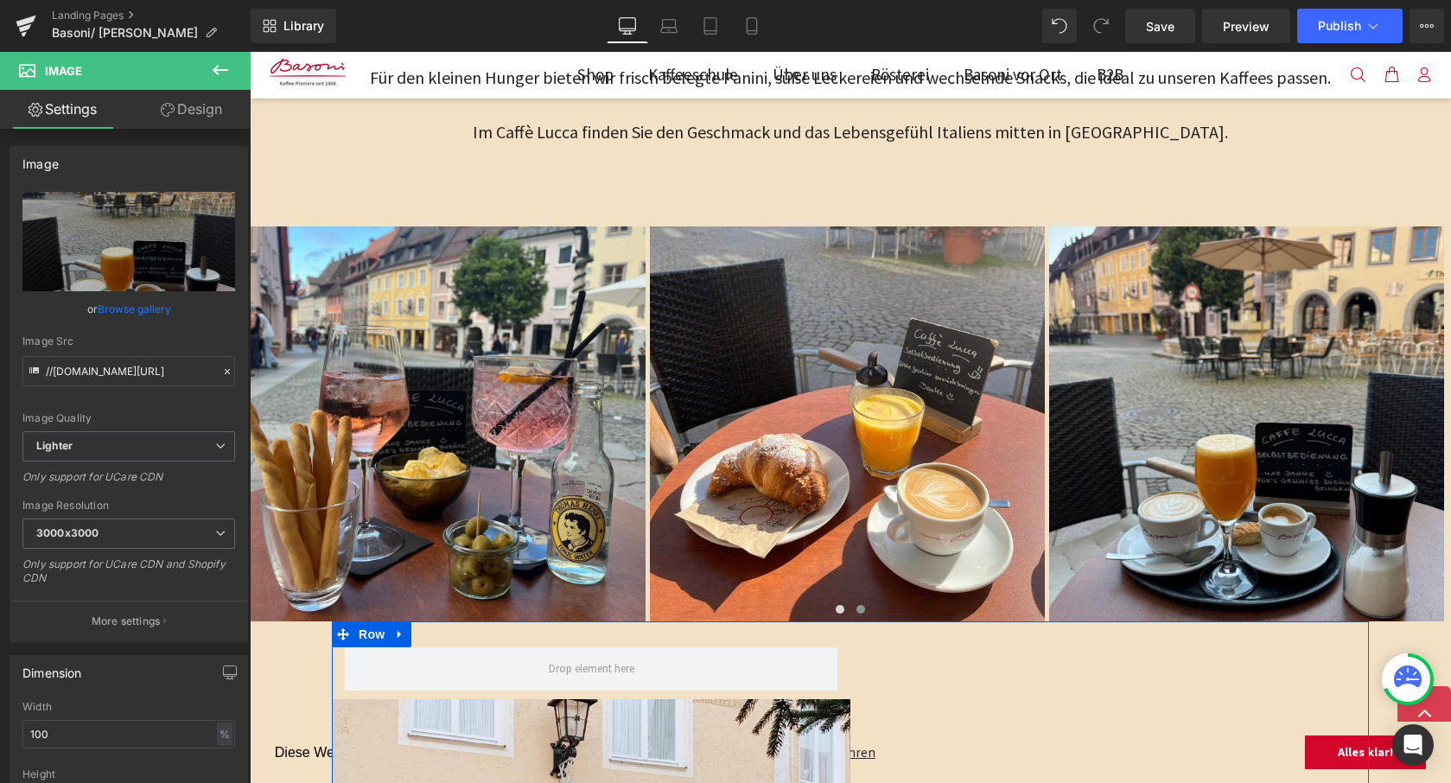
scroll to position [1228, 0]
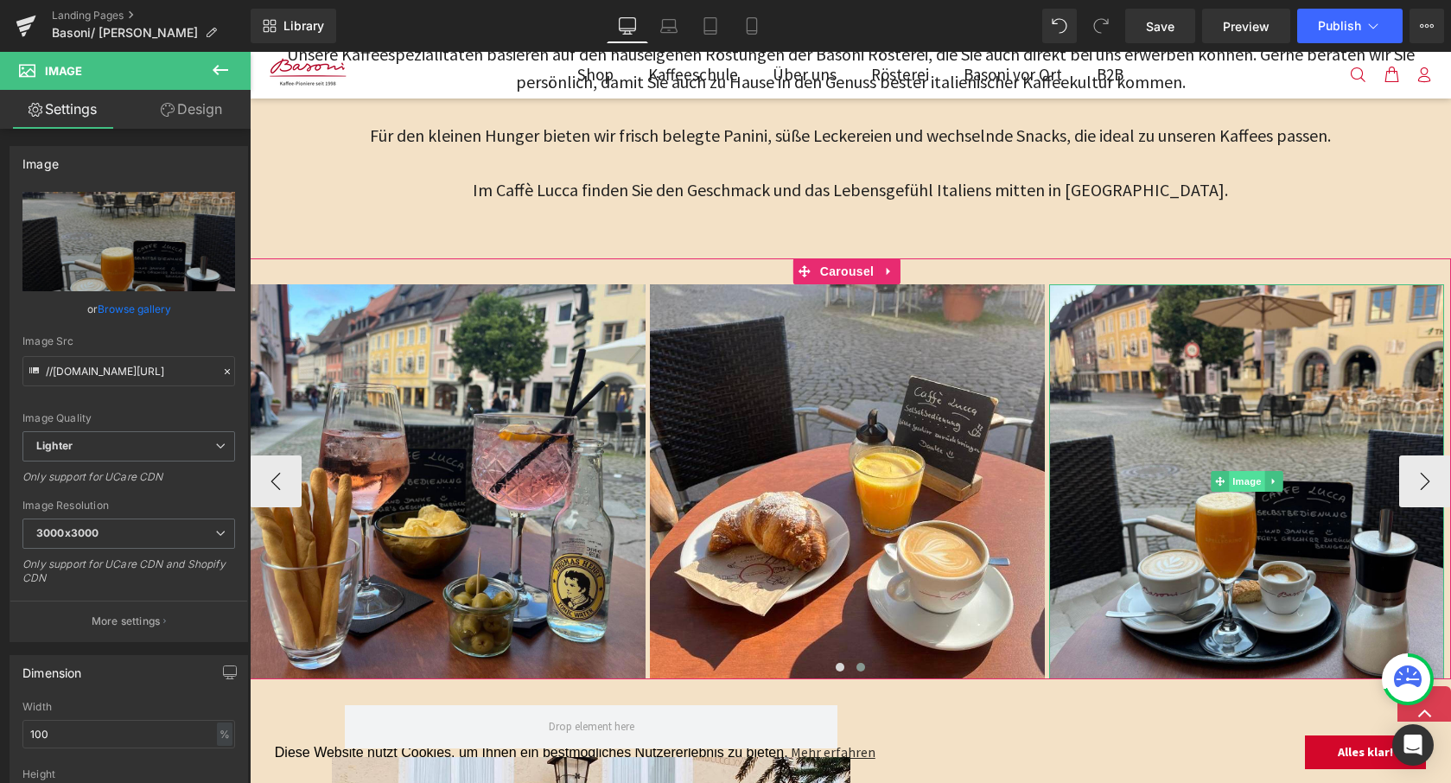
click at [1240, 476] on span "Image" at bounding box center [1247, 481] width 36 height 21
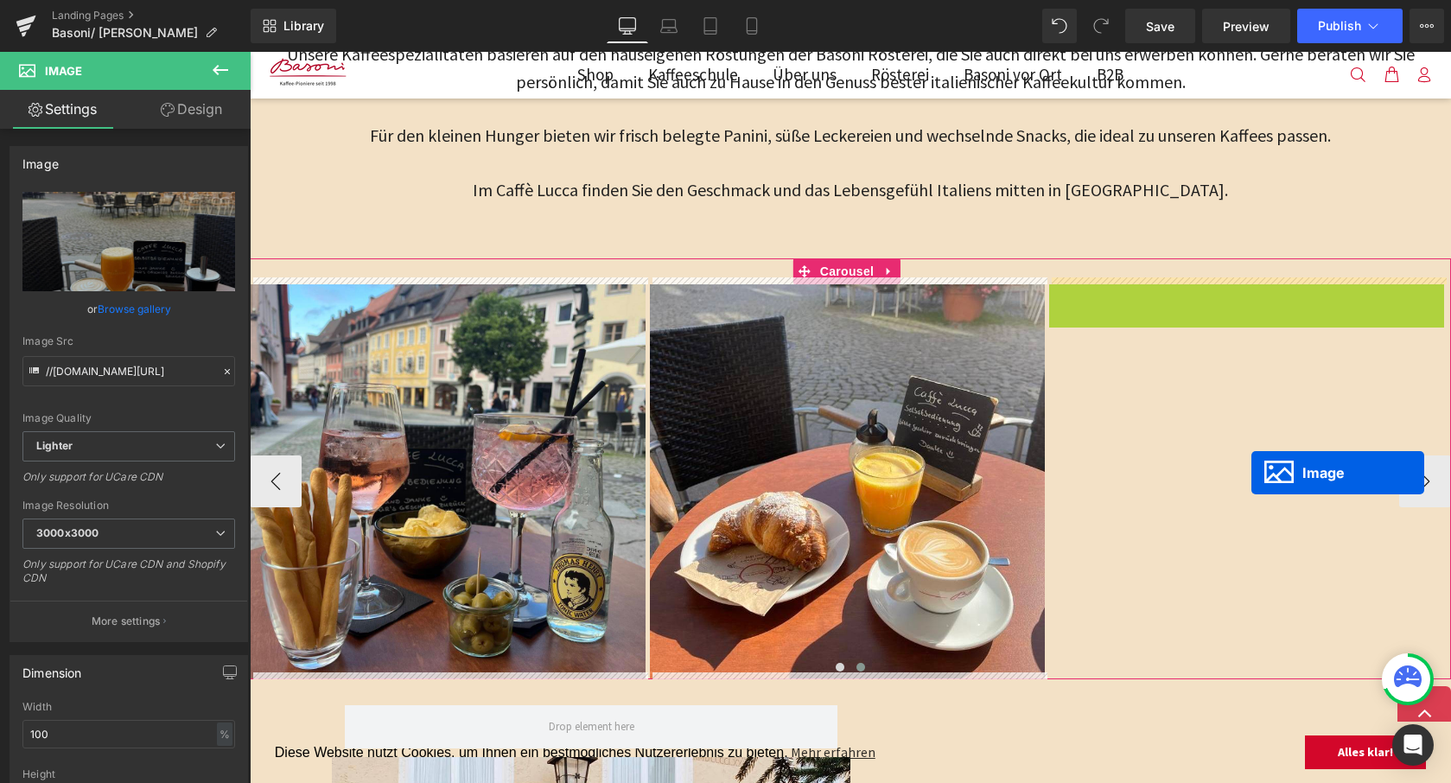
drag, startPoint x: 1212, startPoint y: 475, endPoint x: 1251, endPoint y: 473, distance: 39.0
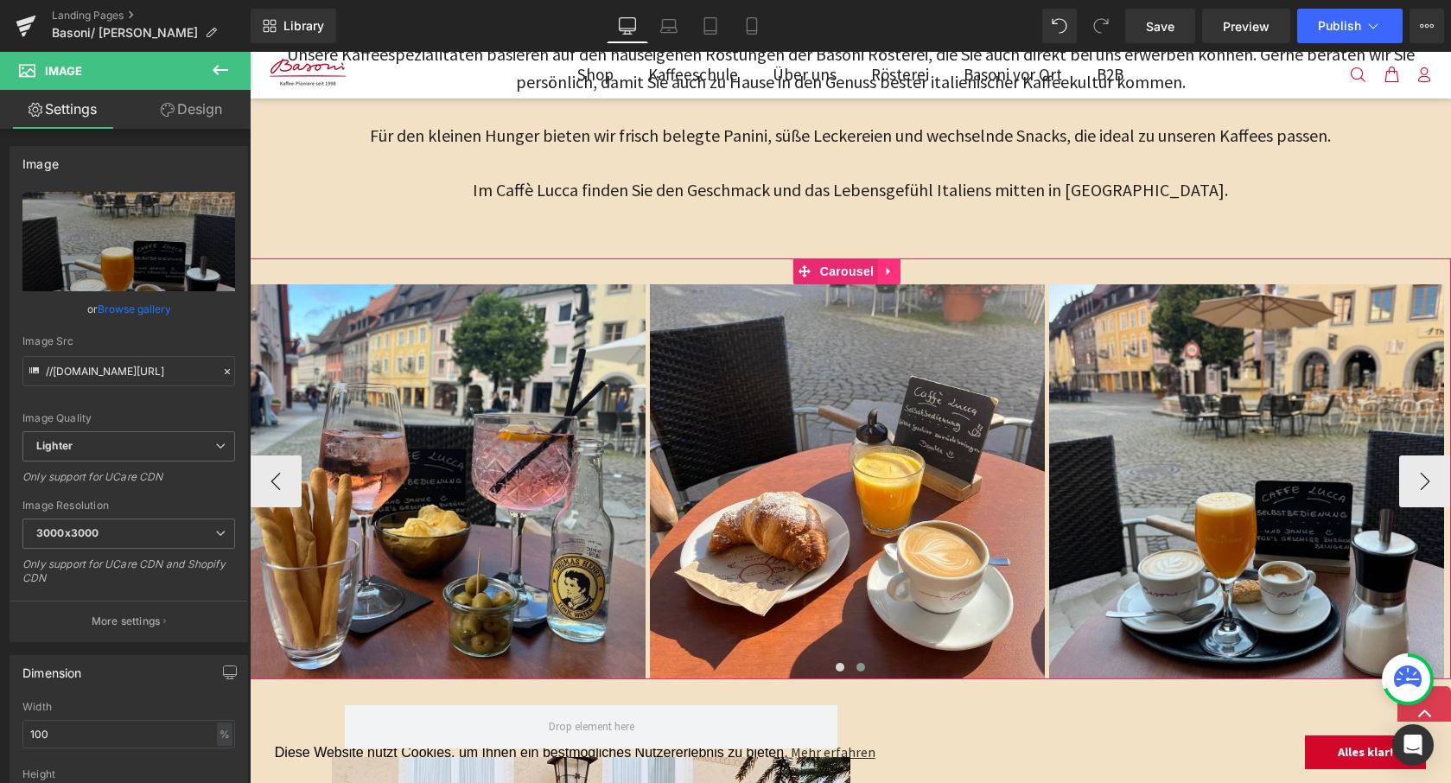
click at [885, 268] on icon at bounding box center [889, 270] width 12 height 13
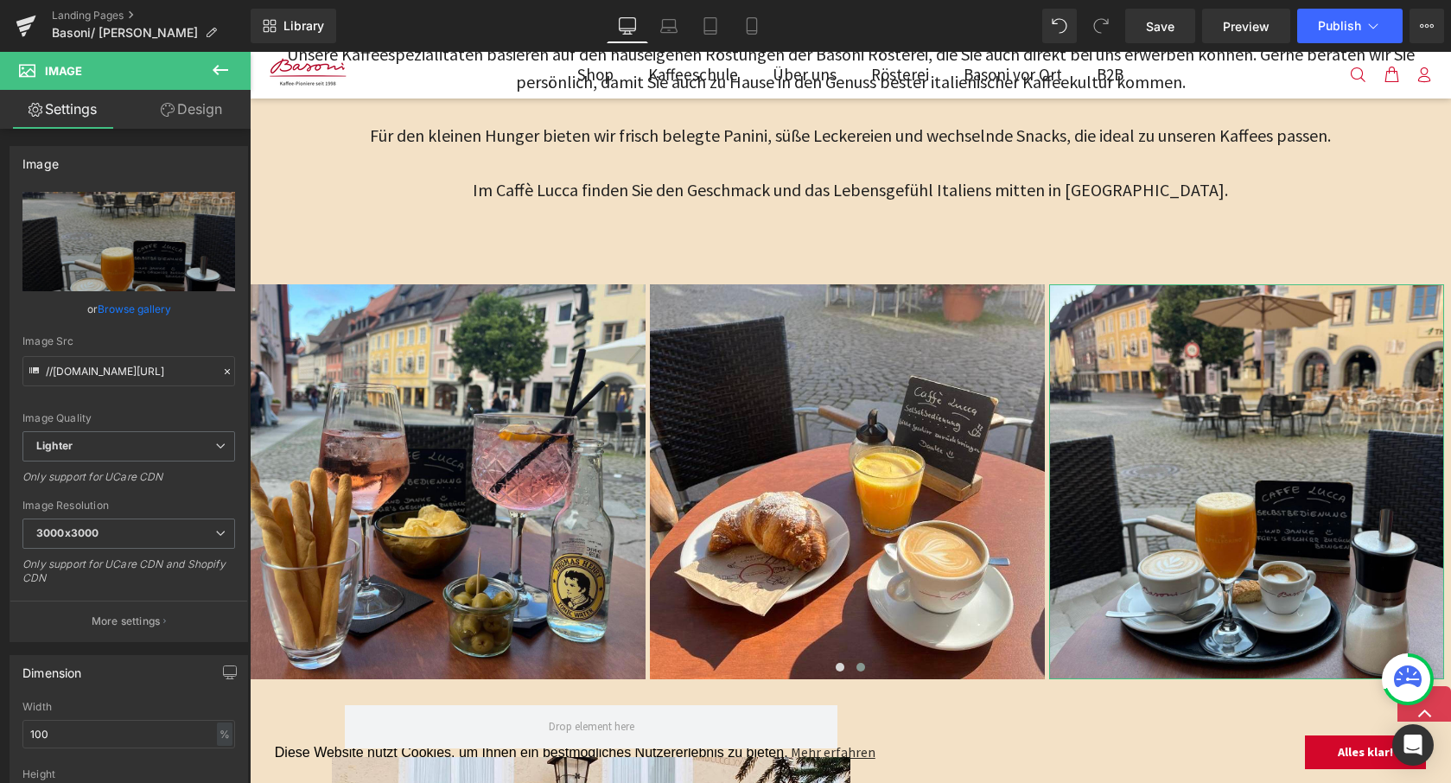
click at [183, 119] on link "Design" at bounding box center [191, 109] width 125 height 39
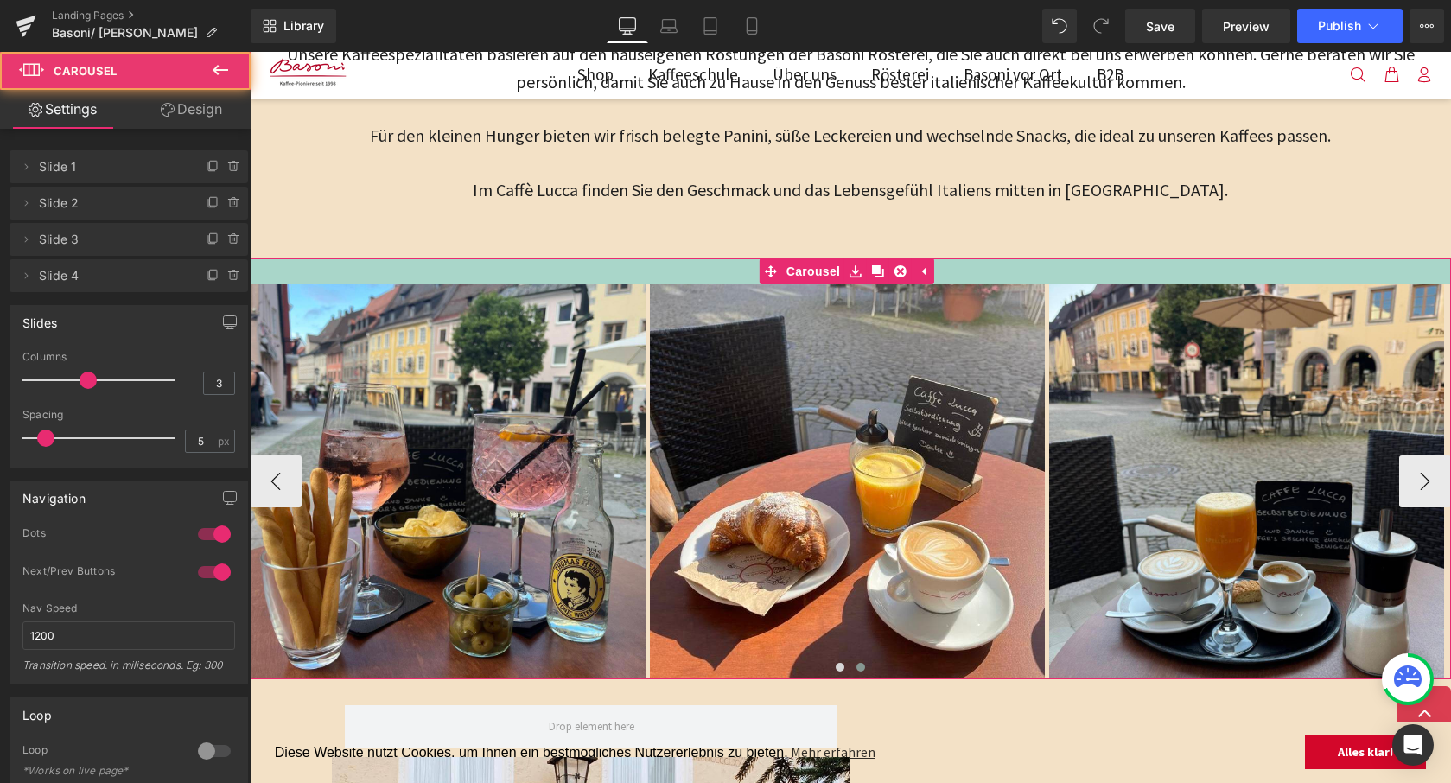
click at [603, 258] on div at bounding box center [850, 271] width 1201 height 26
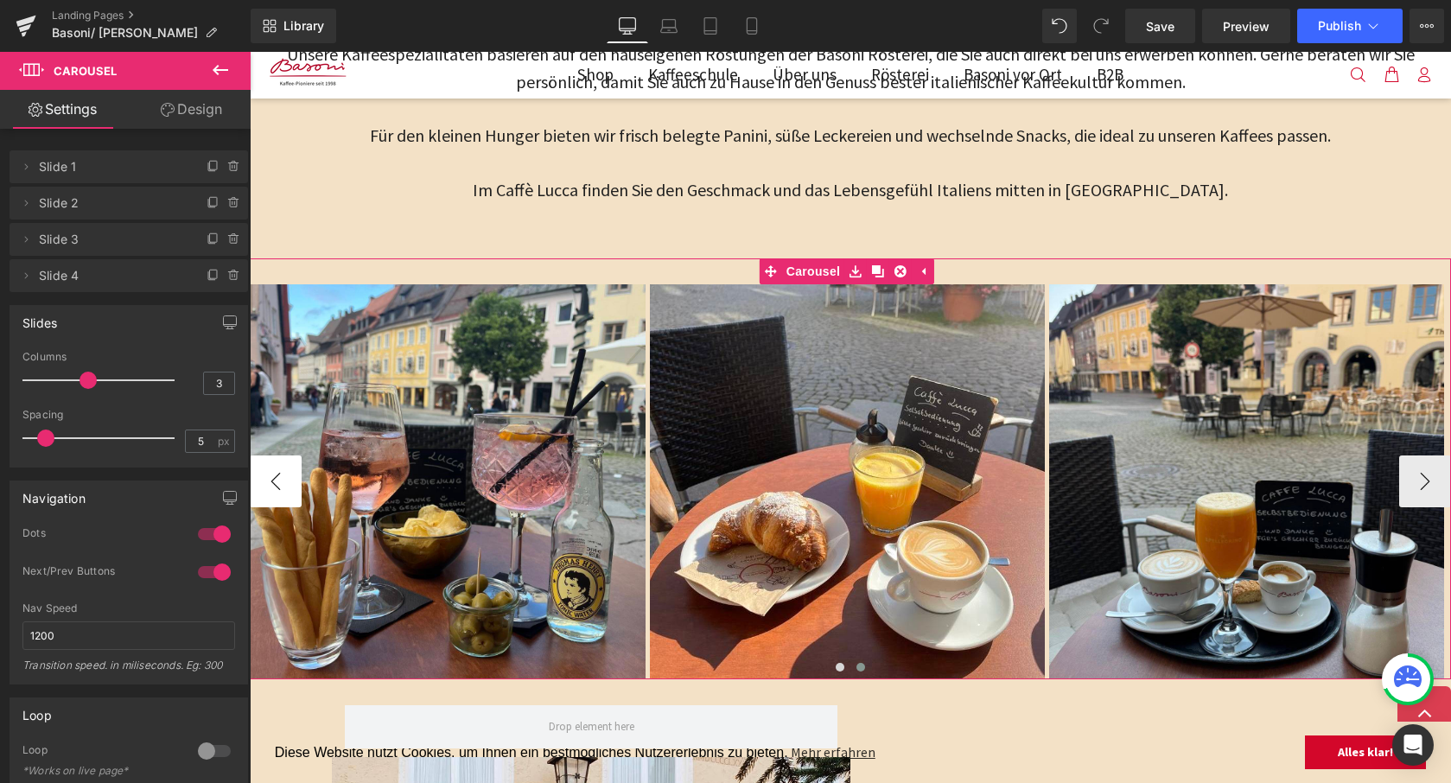
click at [283, 480] on button "‹" at bounding box center [276, 481] width 52 height 52
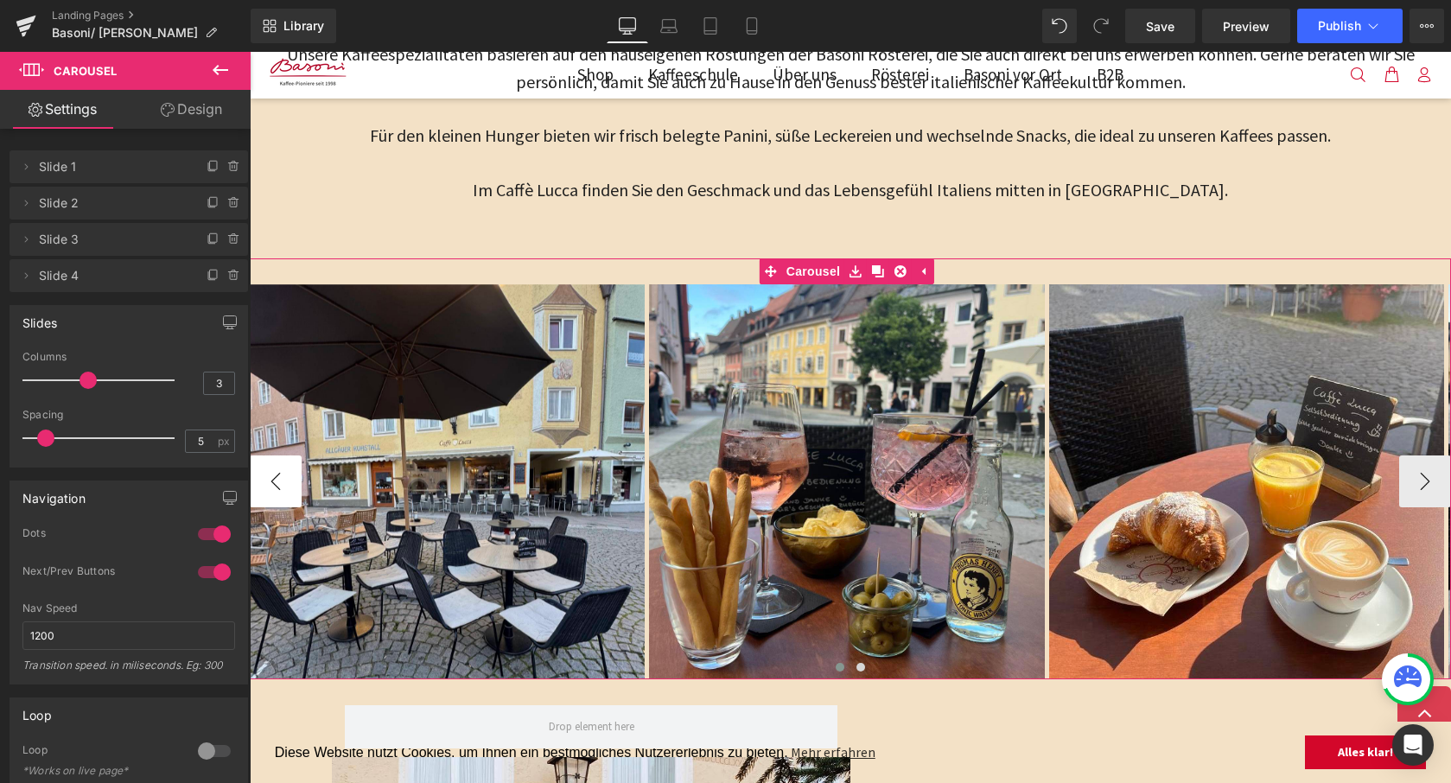
click at [283, 480] on button "‹" at bounding box center [276, 481] width 52 height 52
click at [877, 476] on icon at bounding box center [874, 481] width 10 height 10
click at [860, 477] on link at bounding box center [864, 481] width 18 height 21
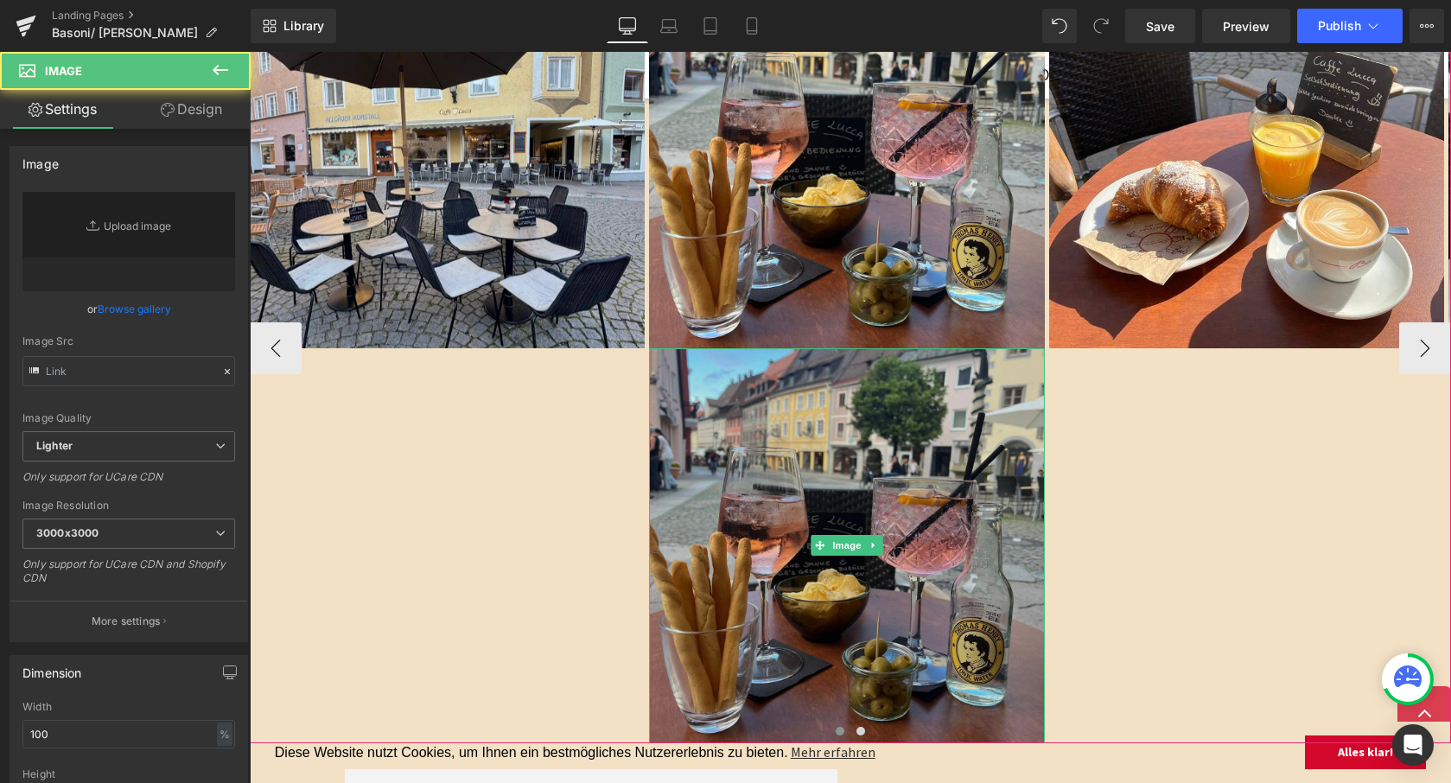
click at [849, 456] on img at bounding box center [846, 545] width 395 height 395
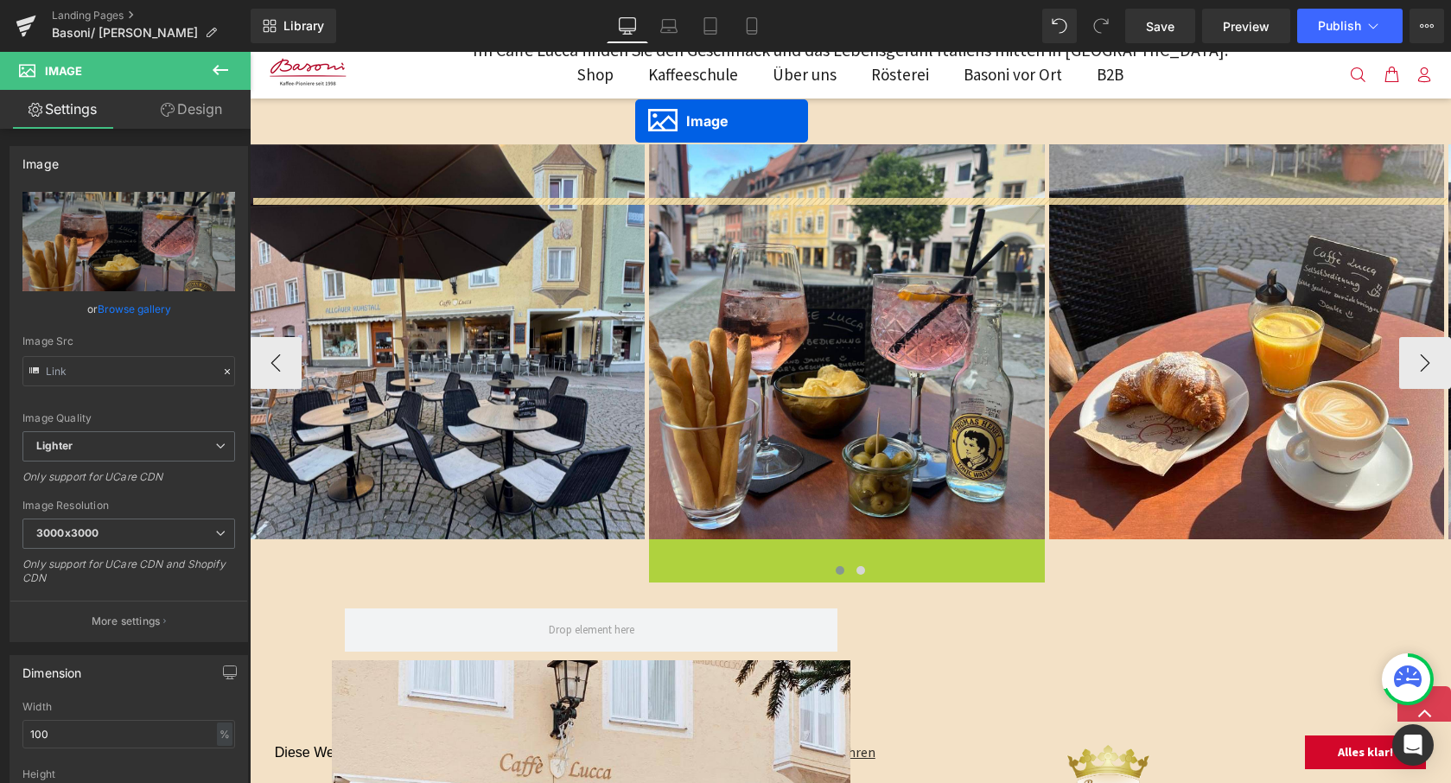
scroll to position [1281, 0]
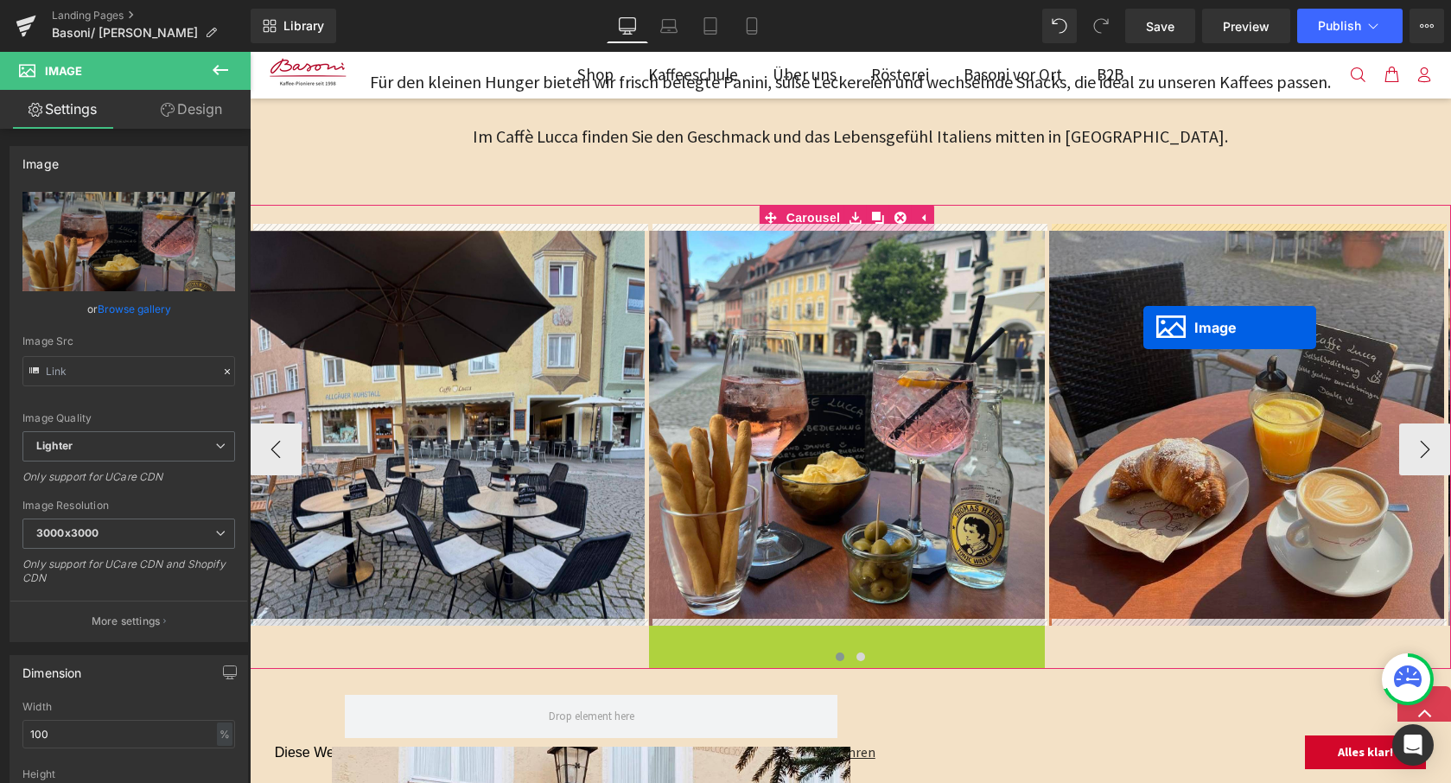
drag, startPoint x: 825, startPoint y: 535, endPoint x: 1143, endPoint y: 327, distance: 379.6
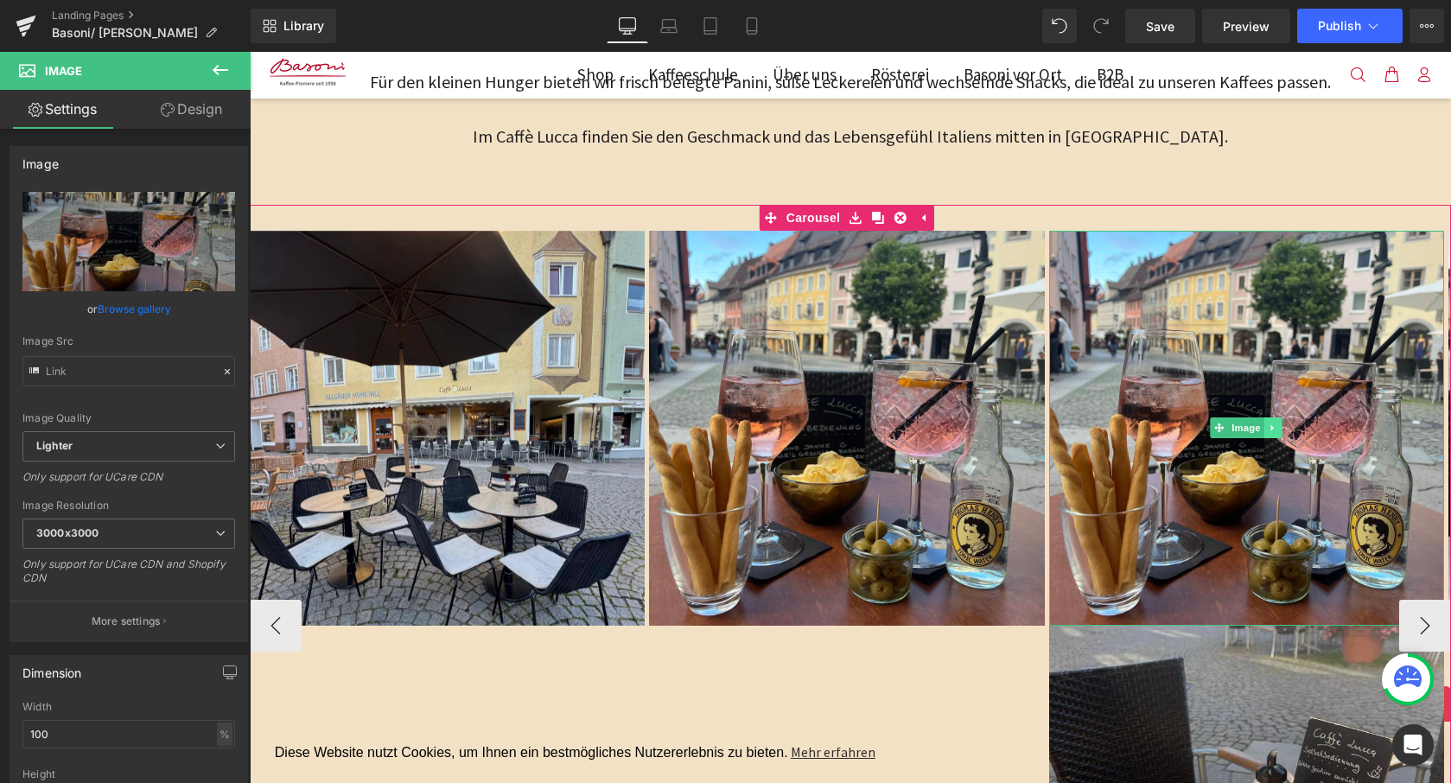
click at [1277, 423] on icon at bounding box center [1273, 428] width 10 height 10
click at [1289, 421] on link at bounding box center [1283, 427] width 18 height 21
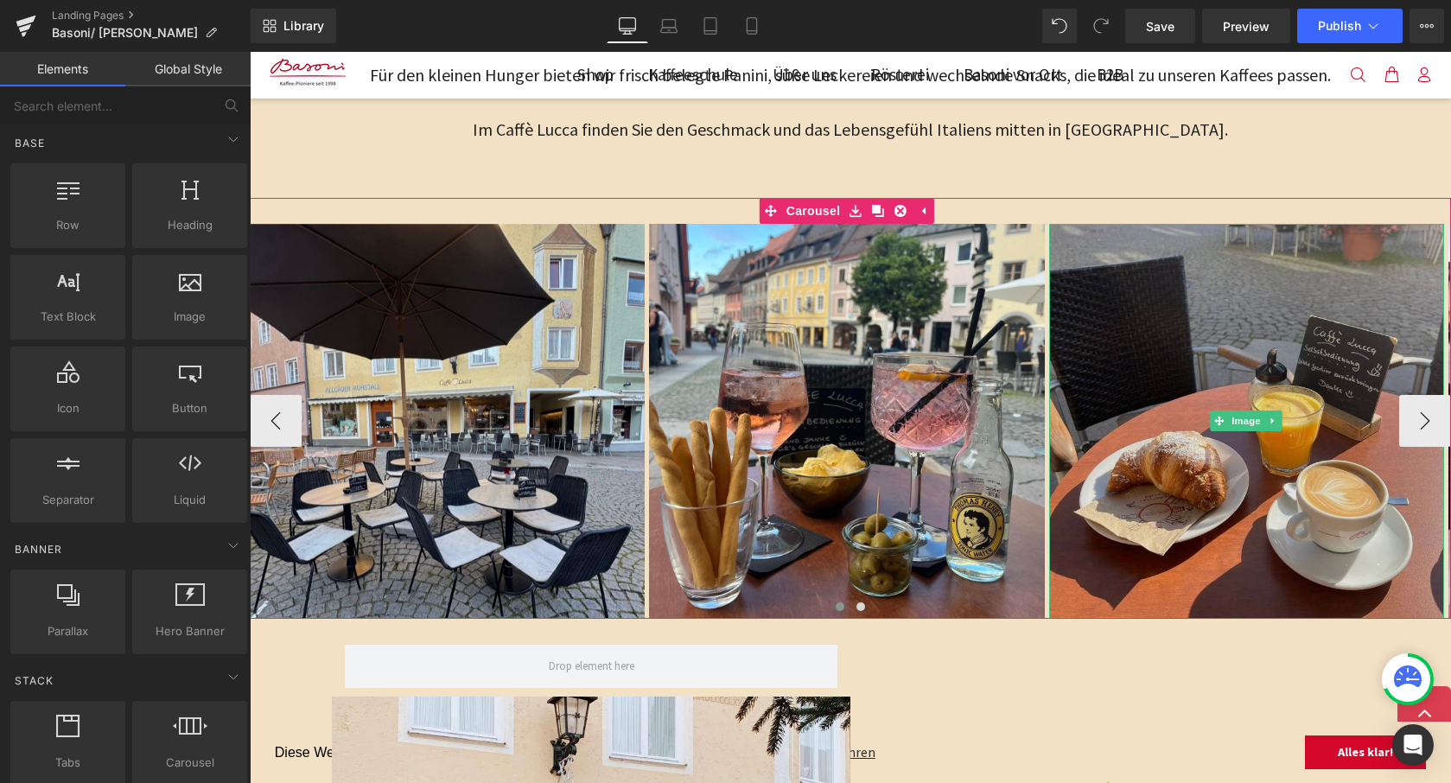
scroll to position [1292, 0]
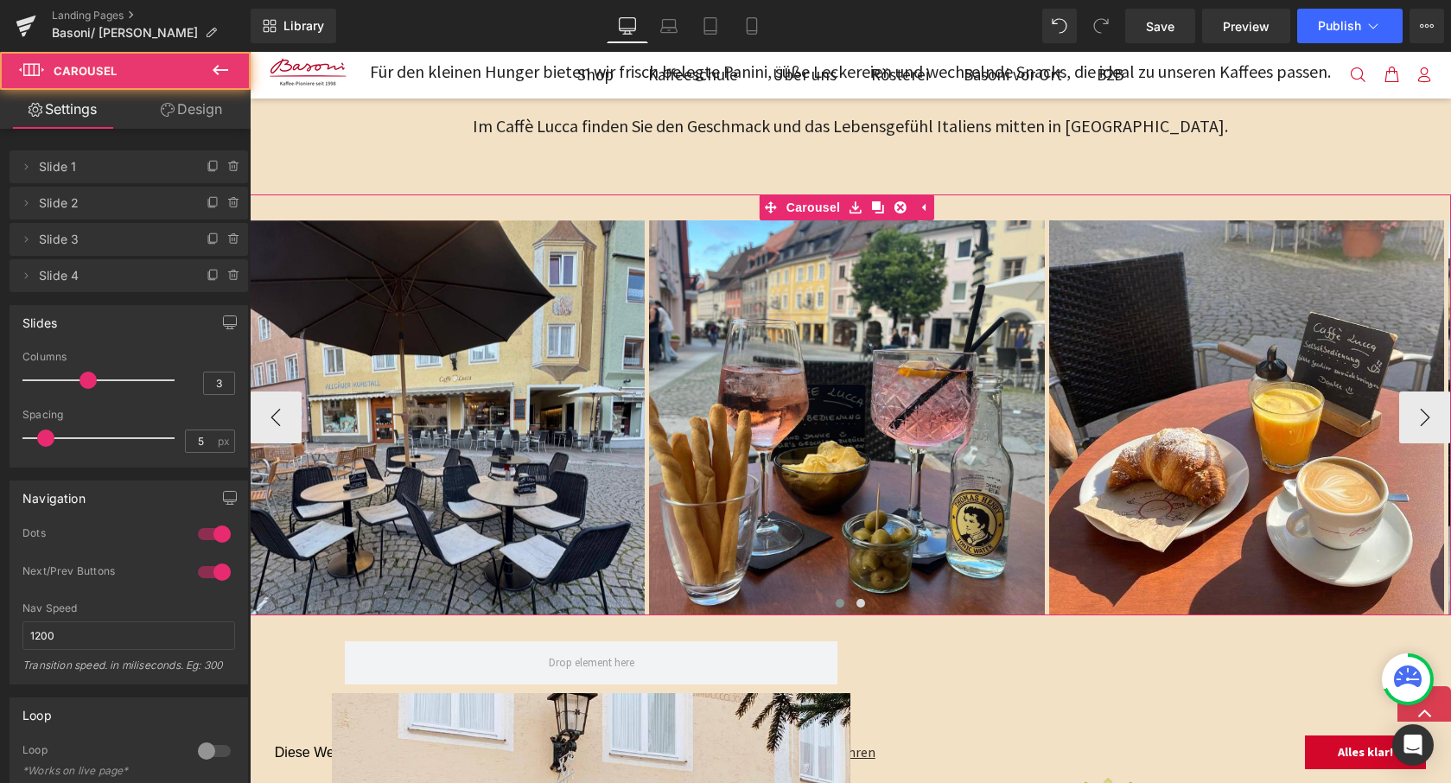
click at [840, 599] on span at bounding box center [840, 603] width 9 height 9
click at [836, 599] on span at bounding box center [840, 603] width 9 height 9
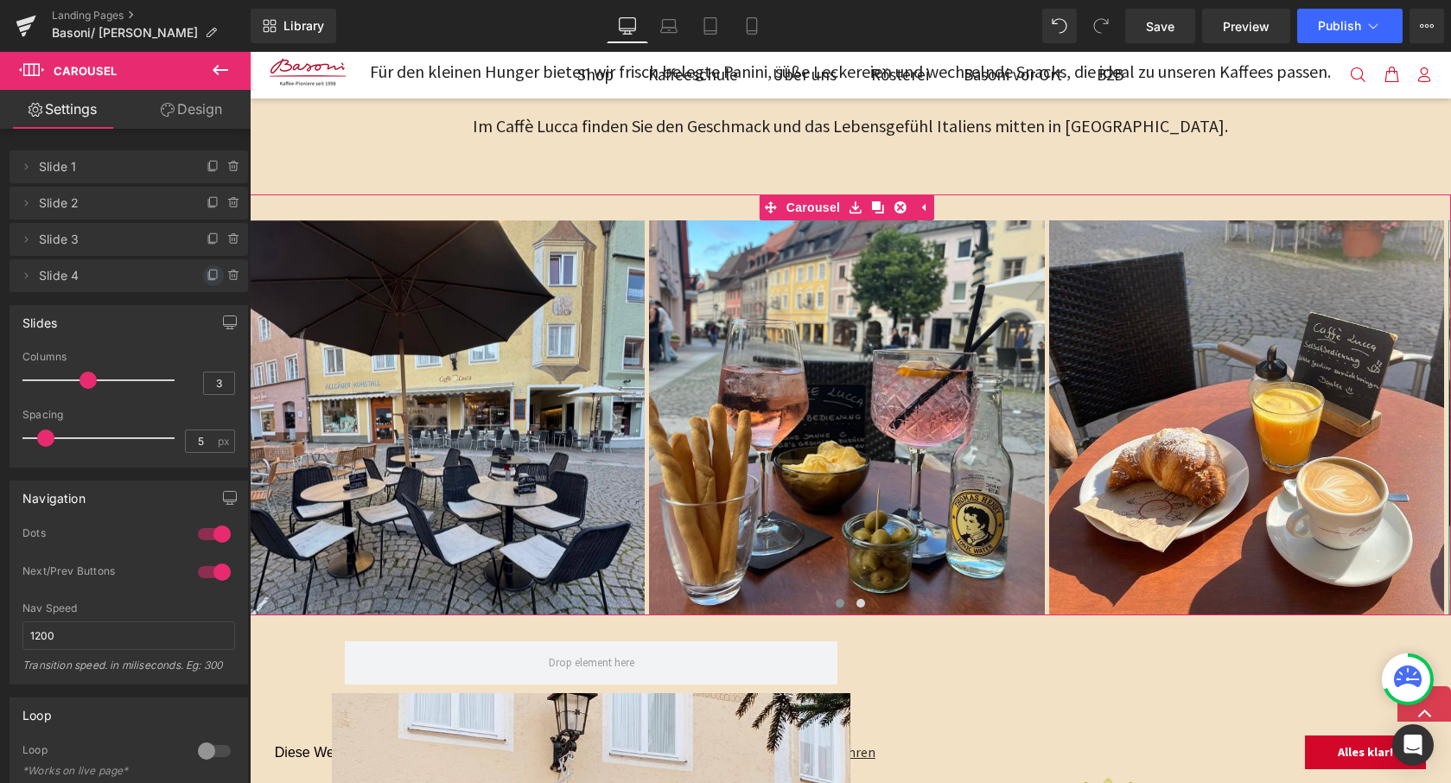
click at [208, 279] on icon at bounding box center [214, 276] width 14 height 14
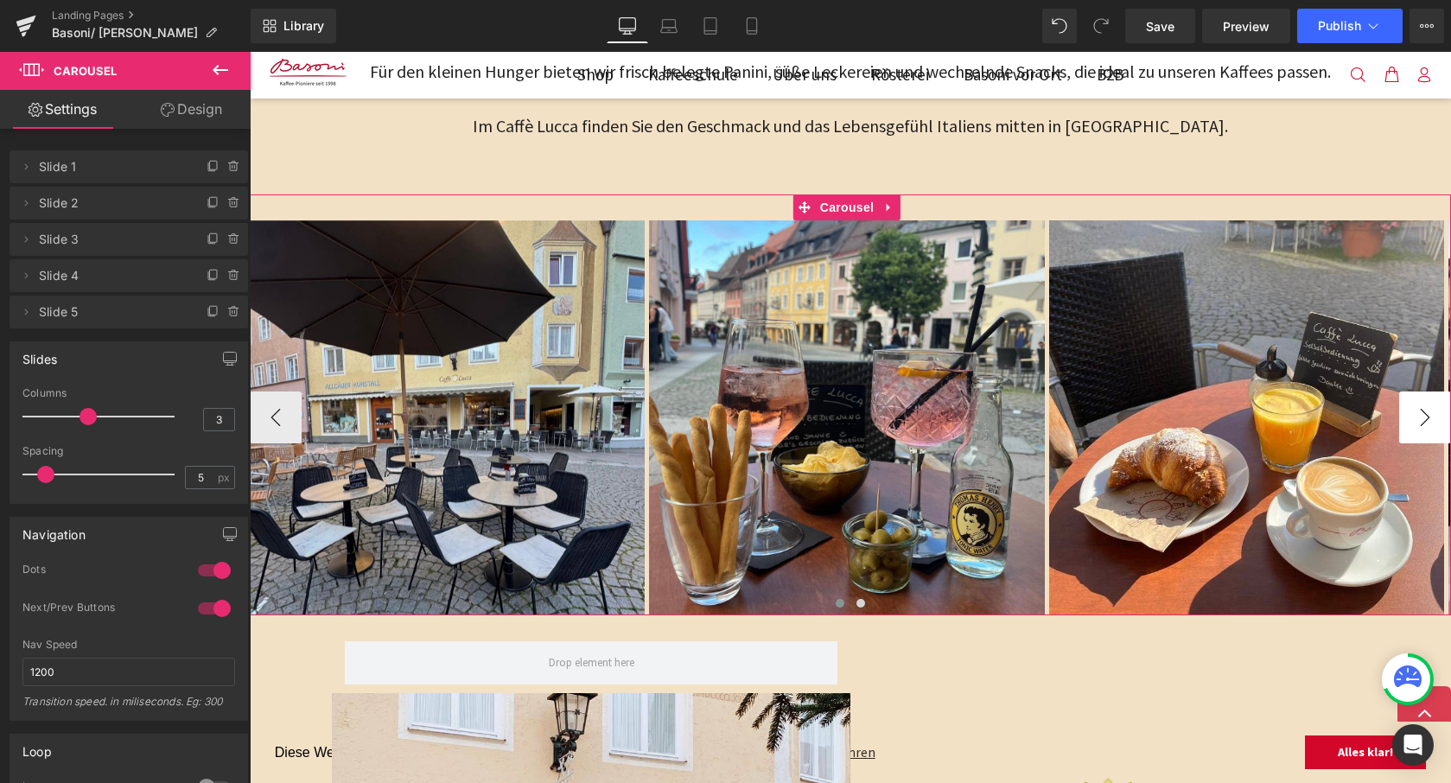
click at [1410, 416] on button "›" at bounding box center [1425, 417] width 52 height 52
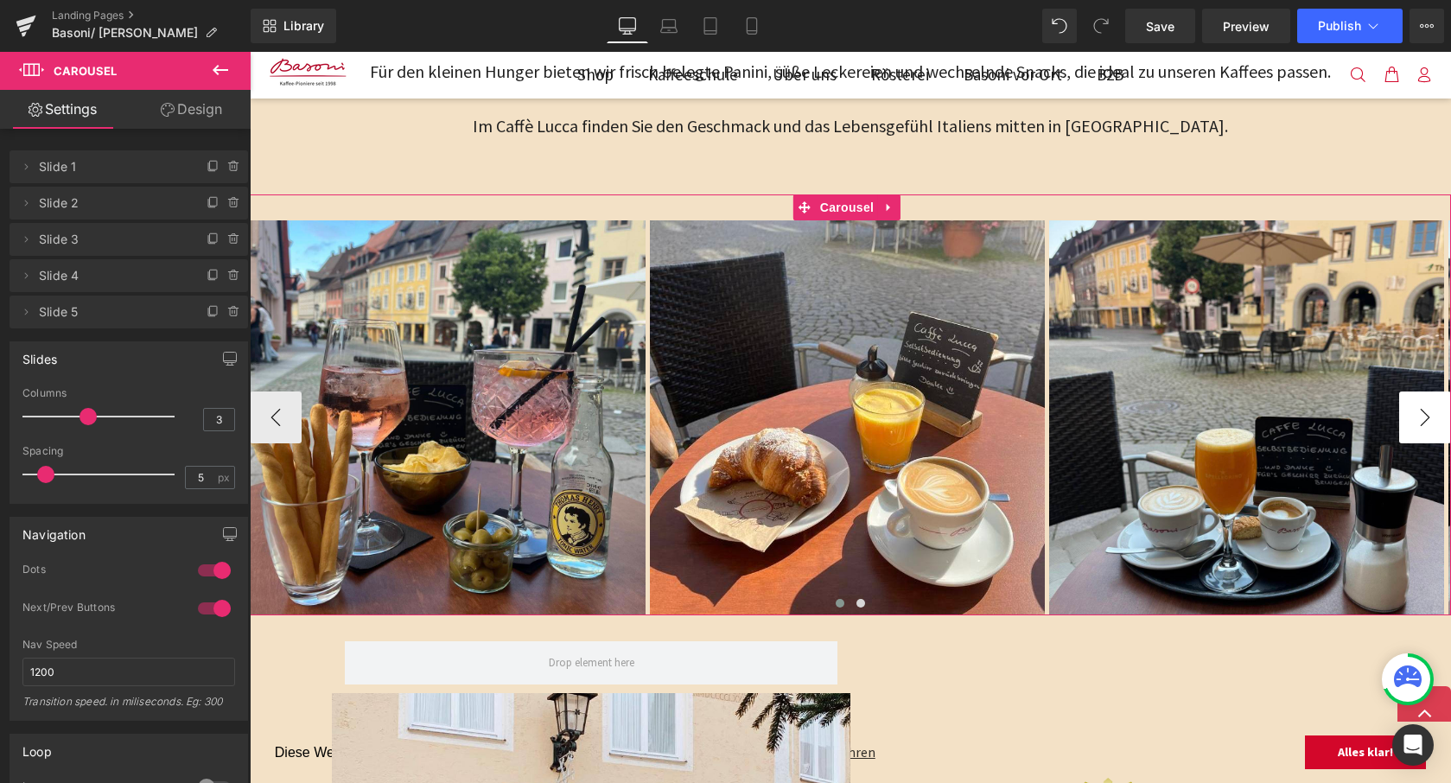
click at [1410, 416] on button "›" at bounding box center [1425, 417] width 52 height 52
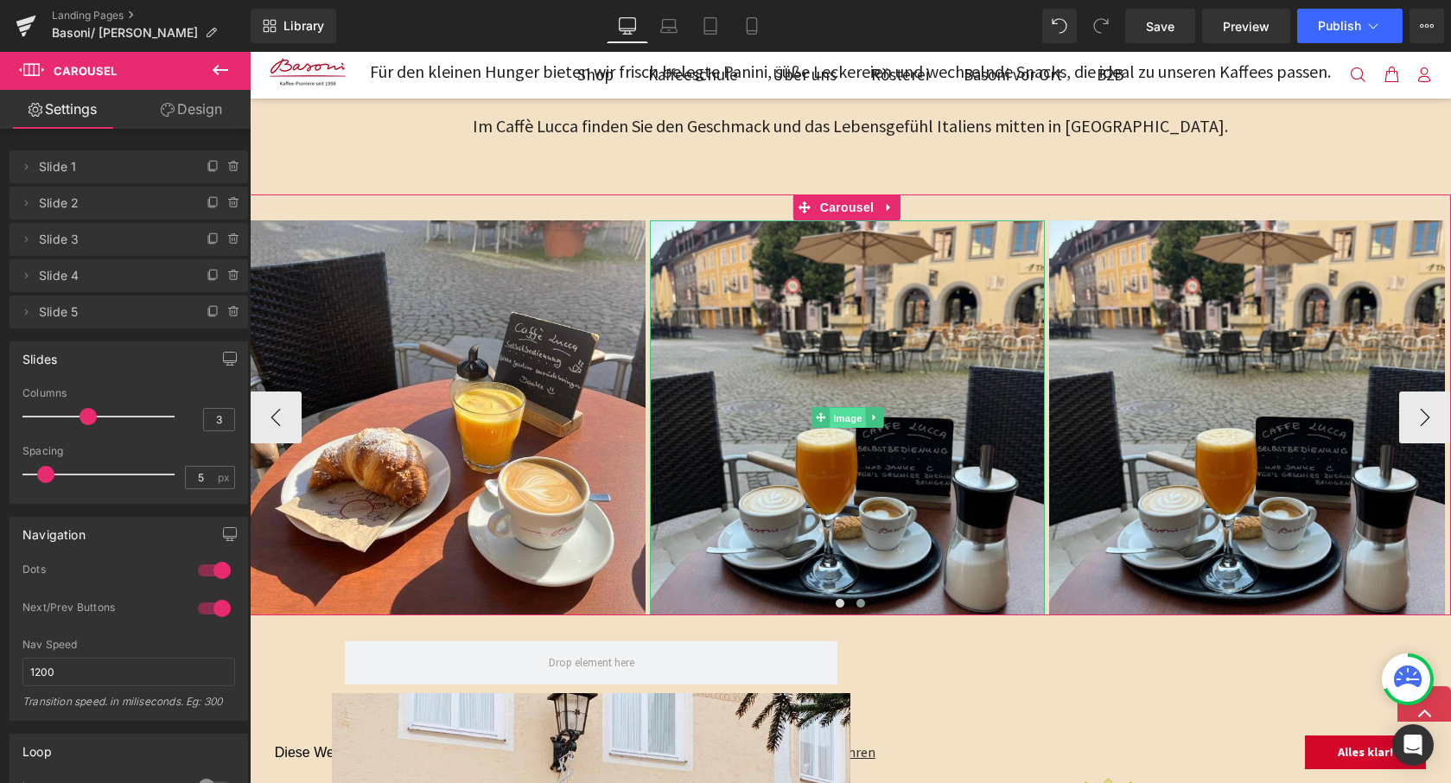
click at [845, 412] on span "Image" at bounding box center [847, 418] width 36 height 21
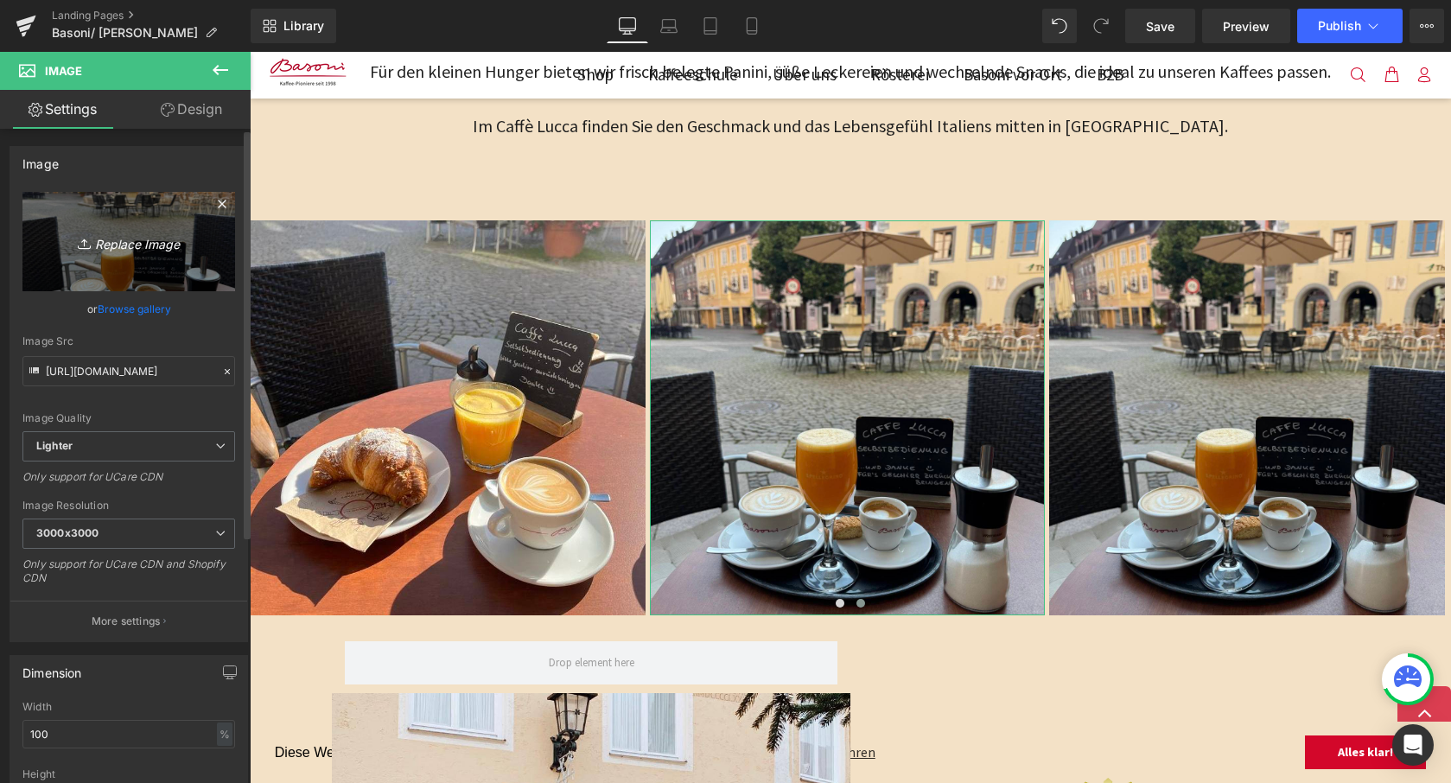
click at [134, 247] on icon "Replace Image" at bounding box center [129, 242] width 138 height 22
type input "C:\fakepath\WhatsApp Image [DATE] at 09.39.16-4.jpeg"
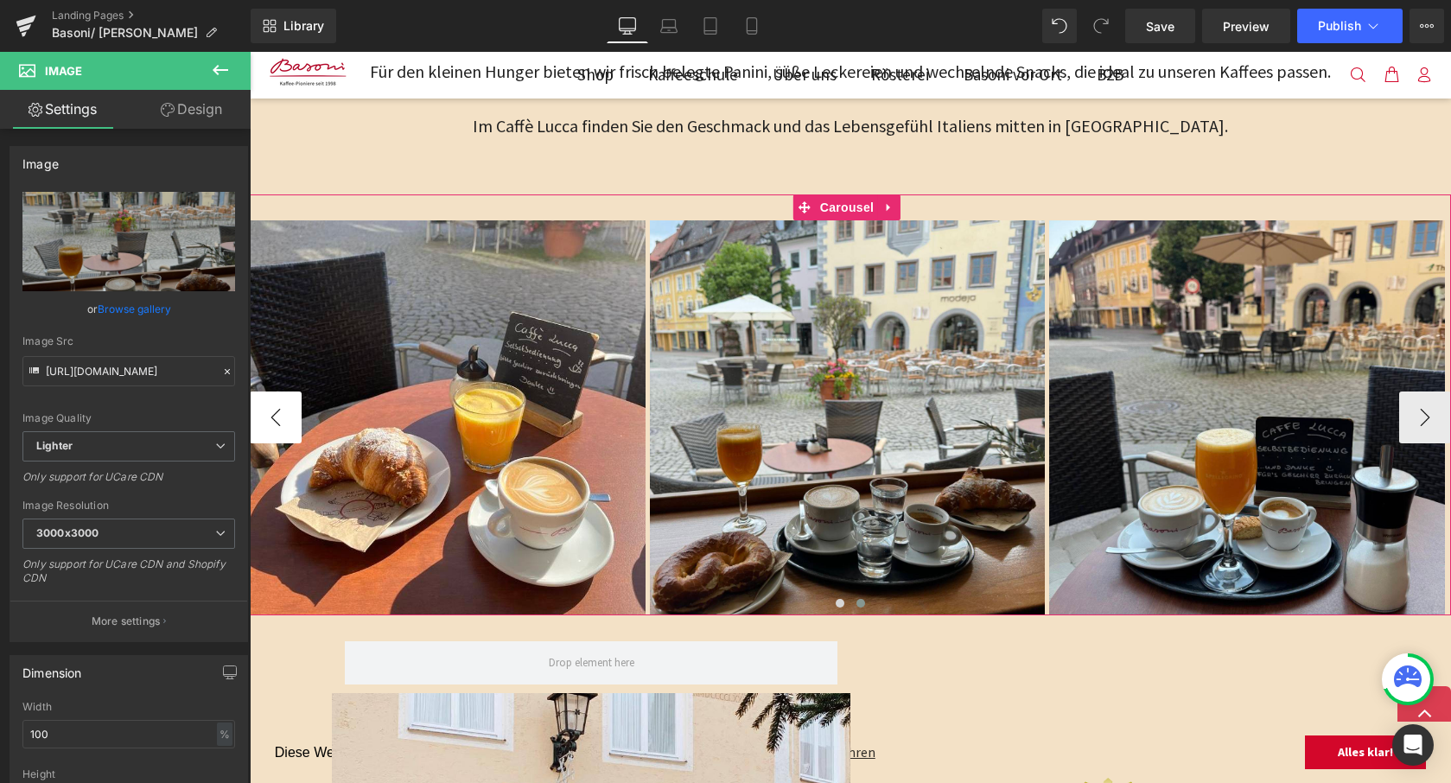
click at [287, 418] on button "‹" at bounding box center [276, 417] width 52 height 52
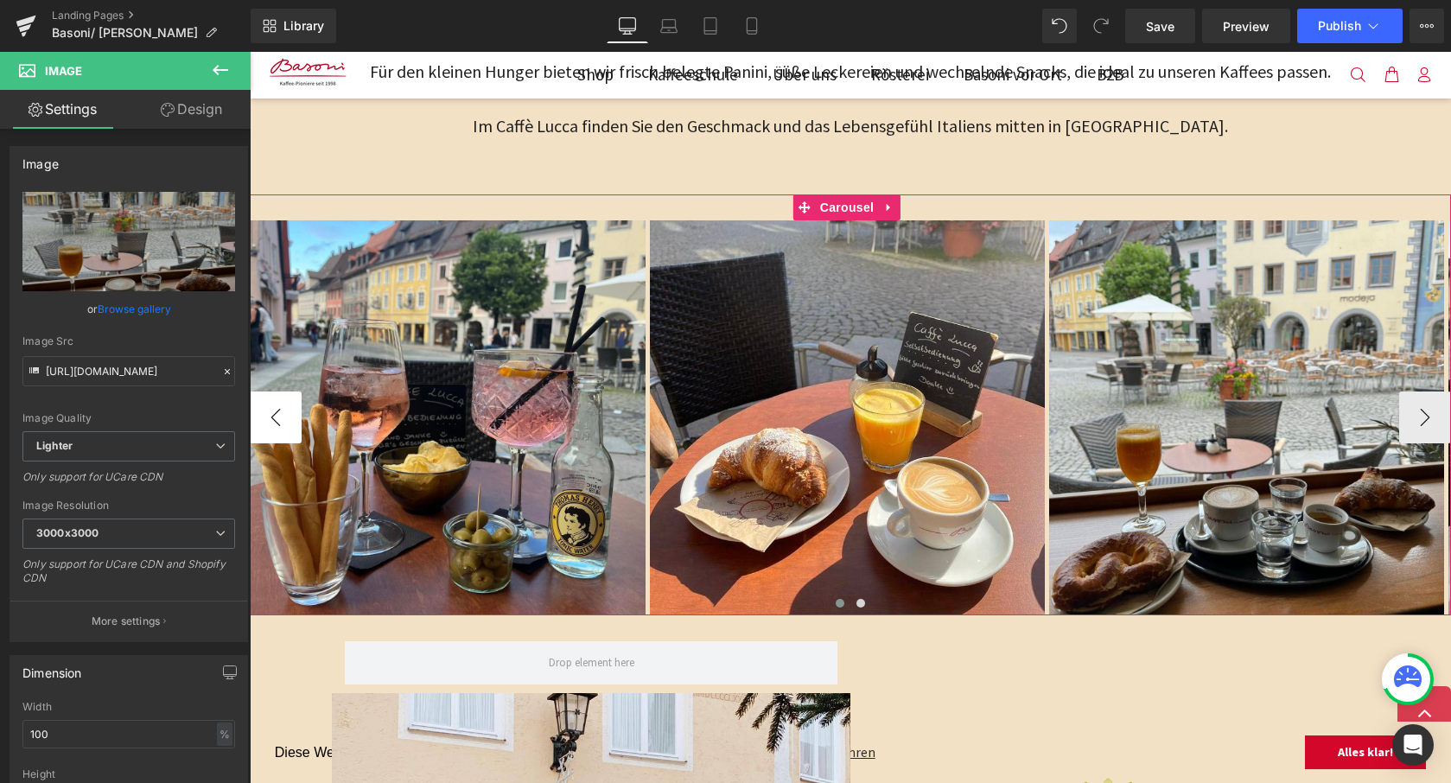
click at [287, 418] on button "‹" at bounding box center [276, 417] width 52 height 52
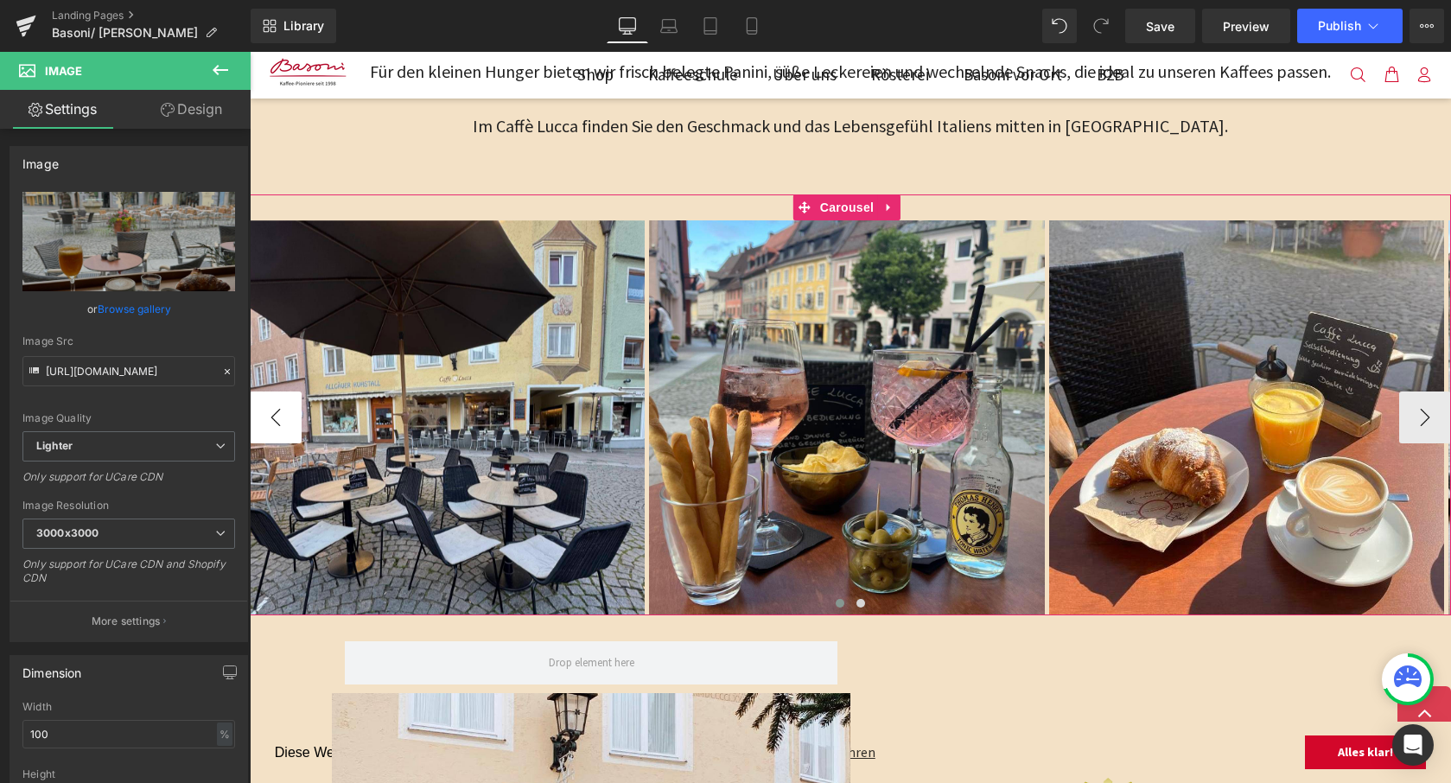
click at [287, 418] on button "‹" at bounding box center [276, 417] width 52 height 52
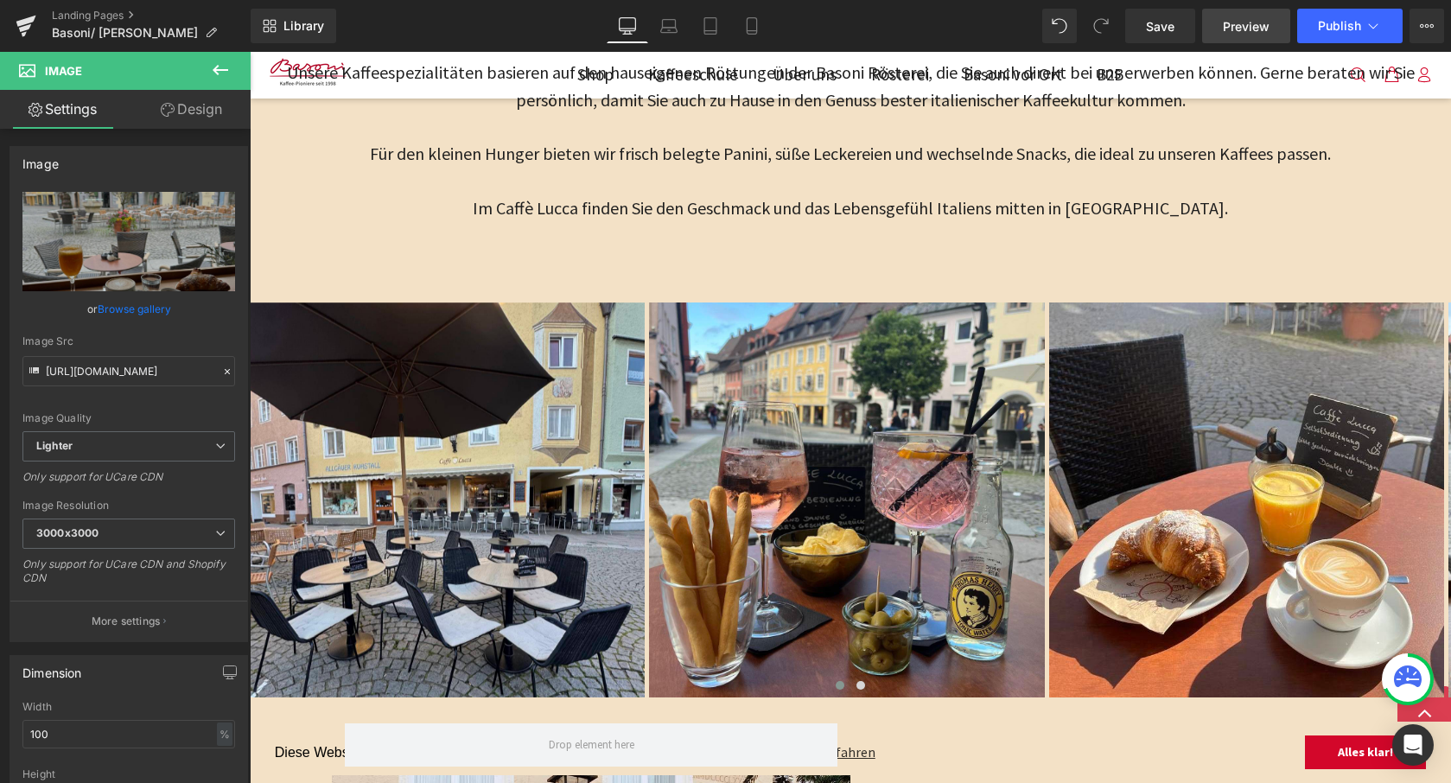
scroll to position [1206, 0]
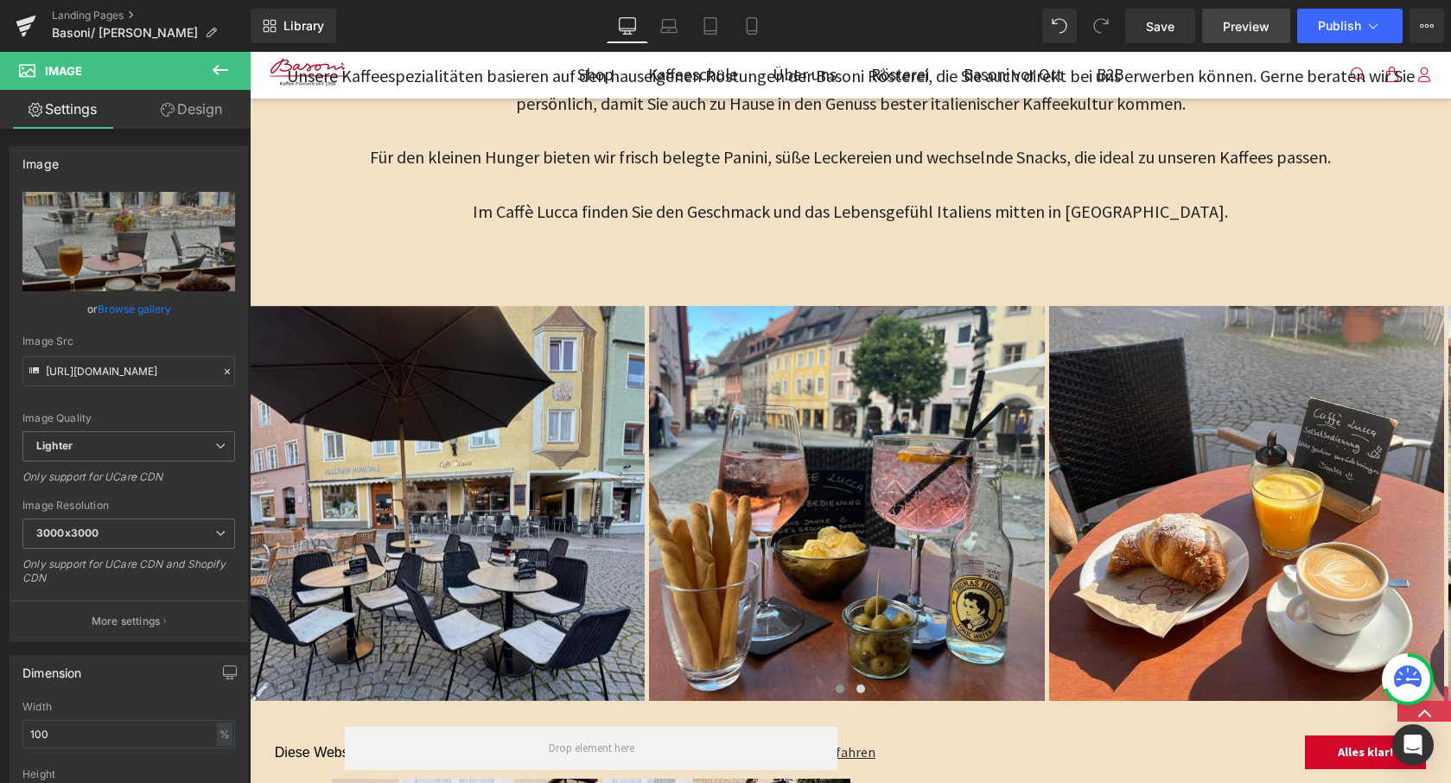
click at [1249, 35] on span "Preview" at bounding box center [1246, 26] width 47 height 18
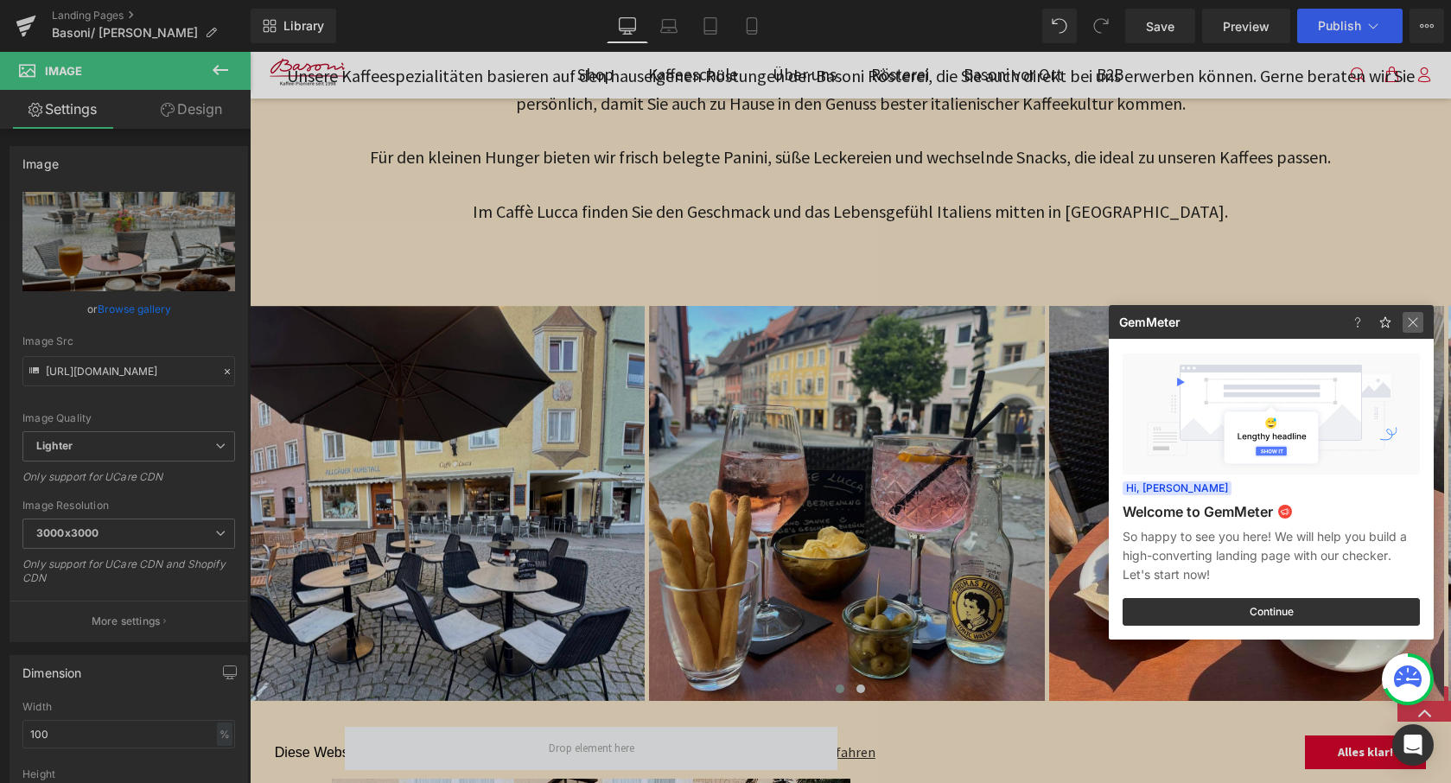
click at [1417, 318] on img at bounding box center [1412, 322] width 21 height 21
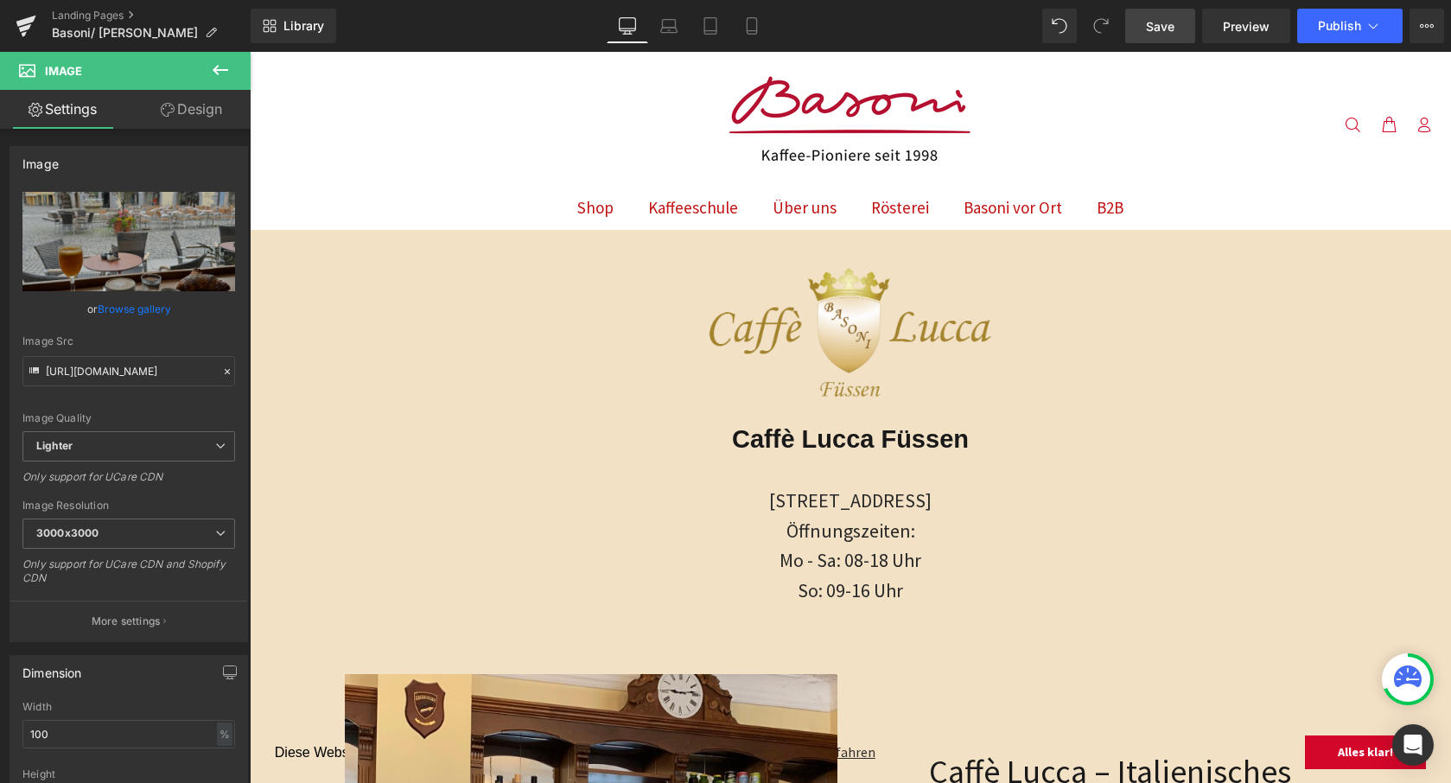
scroll to position [-2, 0]
click at [1173, 29] on span "Save" at bounding box center [1160, 26] width 29 height 18
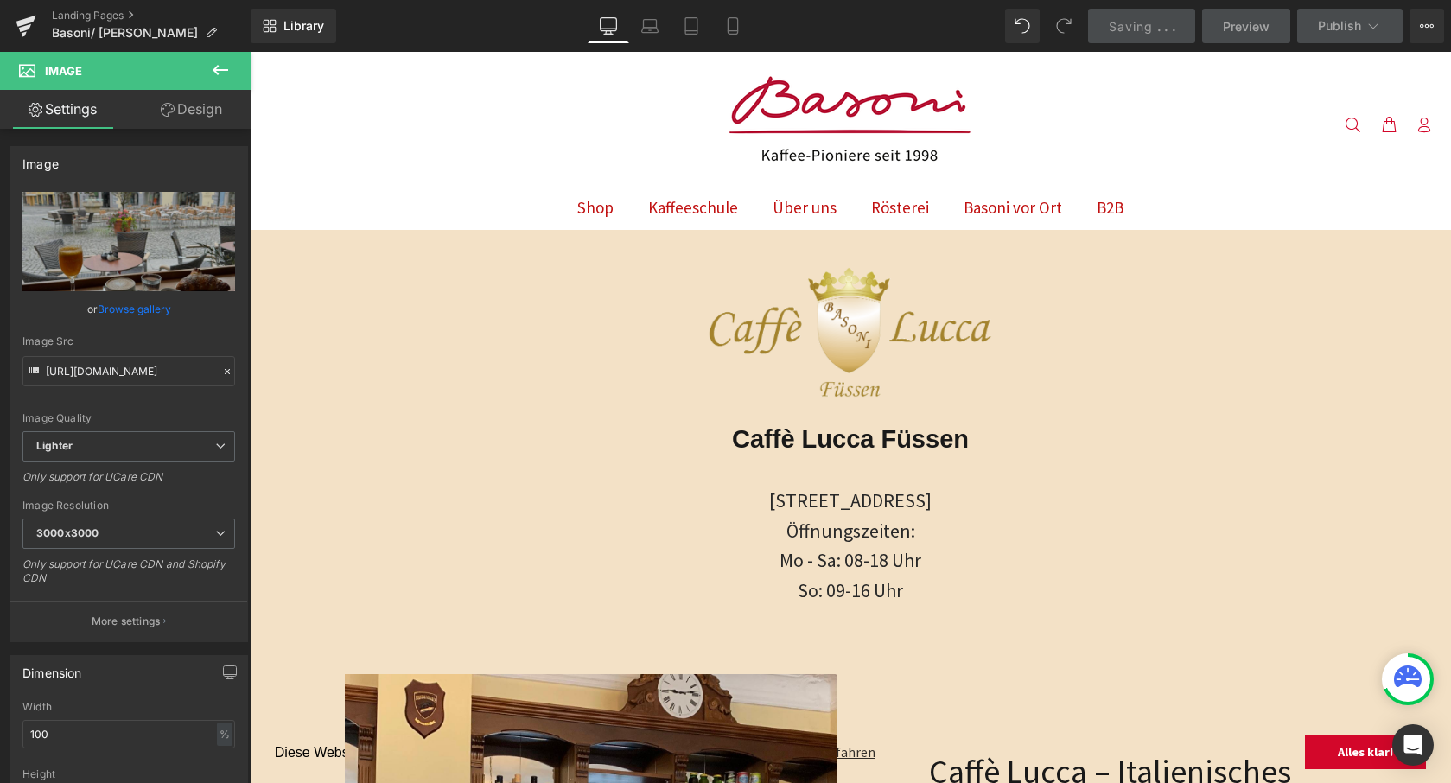
scroll to position [0, 0]
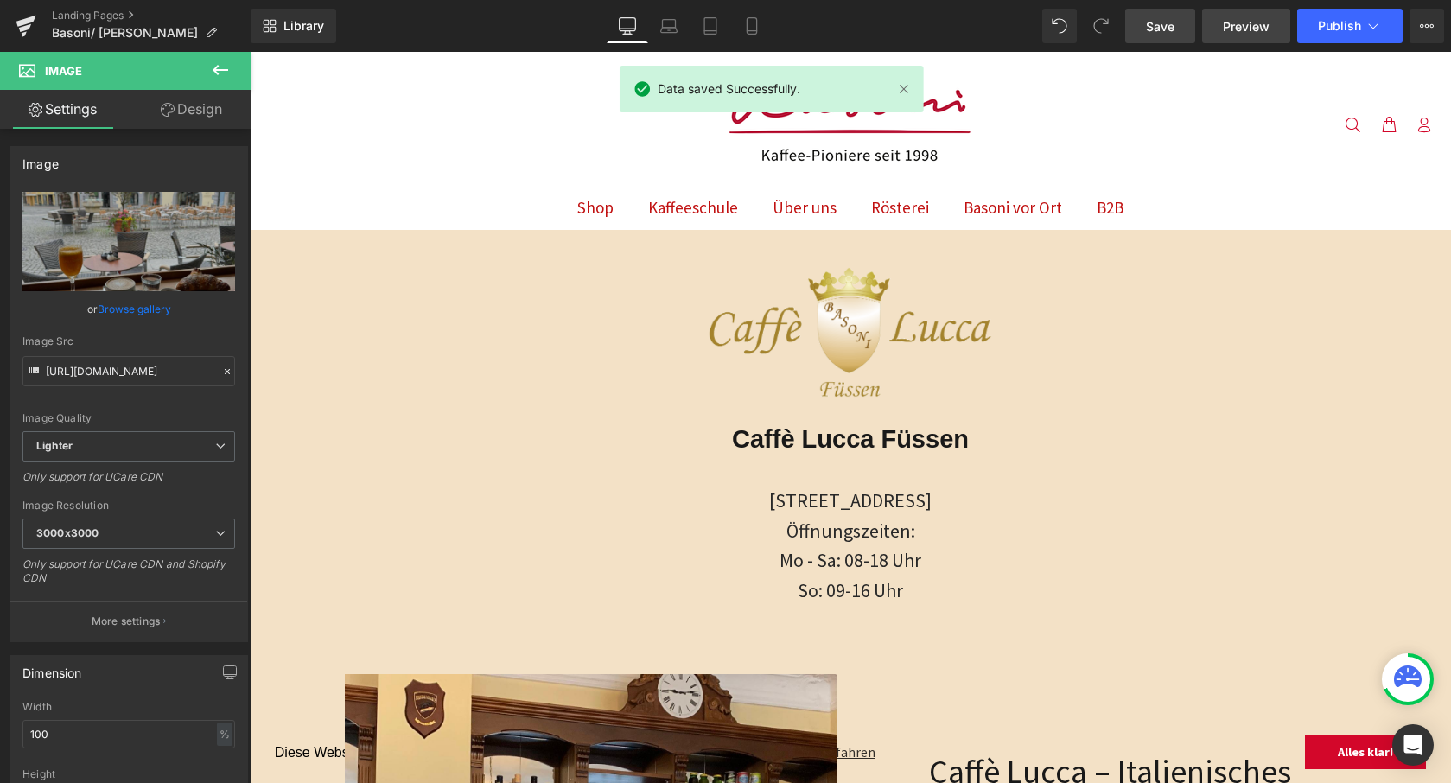
click at [1266, 20] on span "Preview" at bounding box center [1246, 26] width 47 height 18
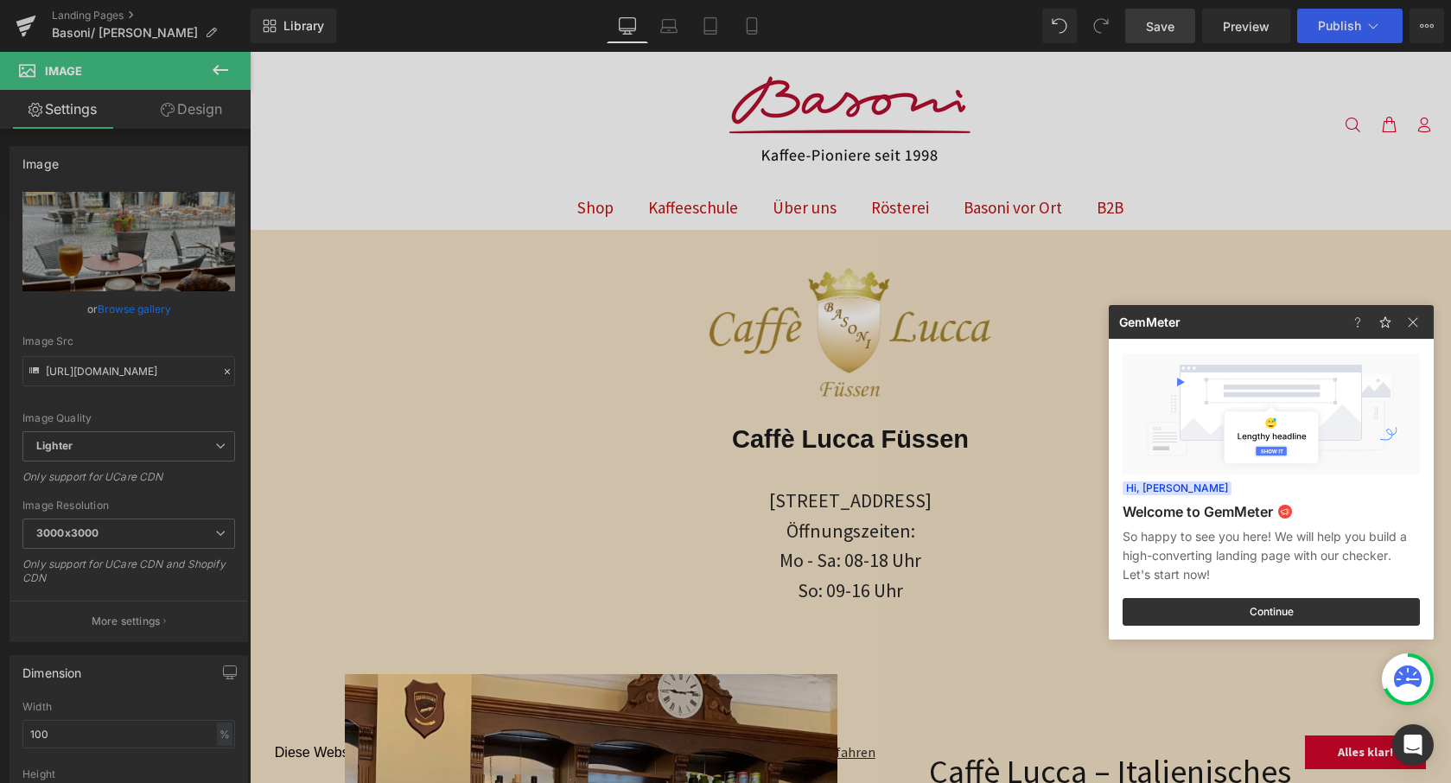
click at [1352, 28] on div at bounding box center [725, 391] width 1451 height 783
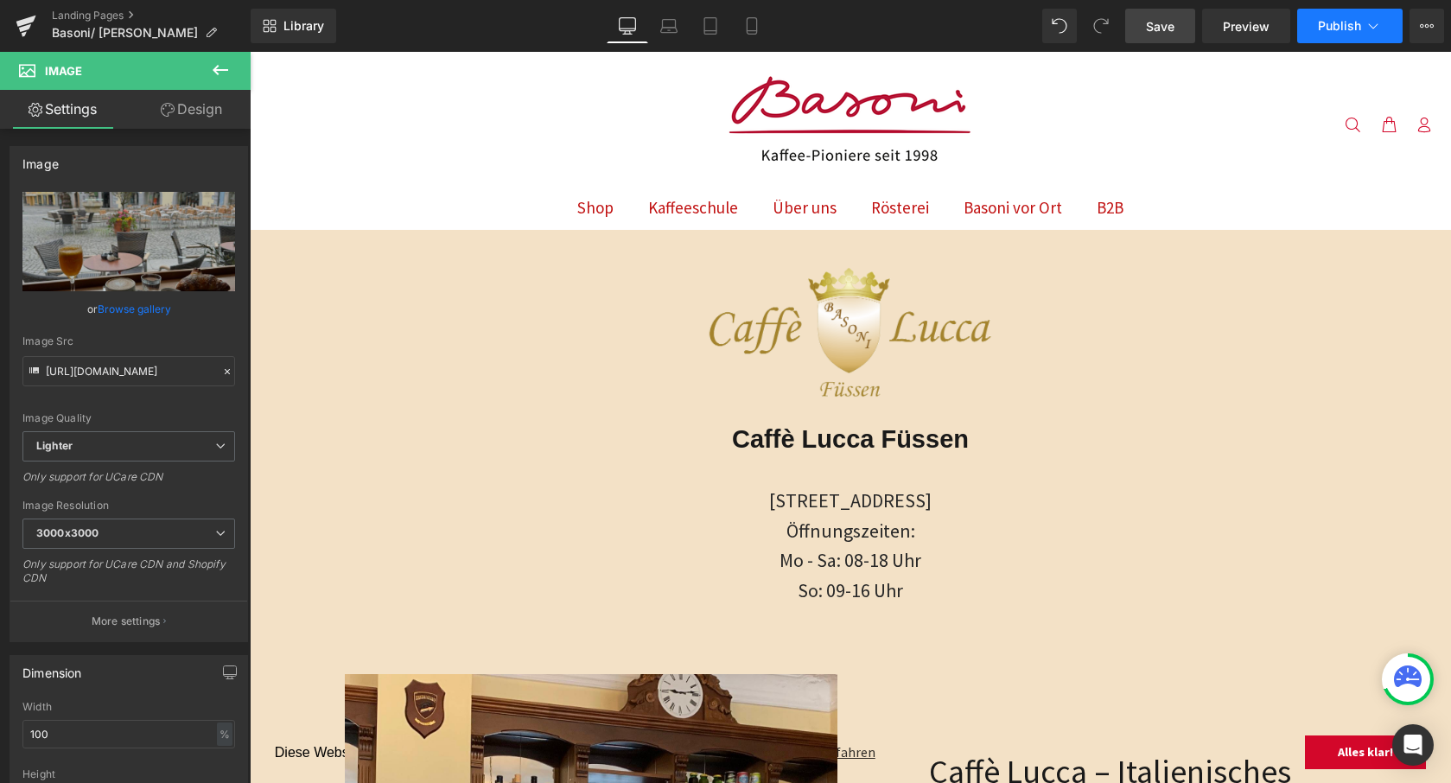
click at [1344, 28] on span "Publish" at bounding box center [1339, 26] width 43 height 14
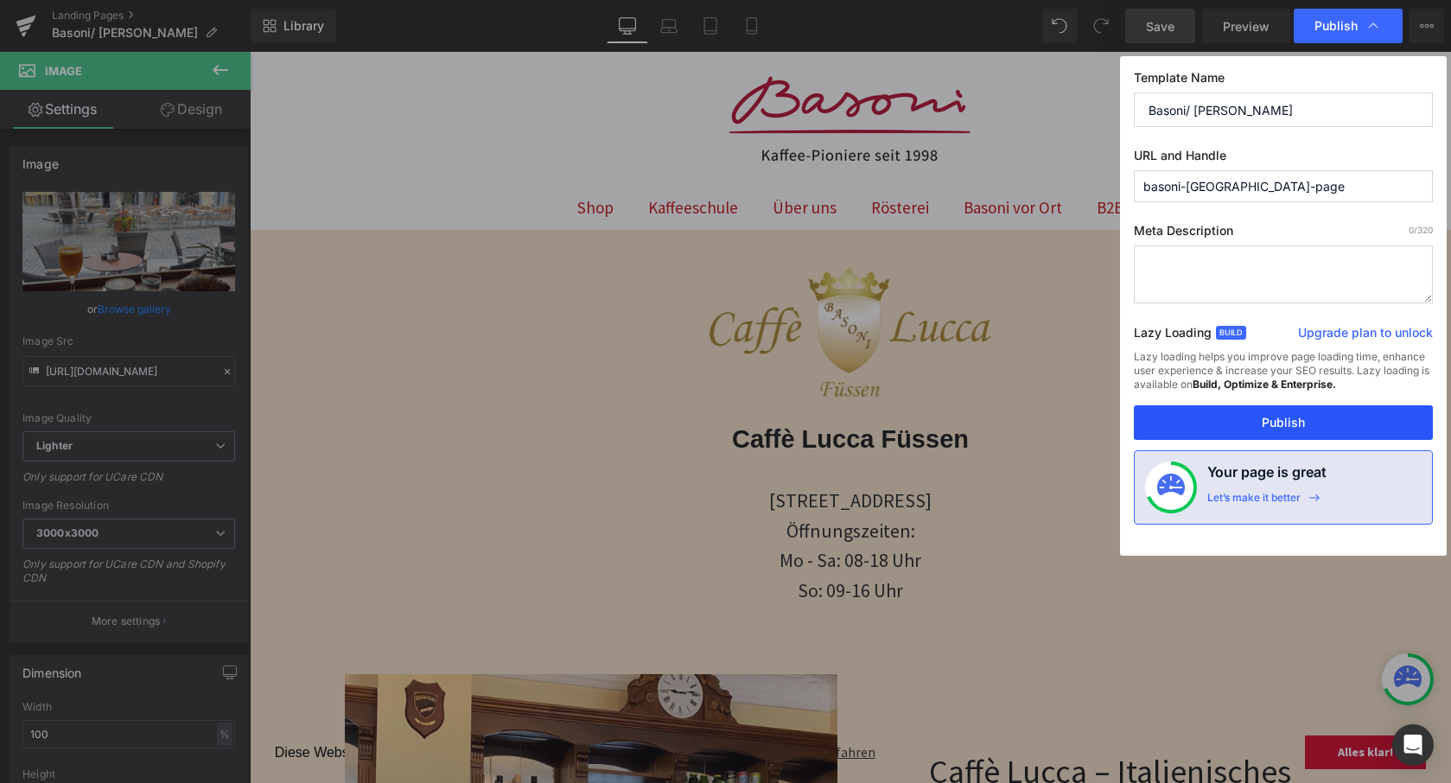
click at [1265, 423] on button "Publish" at bounding box center [1283, 422] width 299 height 35
